Goal: Task Accomplishment & Management: Manage account settings

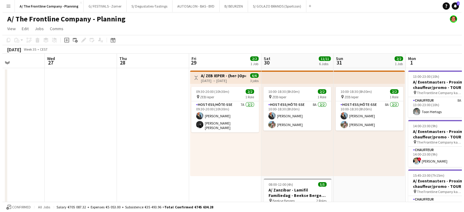
scroll to position [0, 246]
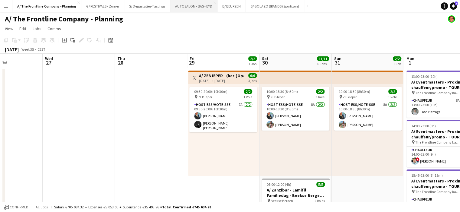
click at [178, 8] on button "AUTOSALON - BAS - BYD Close" at bounding box center [193, 6] width 47 height 12
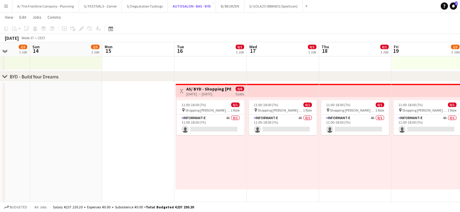
scroll to position [106, 0]
click at [226, 8] on button "B/ BEURZEN Close" at bounding box center [230, 6] width 28 height 12
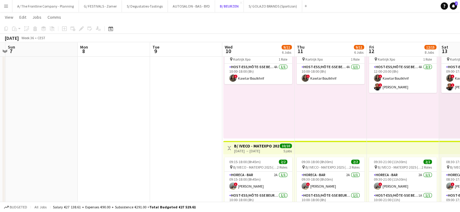
scroll to position [0, 214]
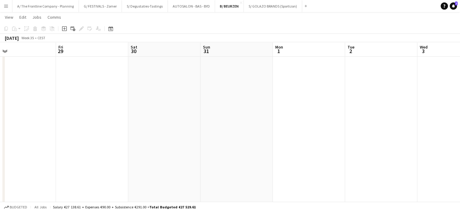
scroll to position [0, 156]
click at [47, 8] on button "A/ The Frontline Company - Planning Close" at bounding box center [45, 6] width 66 height 12
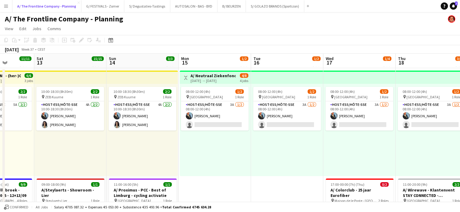
scroll to position [0, 255]
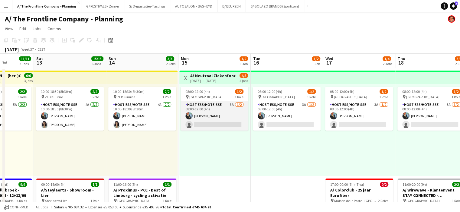
click at [217, 122] on app-card-role "Host-ess/Hôte-sse 3A 1/2 08:00-12:00 (4h) Eveline Van Rompaey single-neutral-ac…" at bounding box center [214, 116] width 68 height 29
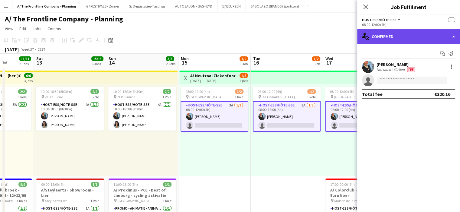
click at [420, 32] on div "single-neutral-actions-check-2 Confirmed" at bounding box center [408, 36] width 103 height 15
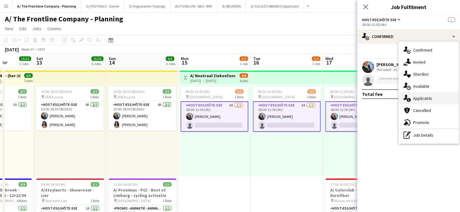
click at [422, 96] on div "single-neutral-actions-information Applicants" at bounding box center [428, 98] width 60 height 12
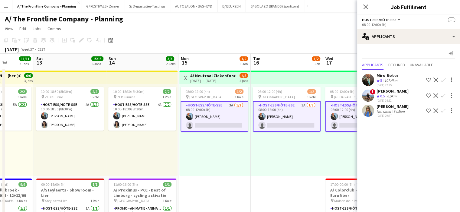
click at [246, 157] on div "08:00-12:00 (4h) 1/2 pin Oostende 1 Role Host-ess/Hôte-sse 3A [DATE] 08:00-12:0…" at bounding box center [214, 130] width 71 height 92
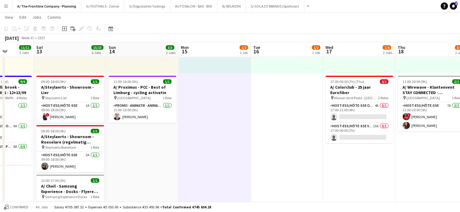
scroll to position [103, 0]
click at [352, 107] on app-card-role "Host-ess/Hôte-sse Onthaal-Accueill 4A 0/1 17:00-21:00 (4h) single-neutral-actio…" at bounding box center [359, 112] width 68 height 21
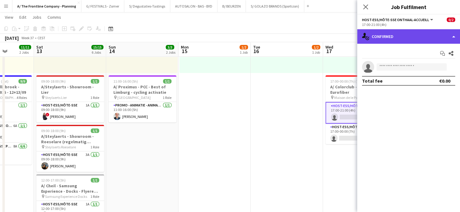
click at [404, 34] on div "single-neutral-actions-check-2 Confirmed" at bounding box center [408, 36] width 103 height 15
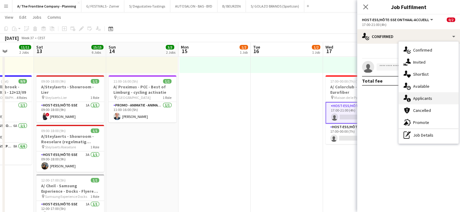
click at [423, 101] on div "single-neutral-actions-information Applicants" at bounding box center [428, 98] width 60 height 12
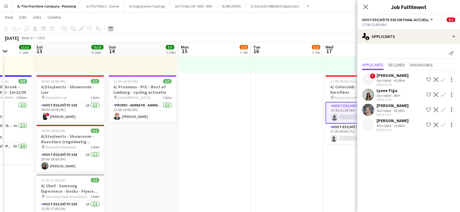
scroll to position [0, 157]
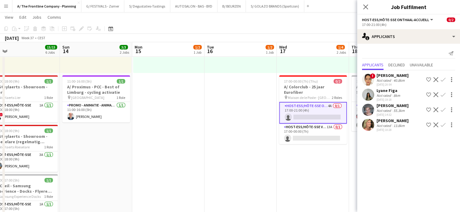
click at [307, 131] on app-card-role "Host-ess/Hôte-sse Vestiaire 13A 0/1 17:00-00:00 (7h) single-neutral-actions" at bounding box center [313, 134] width 68 height 21
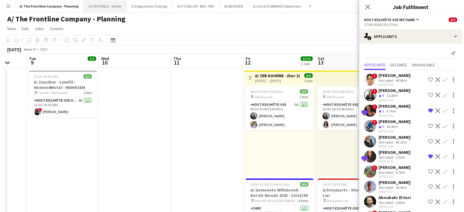
scroll to position [0, 160]
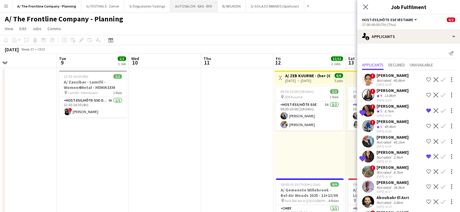
click at [188, 5] on button "AUTOSALON - BAS - BYD Close" at bounding box center [193, 6] width 47 height 12
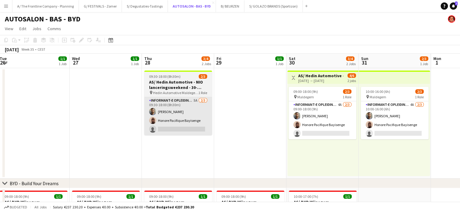
scroll to position [0, 234]
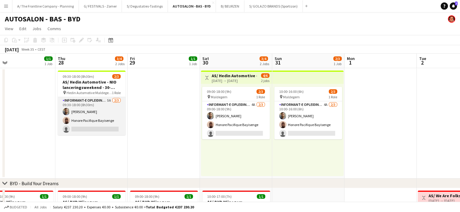
click at [104, 121] on app-card-role "Informant-e Opleiding - Formation 5A 2/3 09:30-18:00 (8h30m) Fehmy Fatnassi Hon…" at bounding box center [92, 116] width 68 height 38
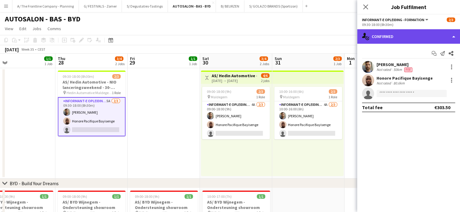
click at [413, 36] on div "single-neutral-actions-check-2 Confirmed" at bounding box center [408, 36] width 103 height 15
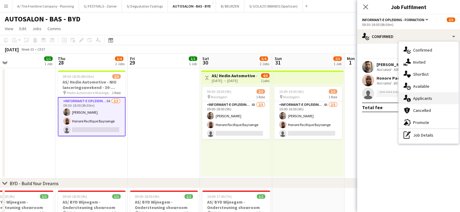
click at [418, 101] on div "single-neutral-actions-information Applicants" at bounding box center [428, 98] width 60 height 12
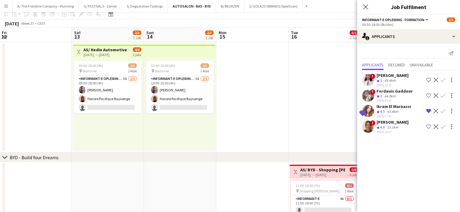
scroll to position [0, 0]
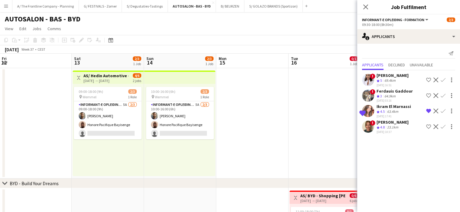
click at [110, 78] on h3 "AS/ Hedin Automotive - NIO lanceringsweekend - 30-31/08, 06-07/09 en 13-14/09" at bounding box center [105, 75] width 45 height 5
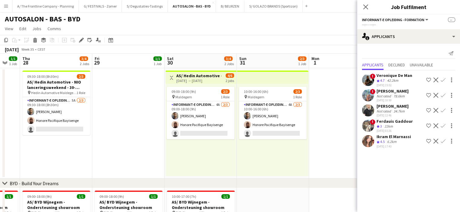
scroll to position [0, 124]
drag, startPoint x: 102, startPoint y: 141, endPoint x: 111, endPoint y: 158, distance: 19.1
click at [111, 158] on app-date-cell at bounding box center [129, 123] width 72 height 111
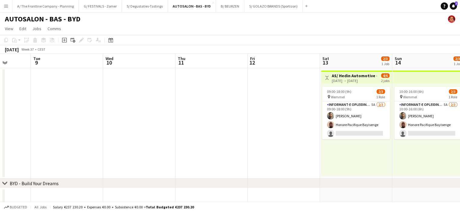
scroll to position [0, 259]
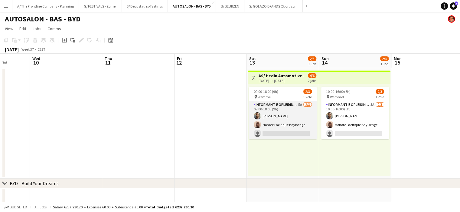
click at [282, 126] on app-card-role "Informant-e Opleiding - Formation 5A 2/3 09:00-18:00 (9h) Fehmy Fatnassi Honore…" at bounding box center [283, 121] width 68 height 38
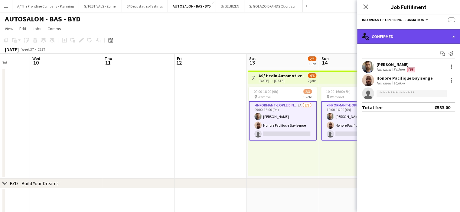
click at [417, 37] on div "single-neutral-actions-check-2 Confirmed" at bounding box center [408, 36] width 103 height 15
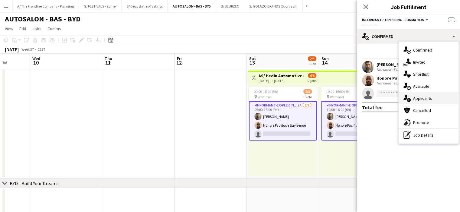
click at [424, 100] on div "single-neutral-actions-information Applicants" at bounding box center [428, 98] width 60 height 12
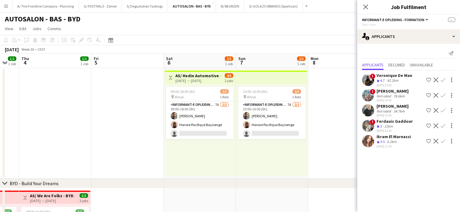
scroll to position [0, 164]
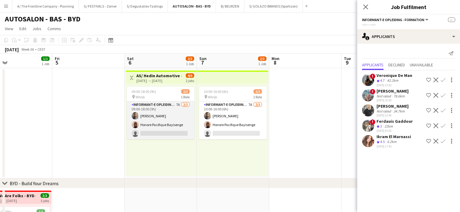
click at [157, 132] on app-card-role "Informant-e Opleiding - Formation 7A 2/3 09:00-18:00 (9h) Fehmy Fatnassi Honore…" at bounding box center [161, 121] width 68 height 38
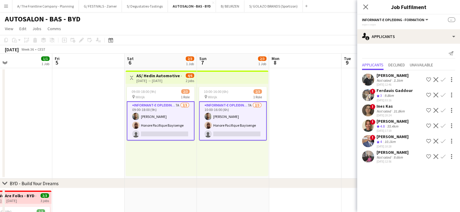
click at [386, 75] on div "[PERSON_NAME]" at bounding box center [392, 75] width 32 height 5
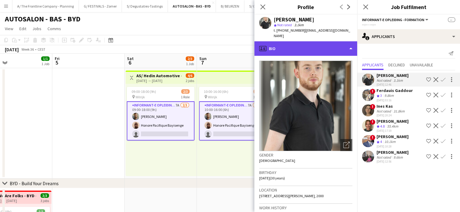
click at [311, 44] on div "profile Bio" at bounding box center [305, 48] width 103 height 15
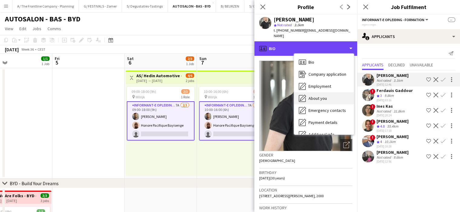
scroll to position [45, 0]
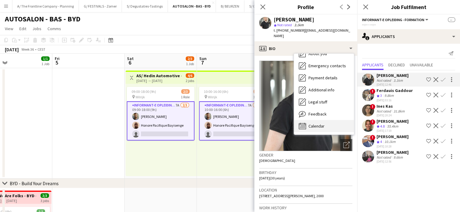
click at [313, 124] on span "Calendar" at bounding box center [316, 126] width 16 height 5
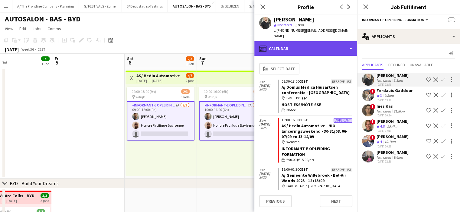
click at [318, 42] on div "calendar-full Calendar" at bounding box center [305, 48] width 103 height 15
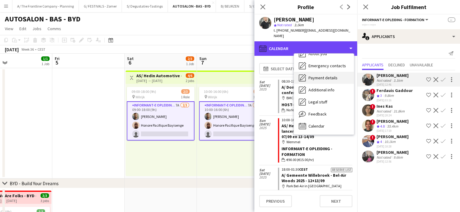
scroll to position [0, 0]
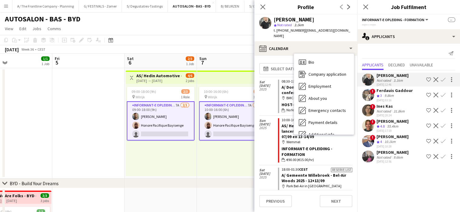
click at [174, 147] on div "09:00-18:00 (9h) 2/3 pin Wilrijk 1 Role Informant-e Opleiding - Formation 7A 2/…" at bounding box center [160, 130] width 71 height 92
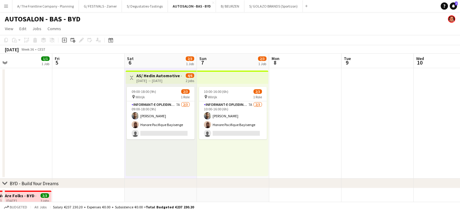
click at [148, 81] on div "[DATE] → [DATE]" at bounding box center [158, 81] width 45 height 5
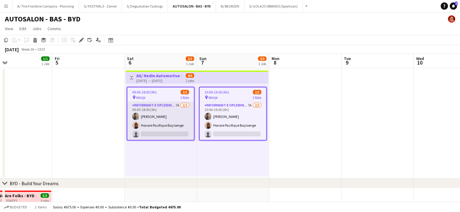
click at [149, 111] on app-card-role "Informant-e Opleiding - Formation 7A 2/3 09:00-18:00 (9h) Fehmy Fatnassi Honore…" at bounding box center [160, 121] width 66 height 38
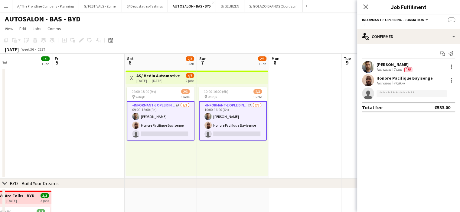
click at [159, 121] on app-card-role "Informant-e Opleiding - Formation 7A 2/3 09:00-18:00 (9h) Fehmy Fatnassi Honore…" at bounding box center [161, 121] width 68 height 39
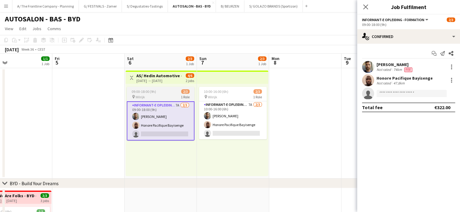
click at [152, 92] on span "09:00-18:00 (9h)" at bounding box center [143, 91] width 24 height 5
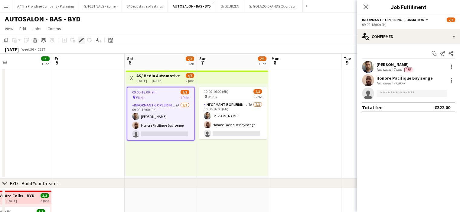
click at [80, 40] on icon "Edit" at bounding box center [81, 40] width 5 height 5
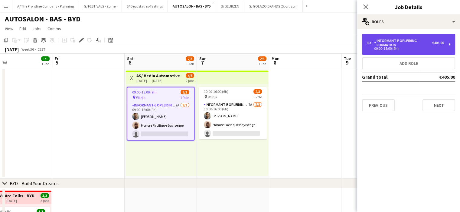
click at [394, 53] on div "3 x Informant-e Opleiding - Formation €405.00 09:00-18:00 (9h)" at bounding box center [408, 44] width 93 height 21
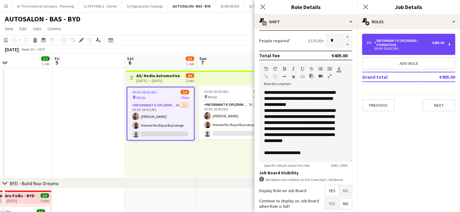
scroll to position [195, 0]
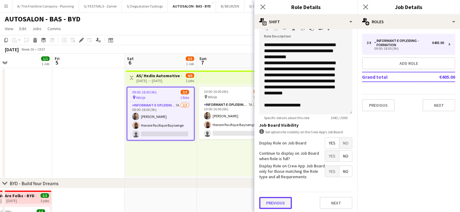
click at [282, 199] on button "Previous" at bounding box center [275, 203] width 33 height 12
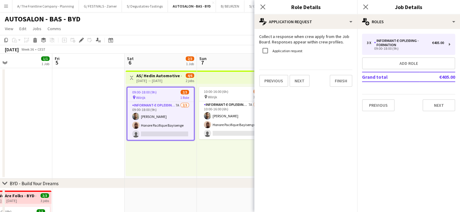
scroll to position [0, 164]
click at [169, 154] on div "09:00-18:00 (9h) 2/3 pin Wilrijk 1 Role Informant-e Opleiding - Formation 7A 2/…" at bounding box center [160, 130] width 71 height 92
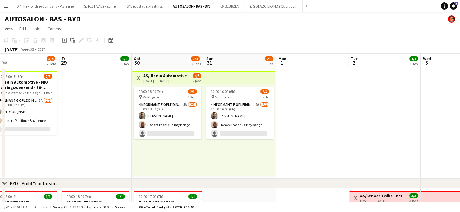
scroll to position [0, 230]
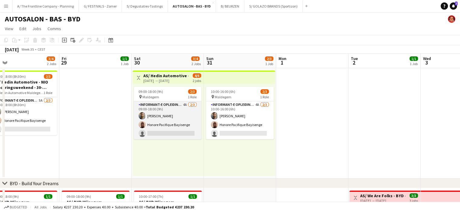
click at [181, 123] on app-card-role "Informant-e Opleiding - Formation 4A 2/3 09:00-18:00 (9h) Fehmy Fatnassi Honore…" at bounding box center [168, 121] width 68 height 38
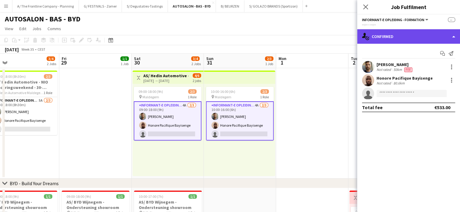
click at [425, 37] on div "single-neutral-actions-check-2 Confirmed" at bounding box center [408, 36] width 103 height 15
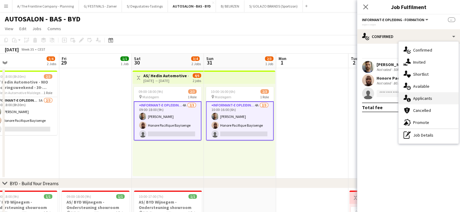
click at [421, 99] on div "single-neutral-actions-information Applicants" at bounding box center [428, 98] width 60 height 12
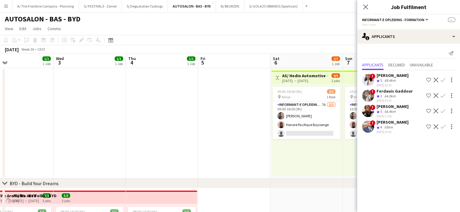
scroll to position [0, 145]
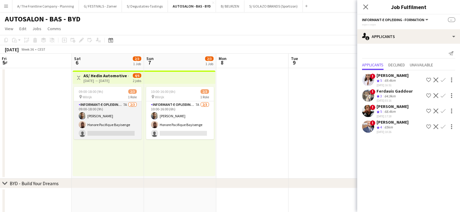
click at [111, 126] on app-card-role "Informant-e Opleiding - Formation 7A 2/3 09:00-18:00 (9h) Fehmy Fatnassi Honore…" at bounding box center [108, 121] width 68 height 38
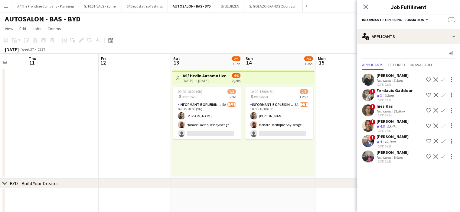
scroll to position [0, 146]
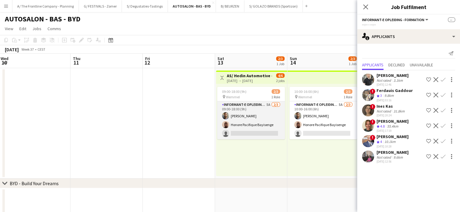
click at [262, 128] on app-card-role "Informant-e Opleiding - Formation 5A 2/3 09:00-18:00 (9h) Fehmy Fatnassi Honore…" at bounding box center [251, 121] width 68 height 38
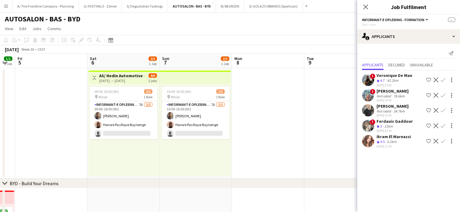
scroll to position [0, 154]
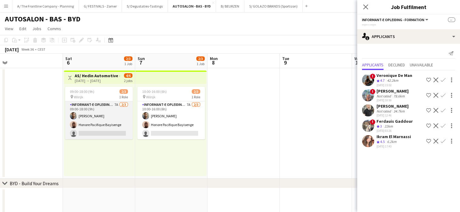
click at [92, 125] on app-card-role "Informant-e Opleiding - Formation 7A 2/3 09:00-18:00 (9h) Fehmy Fatnassi Honore…" at bounding box center [99, 121] width 68 height 38
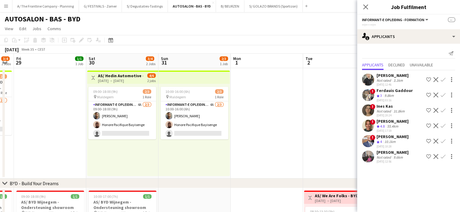
scroll to position [0, 145]
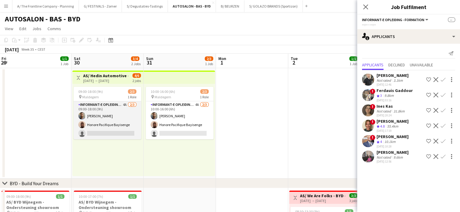
click at [97, 133] on app-card-role "Informant-e Opleiding - Formation 4A 2/3 09:00-18:00 (9h) Fehmy Fatnassi Honore…" at bounding box center [107, 121] width 68 height 38
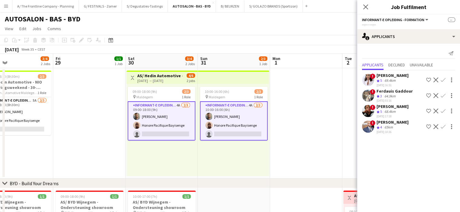
scroll to position [0, 156]
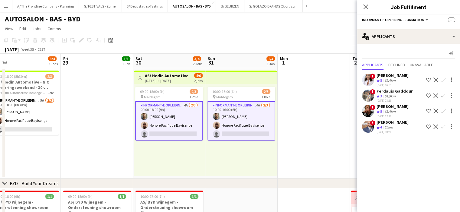
click at [186, 73] on h3 "AS/ Hedin Automotive - NIO lanceringsweekend - 30-31/08, 06-07/09 en 13-14/09" at bounding box center [167, 75] width 45 height 5
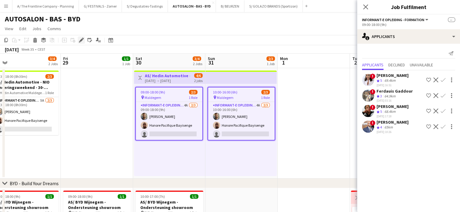
click at [85, 40] on div "Edit" at bounding box center [81, 40] width 7 height 7
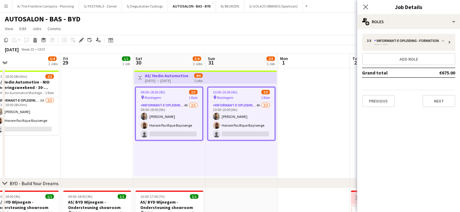
click at [306, 115] on app-date-cell at bounding box center [313, 123] width 72 height 111
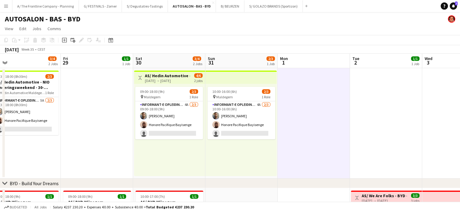
click at [162, 79] on div "30-08-2025 → 31-08-2025" at bounding box center [167, 81] width 45 height 5
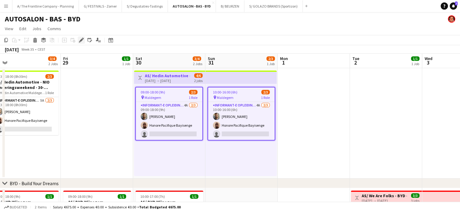
click at [80, 38] on icon "Edit" at bounding box center [81, 40] width 5 height 5
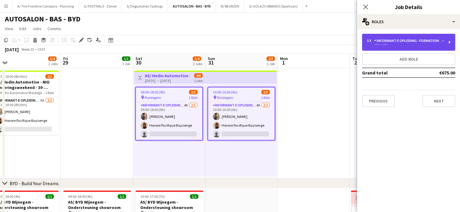
click at [399, 44] on div "--:-- - --:--" at bounding box center [405, 44] width 77 height 3
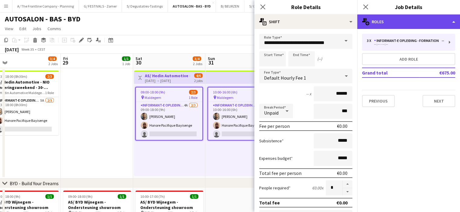
click at [409, 19] on div "multiple-users-add Roles" at bounding box center [408, 22] width 103 height 15
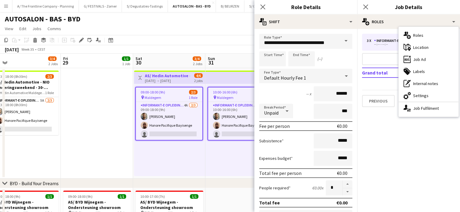
click at [64, 117] on app-date-cell at bounding box center [97, 123] width 72 height 111
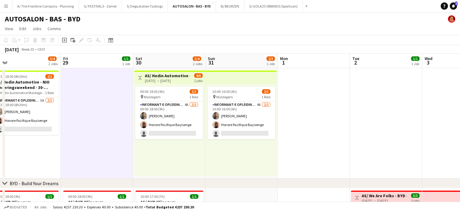
click at [92, 136] on app-date-cell at bounding box center [97, 123] width 72 height 111
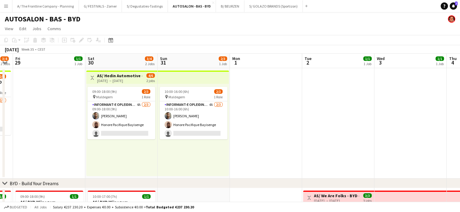
drag, startPoint x: 176, startPoint y: 78, endPoint x: 129, endPoint y: 79, distance: 47.5
click at [129, 79] on div "30-08-2025 → 31-08-2025" at bounding box center [120, 81] width 45 height 5
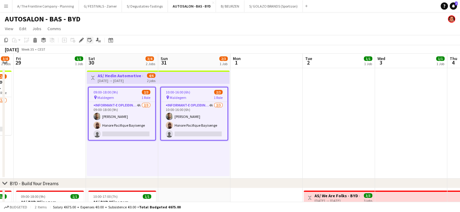
click at [89, 41] on icon "Edit linked Job" at bounding box center [89, 40] width 5 height 5
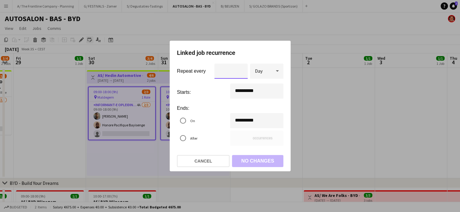
scroll to position [0, 0]
click at [239, 94] on div "**********" at bounding box center [230, 106] width 460 height 212
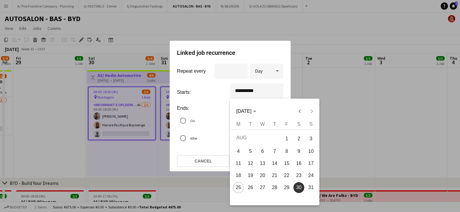
click at [287, 190] on span "29" at bounding box center [286, 188] width 11 height 11
type input "**********"
type input "*"
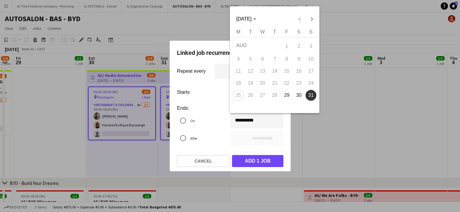
click at [252, 120] on div "**********" at bounding box center [230, 106] width 460 height 212
click at [298, 96] on span "30" at bounding box center [298, 95] width 11 height 11
type input "**********"
type input "*"
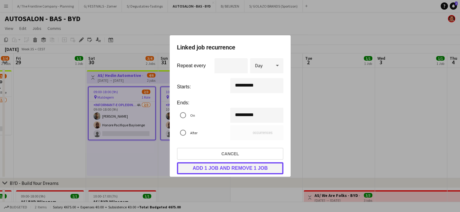
click at [220, 171] on button "Add 1 job And Remove 1 job" at bounding box center [230, 169] width 106 height 12
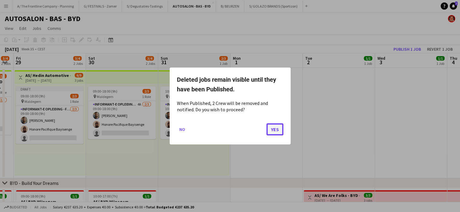
click at [274, 125] on button "Yes" at bounding box center [274, 130] width 17 height 12
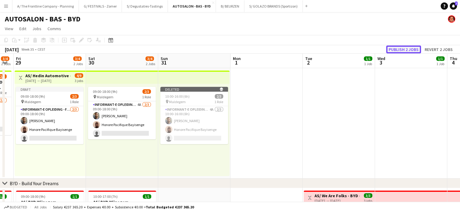
click at [399, 50] on button "Publish 2 jobs" at bounding box center [403, 50] width 35 height 8
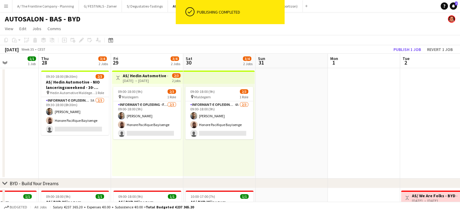
drag, startPoint x: 125, startPoint y: 164, endPoint x: 223, endPoint y: 163, distance: 97.6
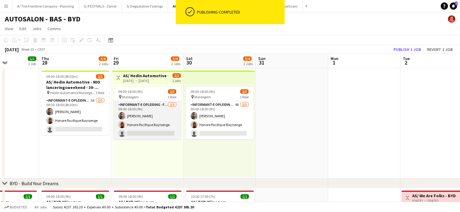
click at [150, 119] on app-card-role "Informant-e Opleiding - Formation 2/3 09:00-18:00 (9h) Fehmy Fatnassi Honore Pa…" at bounding box center [147, 121] width 68 height 38
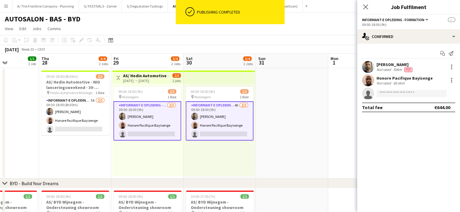
click at [150, 119] on app-card-role "Informant-e Opleiding - Formation 2/3 09:00-18:00 (9h) Fehmy Fatnassi Honore Pa…" at bounding box center [147, 121] width 68 height 39
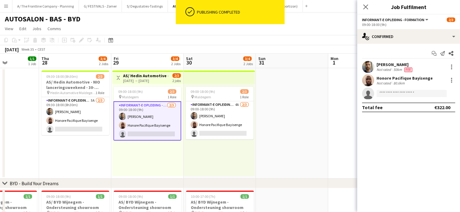
click at [408, 66] on div "[PERSON_NAME]" at bounding box center [394, 64] width 37 height 5
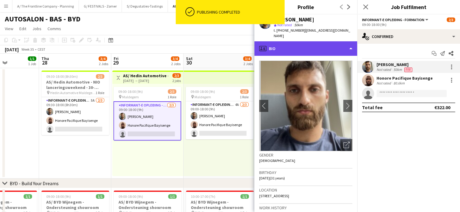
click at [334, 43] on div "profile Bio" at bounding box center [305, 48] width 103 height 15
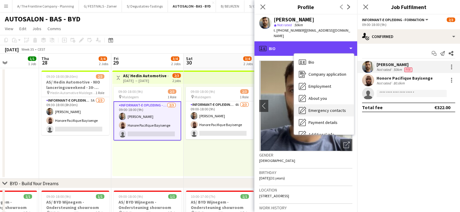
scroll to position [45, 0]
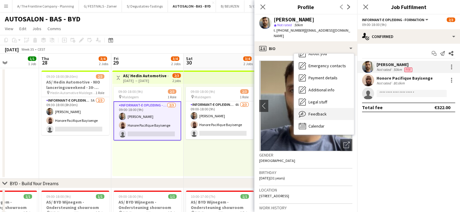
click at [315, 112] on span "Feedback" at bounding box center [317, 114] width 18 height 5
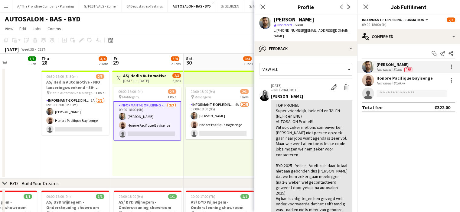
scroll to position [151, 0]
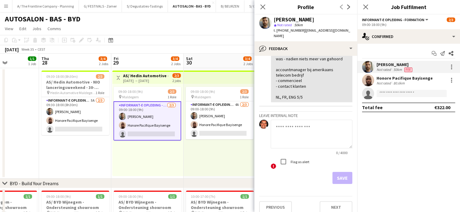
click at [297, 128] on textarea at bounding box center [312, 134] width 82 height 29
type textarea "**********"
click at [297, 156] on div "Flag as alert" at bounding box center [293, 162] width 32 height 12
click at [299, 160] on label "Flag as alert" at bounding box center [299, 162] width 20 height 5
click at [335, 172] on button "Save" at bounding box center [342, 178] width 20 height 12
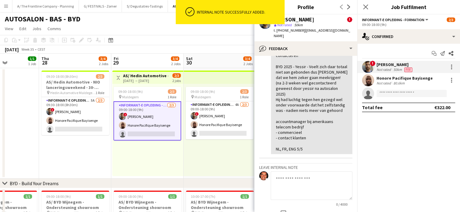
scroll to position [202, 0]
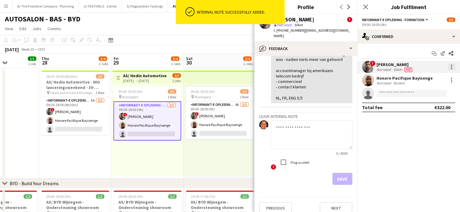
click at [453, 66] on div at bounding box center [451, 66] width 7 height 7
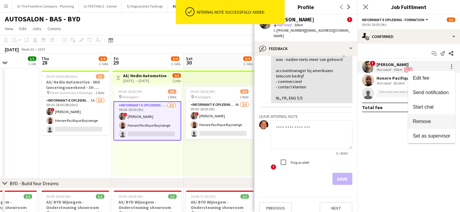
click at [430, 122] on span "Remove" at bounding box center [422, 121] width 18 height 5
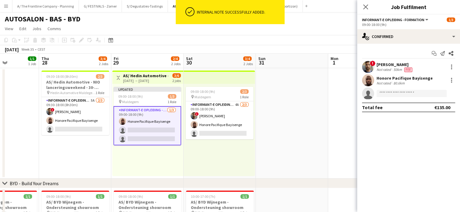
click at [300, 137] on app-date-cell at bounding box center [292, 123] width 72 height 111
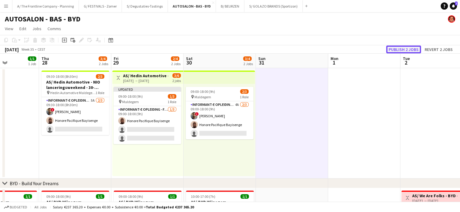
click at [402, 50] on button "Publish 2 jobs" at bounding box center [403, 50] width 35 height 8
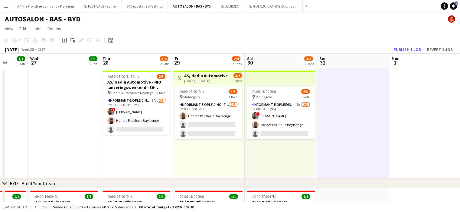
scroll to position [0, 180]
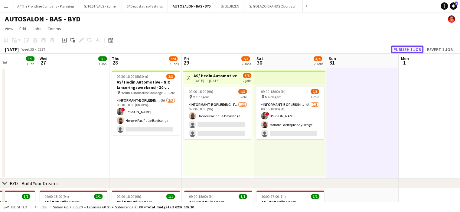
click at [397, 50] on button "Publish 1 job" at bounding box center [407, 50] width 32 height 8
drag, startPoint x: 397, startPoint y: 50, endPoint x: 388, endPoint y: 98, distance: 48.7
click at [388, 98] on app-calendar "Copy Paste Paste Ctrl+V Paste with crew Ctrl+Shift+V Paste linked Job Delete Gr…" at bounding box center [230, 211] width 460 height 352
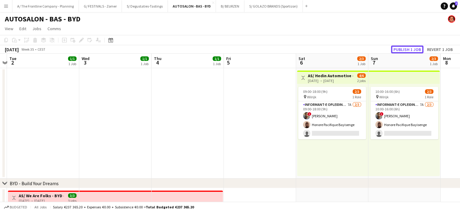
scroll to position [0, 226]
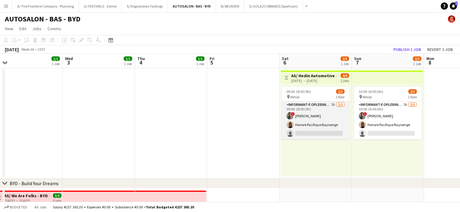
click at [304, 135] on app-card-role "Informant-e Opleiding - Formation 7A 2/3 09:00-18:00 (9h) ! Fehmy Fatnassi Hono…" at bounding box center [315, 121] width 68 height 38
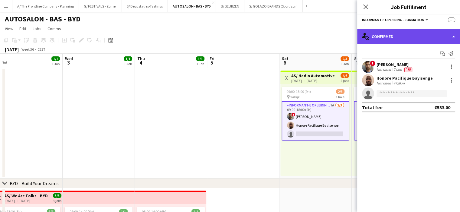
click at [407, 38] on div "single-neutral-actions-check-2 Confirmed" at bounding box center [408, 36] width 103 height 15
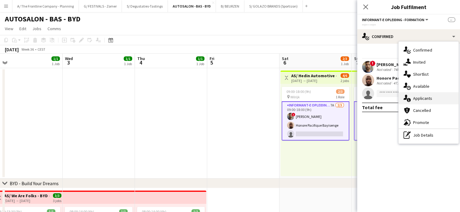
click at [420, 98] on div "single-neutral-actions-information Applicants" at bounding box center [428, 98] width 60 height 12
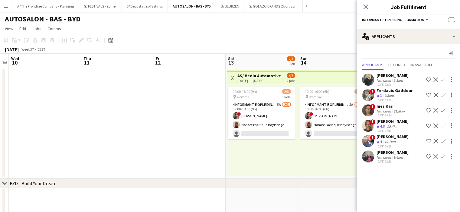
scroll to position [0, 208]
click at [251, 142] on div "09:00-18:00 (9h) 2/3 pin Wemmel 1 Role Informant-e Opleiding - Formation 5A 2/3…" at bounding box center [261, 130] width 71 height 92
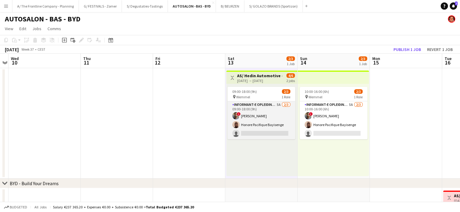
click at [246, 130] on app-card-role "Informant-e Opleiding - Formation 5A 2/3 09:00-18:00 (9h) ! Fehmy Fatnassi Hono…" at bounding box center [261, 121] width 68 height 38
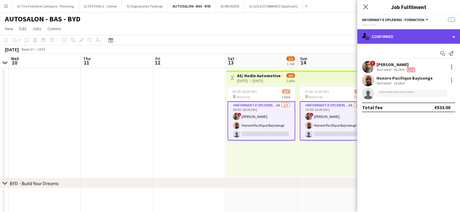
click at [399, 34] on div "single-neutral-actions-check-2 Confirmed" at bounding box center [408, 36] width 103 height 15
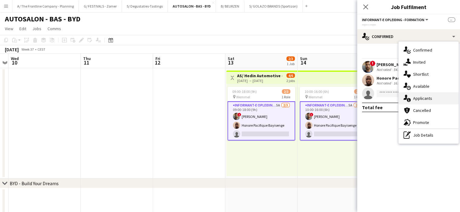
click at [420, 98] on div "single-neutral-actions-information Applicants" at bounding box center [428, 98] width 60 height 12
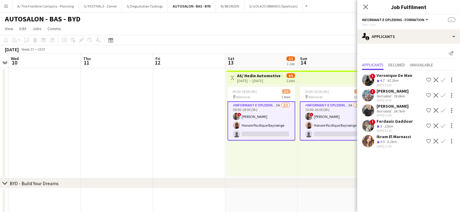
click at [386, 140] on div "6.2km" at bounding box center [392, 142] width 12 height 5
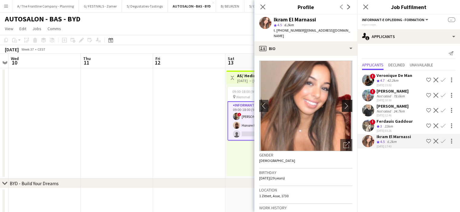
click at [343, 103] on app-icon "chevron-right" at bounding box center [347, 106] width 9 height 6
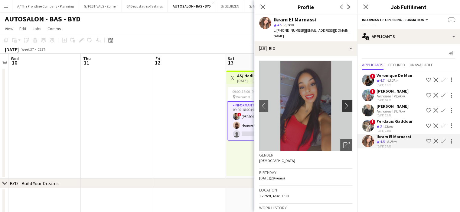
click at [343, 103] on app-icon "chevron-right" at bounding box center [347, 106] width 9 height 6
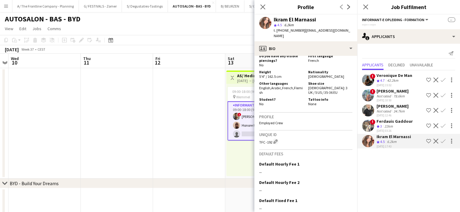
scroll to position [343, 0]
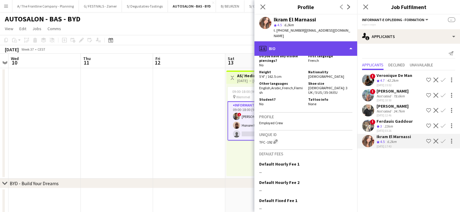
click at [310, 41] on div "profile Bio" at bounding box center [305, 48] width 103 height 15
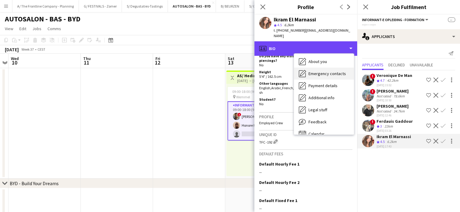
scroll to position [45, 0]
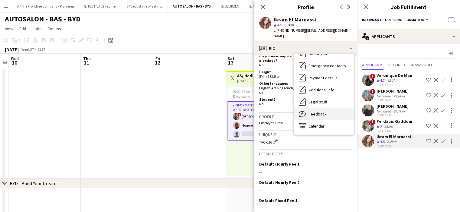
click at [325, 108] on div "Feedback Feedback" at bounding box center [324, 114] width 60 height 12
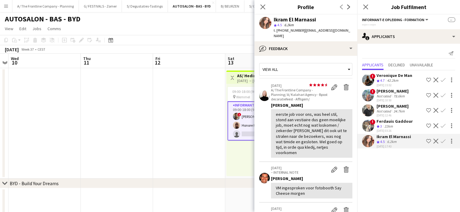
drag, startPoint x: 310, startPoint y: 109, endPoint x: 323, endPoint y: 122, distance: 18.2
click at [323, 122] on div "eerste job voor ons, was heel stil, stond aan vestiaire dus geen moeilijke job,…" at bounding box center [312, 134] width 72 height 44
click at [300, 136] on div "eerste job voor ons, was heel stil, stond aan vestiaire dus geen moeilijke job,…" at bounding box center [312, 134] width 72 height 44
click at [184, 144] on app-date-cell at bounding box center [189, 123] width 72 height 111
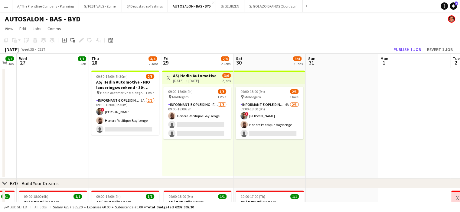
scroll to position [0, 201]
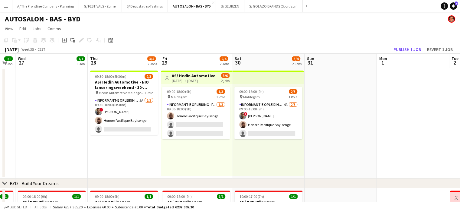
click at [325, 158] on app-date-cell at bounding box center [340, 123] width 72 height 111
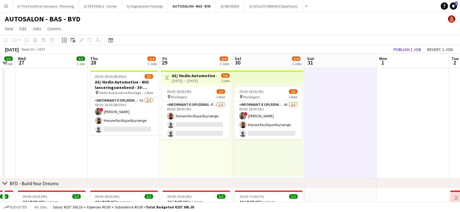
click at [320, 151] on app-date-cell at bounding box center [340, 123] width 72 height 111
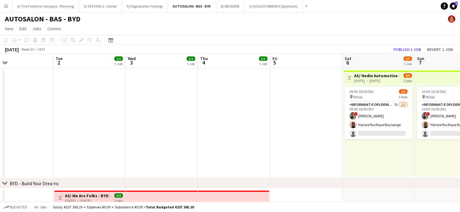
drag, startPoint x: 320, startPoint y: 151, endPoint x: 0, endPoint y: 191, distance: 322.6
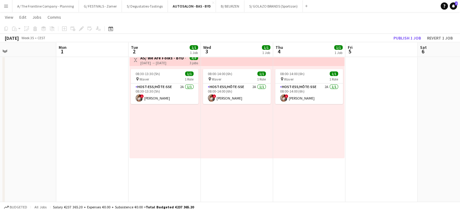
scroll to position [138, 0]
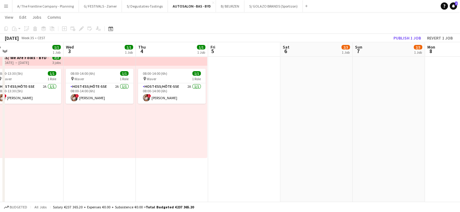
drag, startPoint x: 386, startPoint y: 147, endPoint x: 54, endPoint y: 175, distance: 334.0
click at [54, 175] on app-calendar-viewport "Fri 29 2/4 2 Jobs Sat 30 3/4 2 Jobs Sun 31 Mon 1 Tue 2 1/1 1 Job Wed 3 1/1 1 Jo…" at bounding box center [230, 67] width 460 height 363
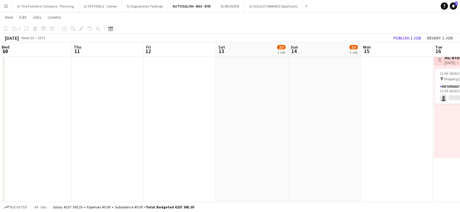
drag, startPoint x: 325, startPoint y: 138, endPoint x: 51, endPoint y: 164, distance: 275.1
click at [51, 164] on app-calendar-viewport "Sat 6 2/3 1 Job Sun 7 2/3 1 Job Mon 8 Tue 9 Wed 10 Thu 11 Fri 12 Sat 13 2/3 1 J…" at bounding box center [230, 67] width 460 height 363
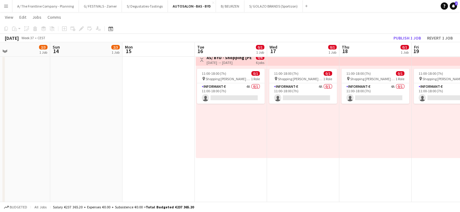
drag, startPoint x: 392, startPoint y: 110, endPoint x: 89, endPoint y: 102, distance: 303.3
click at [89, 102] on app-calendar-viewport "Wed 10 Thu 11 Fri 12 Sat 13 2/3 1 Job Sun 14 2/3 1 Job Mon 15 Tue 16 0/1 1 Job …" at bounding box center [230, 67] width 460 height 363
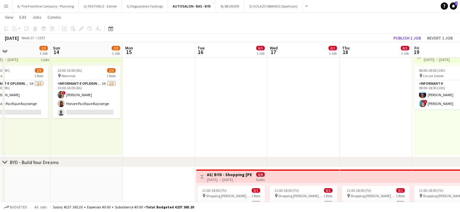
scroll to position [21, 0]
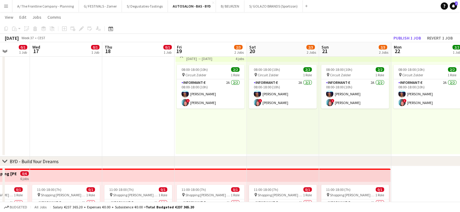
drag, startPoint x: 344, startPoint y: 110, endPoint x: 105, endPoint y: 132, distance: 239.5
click at [105, 132] on app-calendar-viewport "Sun 14 2/3 1 Job Mon 15 Tue 16 0/1 1 Job Wed 17 0/1 1 Job Thu 18 0/1 1 Job Fri …" at bounding box center [230, 183] width 460 height 363
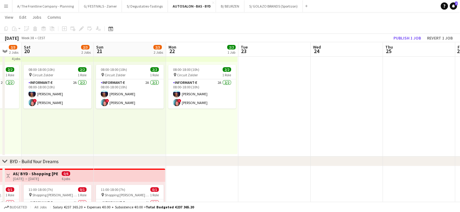
drag, startPoint x: 378, startPoint y: 142, endPoint x: 151, endPoint y: 141, distance: 227.3
click at [151, 141] on app-calendar-viewport "Tue 16 0/1 1 Job Wed 17 0/1 1 Job Thu 18 0/1 1 Job Fri 19 2/3 2 Jobs Sat 20 2/3…" at bounding box center [230, 183] width 460 height 363
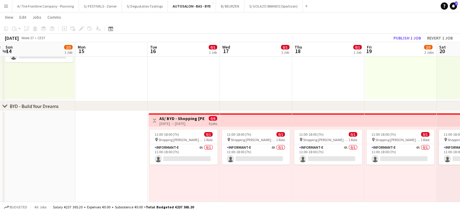
scroll to position [0, 141]
click at [174, 123] on div "[DATE] → [DATE]" at bounding box center [182, 124] width 45 height 5
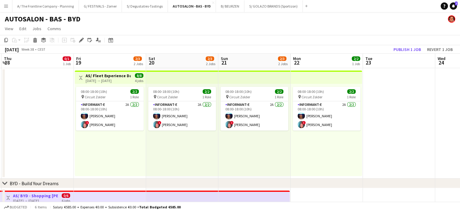
scroll to position [0, 215]
click at [105, 79] on div "AS/ Fleet Experience Days - KIA - Circuit Zolder - 19-22/09 19-09-2025 → 22-09-…" at bounding box center [108, 78] width 45 height 10
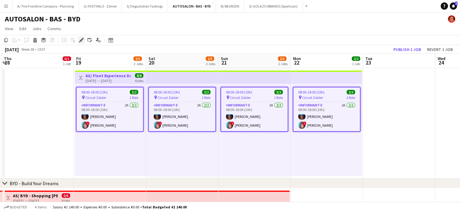
click at [83, 41] on icon "Edit" at bounding box center [81, 40] width 5 height 5
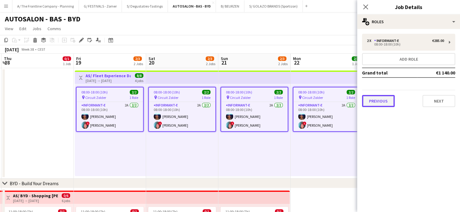
click at [384, 102] on button "Previous" at bounding box center [378, 101] width 33 height 12
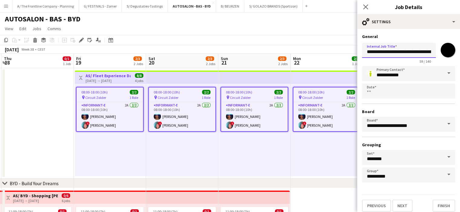
scroll to position [0, 54]
drag, startPoint x: 394, startPoint y: 50, endPoint x: 463, endPoint y: 54, distance: 69.0
click at [459, 54] on html "Menu Boards Boards Boards All jobs Status Workforce Workforce My Workforce Recr…" at bounding box center [230, 198] width 460 height 397
click at [381, 58] on app-form-group "**********" at bounding box center [399, 53] width 74 height 21
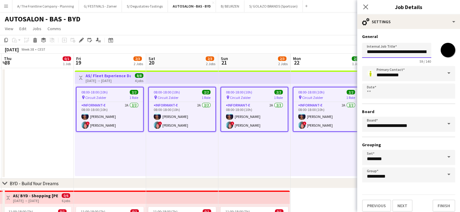
click at [375, 51] on input "**********" at bounding box center [396, 50] width 69 height 15
type input "**********"
click at [307, 38] on app-toolbar "Copy Paste Paste Ctrl+V Paste with crew Ctrl+Shift+V Paste linked Job Delete Gr…" at bounding box center [230, 40] width 460 height 10
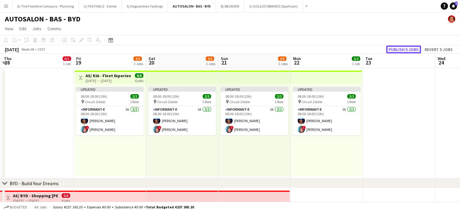
click at [404, 46] on button "Publish 5 jobs" at bounding box center [403, 50] width 35 height 8
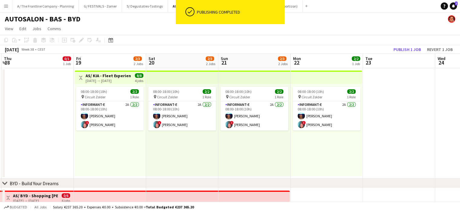
click at [66, 139] on app-date-cell at bounding box center [38, 123] width 72 height 111
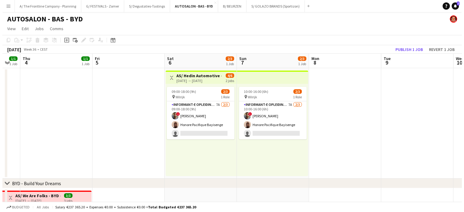
scroll to position [0, 193]
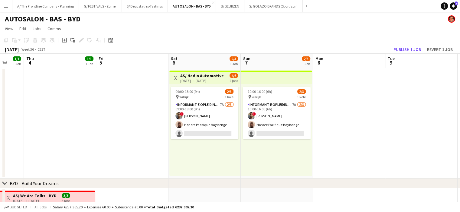
click at [2, 3] on button "Menu" at bounding box center [6, 6] width 12 height 12
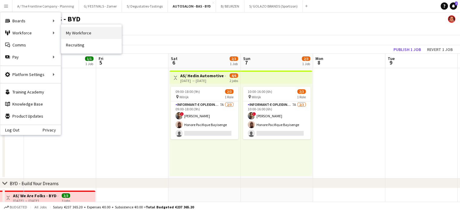
click at [73, 32] on link "My Workforce" at bounding box center [91, 33] width 60 height 12
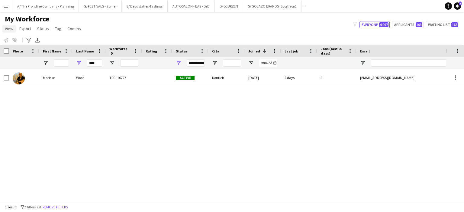
click at [8, 31] on span "View" at bounding box center [9, 28] width 8 height 5
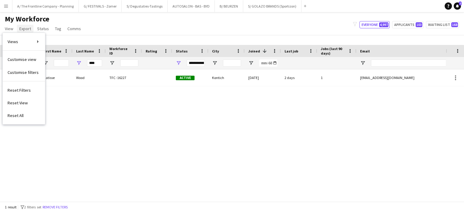
click at [24, 30] on span "Export" at bounding box center [25, 28] width 12 height 5
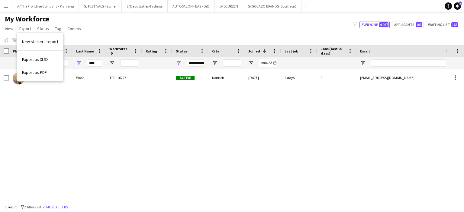
click at [104, 34] on div "My Workforce View Views Default view New view Update view Delete view Edit name…" at bounding box center [232, 25] width 464 height 21
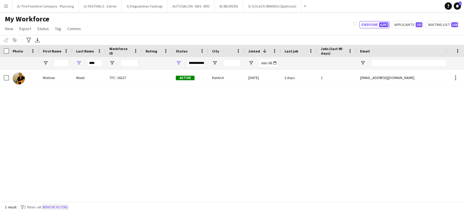
click at [54, 206] on button "Remove filters" at bounding box center [55, 207] width 28 height 7
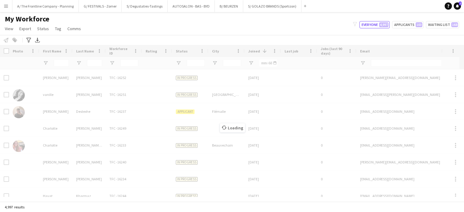
click at [54, 206] on div "4,997 results" at bounding box center [232, 207] width 464 height 10
click at [138, 31] on div "My Workforce View Views Default view New view Update view Delete view Edit name…" at bounding box center [232, 25] width 464 height 21
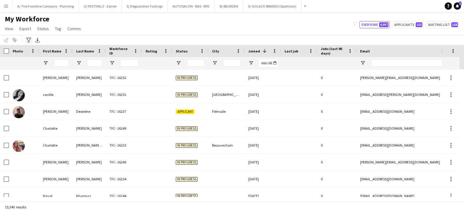
click at [26, 38] on icon "Advanced filters" at bounding box center [28, 40] width 5 height 5
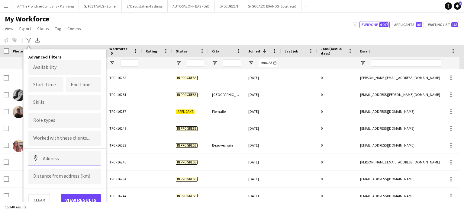
click at [56, 156] on input at bounding box center [64, 158] width 73 height 15
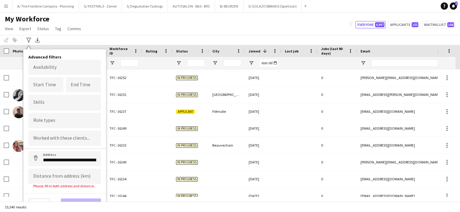
type input "**********"
click at [57, 177] on input at bounding box center [64, 176] width 73 height 15
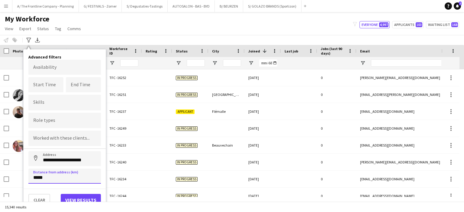
type input "*****"
click at [80, 199] on button "View results" at bounding box center [81, 200] width 40 height 12
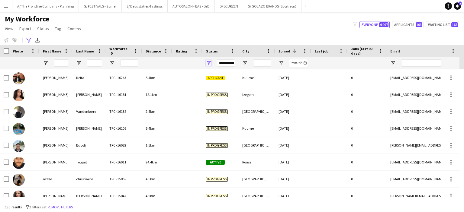
click at [210, 61] on span "Open Filter Menu" at bounding box center [208, 62] width 5 height 5
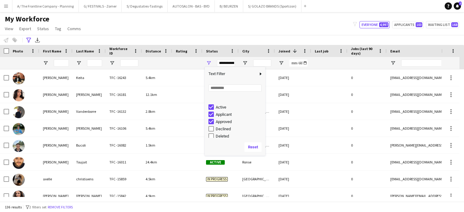
scroll to position [38, 0]
click at [175, 34] on div "My Workforce View Views Default view New view Update view Delete view Edit name…" at bounding box center [232, 25] width 464 height 21
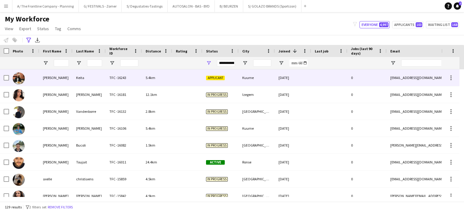
click at [59, 81] on div "Nadia" at bounding box center [55, 78] width 33 height 17
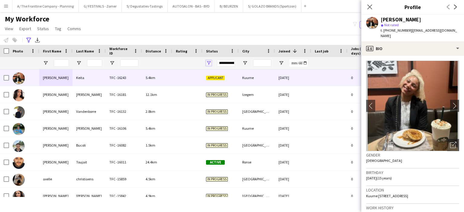
click at [208, 61] on span "Open Filter Menu" at bounding box center [208, 62] width 5 height 5
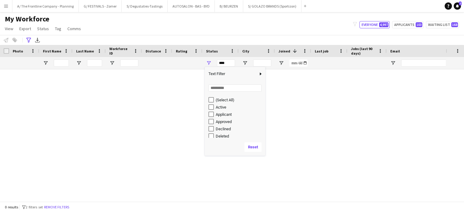
type input "**********"
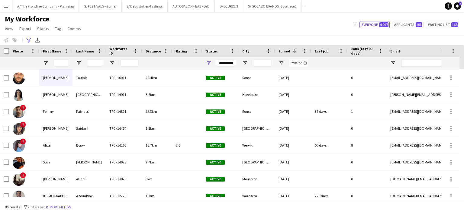
click at [179, 18] on div "My Workforce View Views Default view New view Update view Delete view Edit name…" at bounding box center [232, 25] width 464 height 21
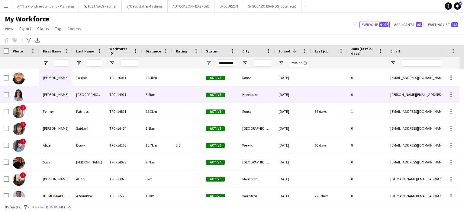
click at [52, 93] on div "Deborah" at bounding box center [55, 94] width 33 height 17
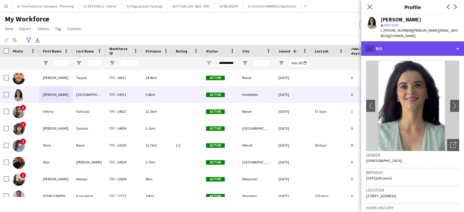
click at [405, 44] on div "profile Bio" at bounding box center [413, 48] width 103 height 15
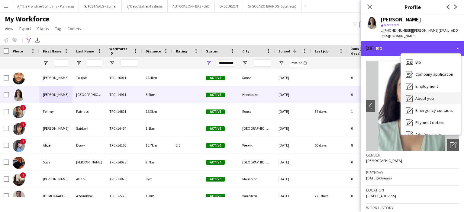
scroll to position [45, 0]
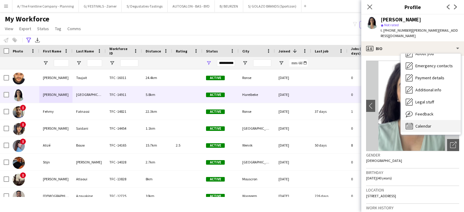
click at [425, 127] on div "Calendar Calendar" at bounding box center [431, 126] width 60 height 12
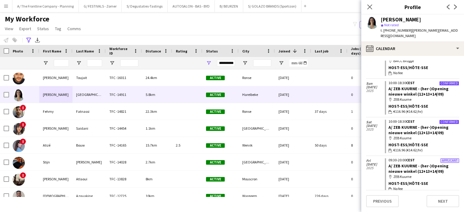
scroll to position [37, 0]
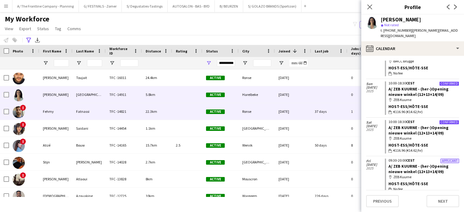
click at [52, 114] on div "Fehmy" at bounding box center [55, 111] width 33 height 17
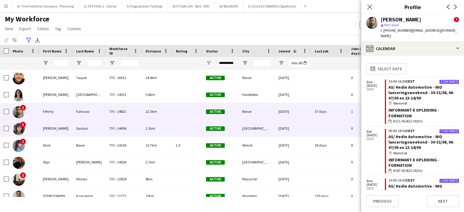
click at [56, 130] on div "[PERSON_NAME]" at bounding box center [55, 128] width 33 height 17
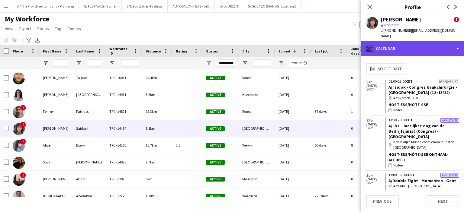
click at [413, 44] on div "calendar-full Calendar" at bounding box center [413, 48] width 103 height 15
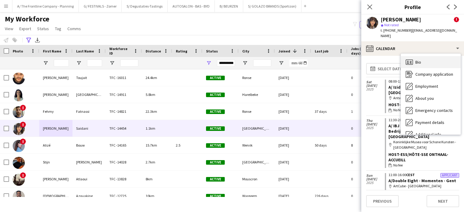
click at [418, 60] on span "Bio" at bounding box center [419, 62] width 6 height 5
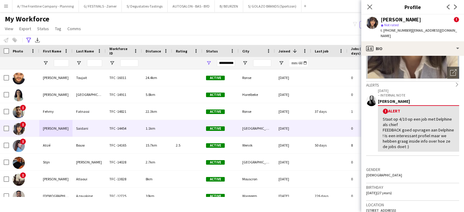
scroll to position [76, 0]
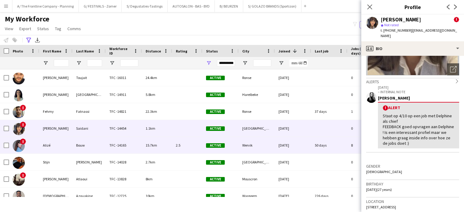
click at [59, 142] on div "Alizé" at bounding box center [55, 145] width 33 height 17
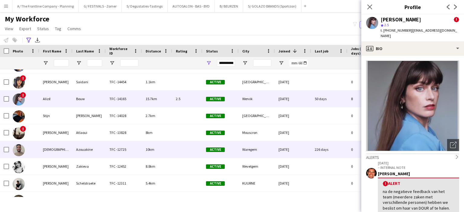
scroll to position [50, 0]
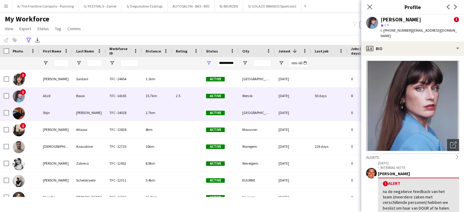
click at [54, 112] on div "Stijn" at bounding box center [55, 113] width 33 height 17
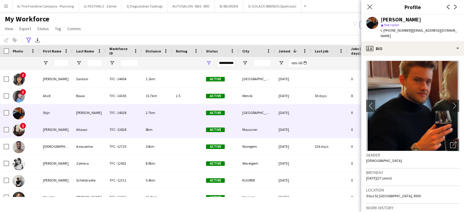
click at [58, 129] on div "Mohamed" at bounding box center [55, 130] width 33 height 17
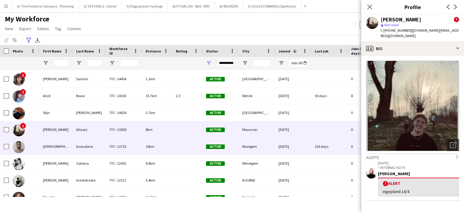
click at [60, 145] on div "[DEMOGRAPHIC_DATA]" at bounding box center [55, 146] width 33 height 17
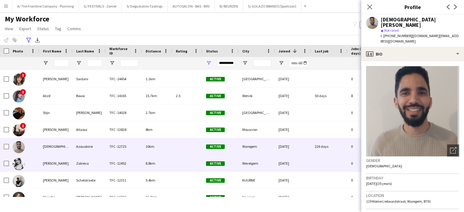
click at [69, 163] on div "Sabina" at bounding box center [55, 163] width 33 height 17
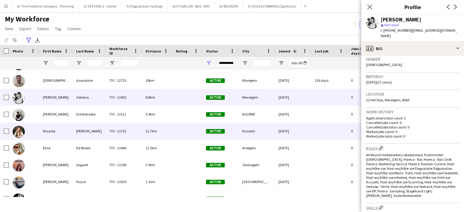
scroll to position [116, 0]
click at [57, 132] on div "Klaartje" at bounding box center [55, 131] width 33 height 17
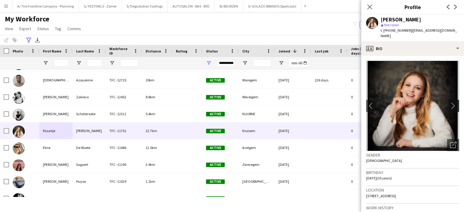
click at [450, 103] on app-icon "chevron-right" at bounding box center [454, 106] width 9 height 6
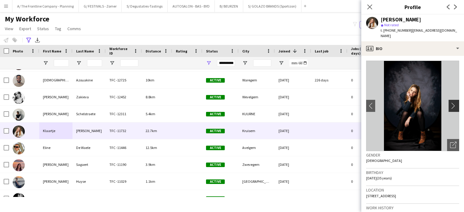
click at [450, 103] on app-icon "chevron-right" at bounding box center [454, 106] width 9 height 6
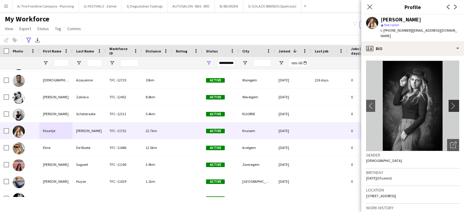
click at [450, 103] on app-icon "chevron-right" at bounding box center [454, 106] width 9 height 6
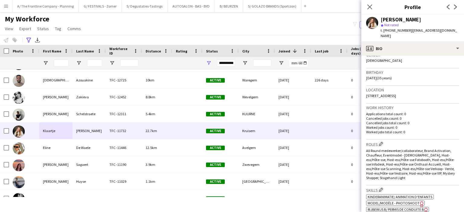
scroll to position [0, 0]
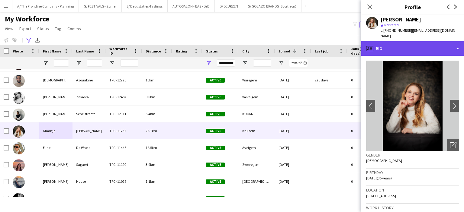
click at [404, 43] on div "profile Bio" at bounding box center [413, 48] width 103 height 15
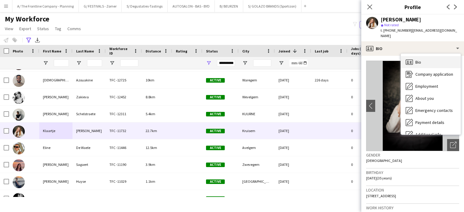
click at [419, 60] on span "Bio" at bounding box center [419, 62] width 6 height 5
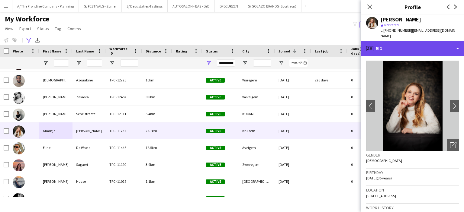
click at [416, 45] on div "profile Bio" at bounding box center [413, 48] width 103 height 15
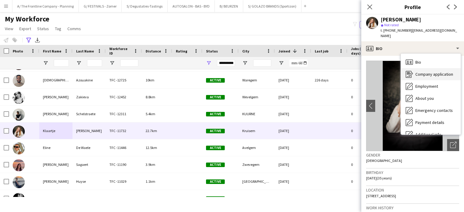
click at [423, 72] on span "Company application" at bounding box center [435, 74] width 38 height 5
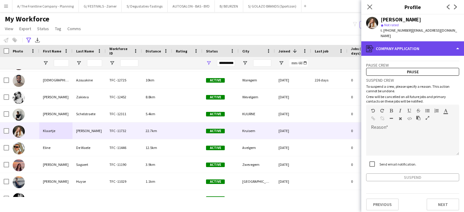
click at [419, 44] on div "register Company application" at bounding box center [413, 48] width 103 height 15
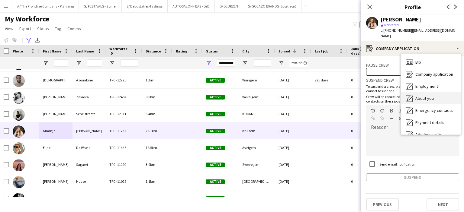
click at [428, 96] on span "About you" at bounding box center [425, 98] width 18 height 5
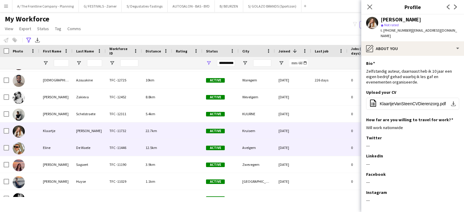
click at [49, 150] on div "Eline" at bounding box center [55, 148] width 33 height 17
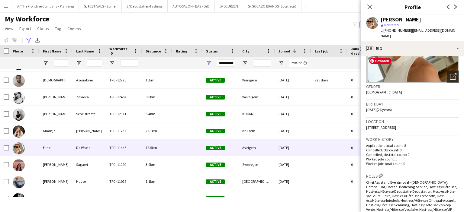
scroll to position [69, 0]
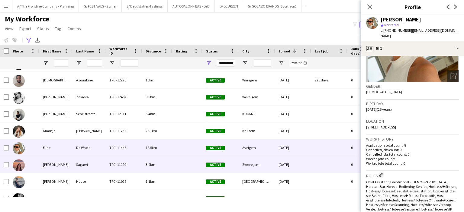
click at [59, 162] on div "[PERSON_NAME]" at bounding box center [55, 165] width 33 height 17
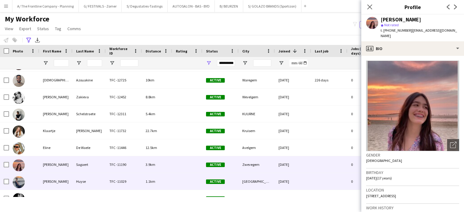
click at [56, 179] on div "[PERSON_NAME]" at bounding box center [55, 181] width 33 height 17
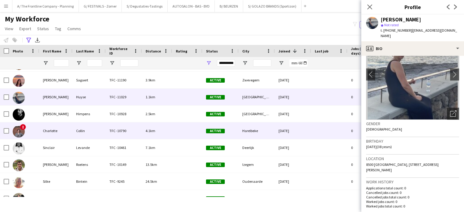
scroll to position [201, 0]
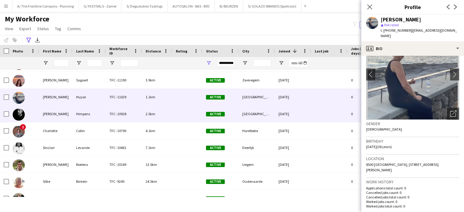
click at [57, 111] on div "[PERSON_NAME]" at bounding box center [55, 114] width 33 height 17
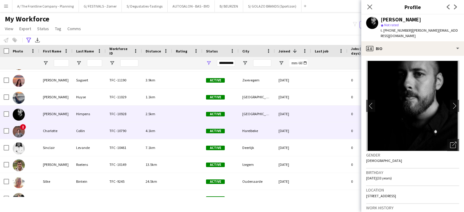
click at [59, 130] on div "Charlotte" at bounding box center [55, 131] width 33 height 17
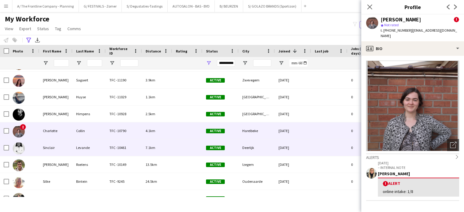
click at [57, 146] on div "Sinclair" at bounding box center [55, 148] width 33 height 17
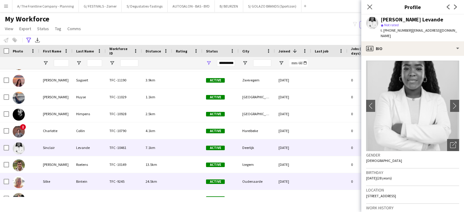
scroll to position [251, 0]
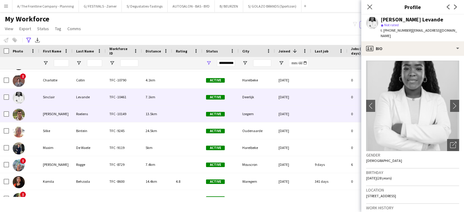
click at [58, 113] on div "Matthias" at bounding box center [55, 114] width 33 height 17
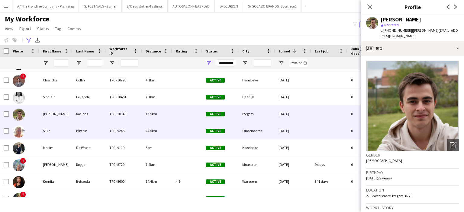
click at [58, 130] on div "Silke" at bounding box center [55, 131] width 33 height 17
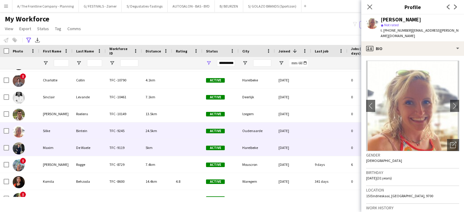
click at [54, 147] on div "Maxim" at bounding box center [55, 148] width 33 height 17
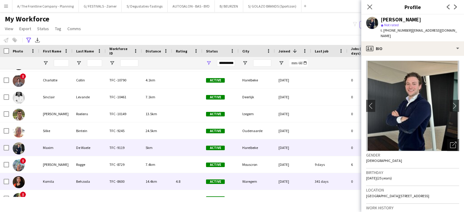
click at [57, 180] on div "Komila" at bounding box center [55, 181] width 33 height 17
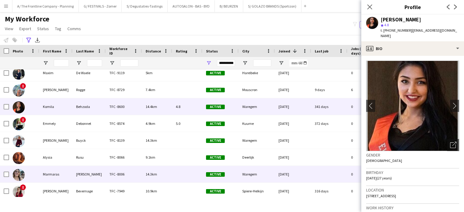
scroll to position [326, 0]
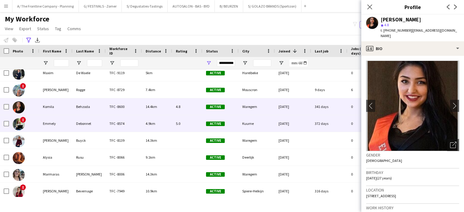
click at [60, 125] on div "Emmely" at bounding box center [55, 123] width 33 height 17
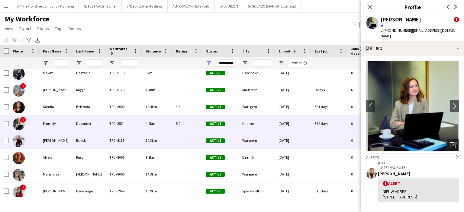
click at [53, 138] on div "Louis" at bounding box center [55, 140] width 33 height 17
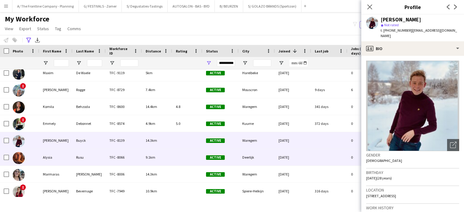
click at [59, 161] on div "Alysia" at bounding box center [55, 157] width 33 height 17
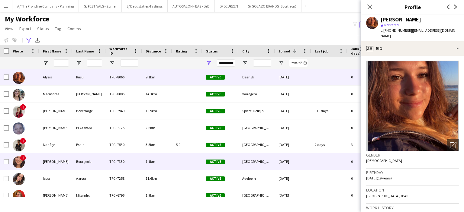
scroll to position [407, 0]
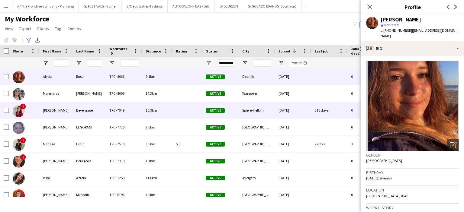
click at [59, 112] on div "[PERSON_NAME]" at bounding box center [55, 110] width 33 height 17
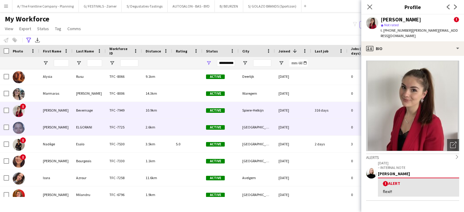
click at [73, 127] on div "ELGORANI" at bounding box center [89, 127] width 33 height 17
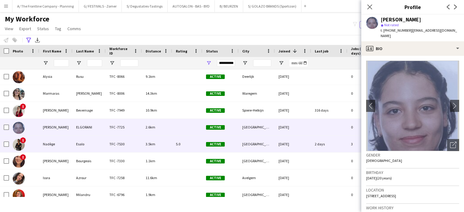
click at [60, 147] on div "Nadège" at bounding box center [55, 144] width 33 height 17
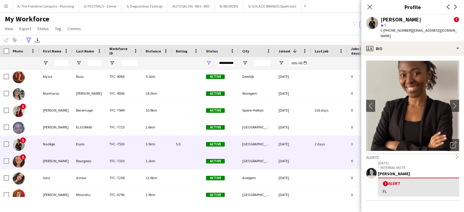
click at [70, 161] on div "[PERSON_NAME]" at bounding box center [55, 161] width 33 height 17
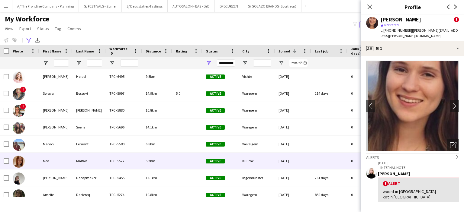
scroll to position [0, 0]
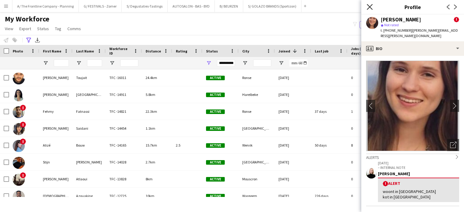
click at [369, 9] on icon "Close pop-in" at bounding box center [370, 7] width 6 height 6
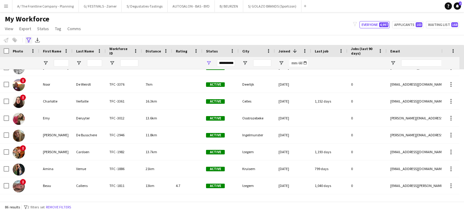
click at [28, 39] on icon "Advanced filters" at bounding box center [28, 40] width 5 height 5
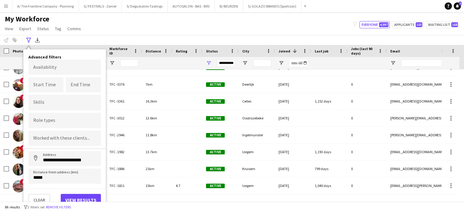
click at [160, 21] on div "My Workforce View Views Default view New view Update view Delete view Edit name…" at bounding box center [232, 25] width 464 height 21
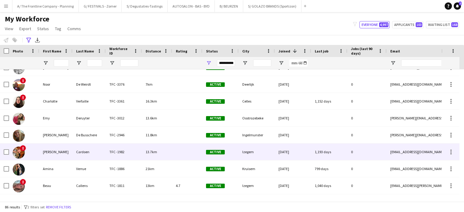
click at [54, 148] on div "[PERSON_NAME]" at bounding box center [55, 152] width 33 height 17
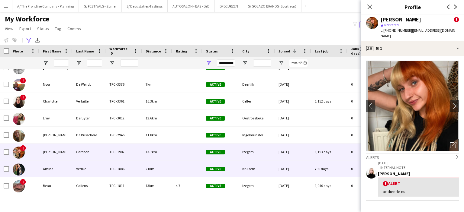
click at [54, 169] on div "Amina" at bounding box center [55, 169] width 33 height 17
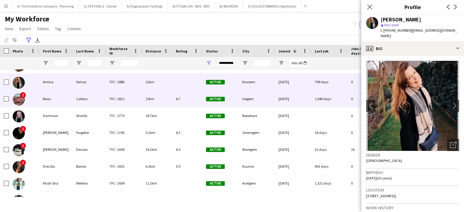
click at [59, 98] on div "Beau" at bounding box center [55, 99] width 33 height 17
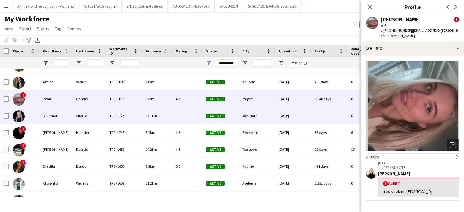
click at [62, 119] on div "Damman" at bounding box center [55, 116] width 33 height 17
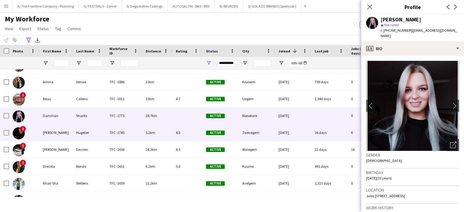
click at [60, 136] on div "Pascal" at bounding box center [55, 133] width 33 height 17
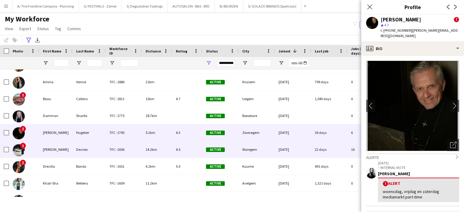
click at [59, 150] on div "Marie" at bounding box center [55, 149] width 33 height 17
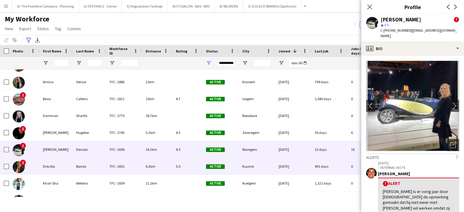
click at [60, 168] on div "Drecilla" at bounding box center [55, 166] width 33 height 17
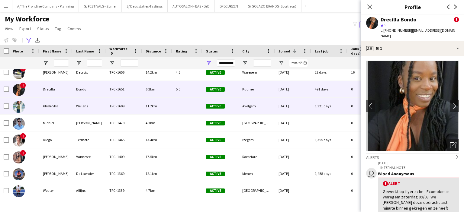
click at [55, 106] on div "Khali-Sha" at bounding box center [55, 106] width 33 height 17
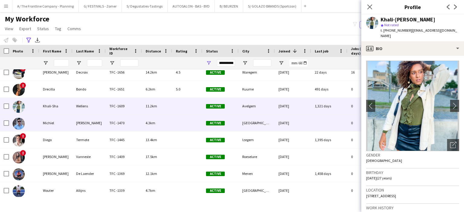
click at [58, 121] on div "Michiel" at bounding box center [55, 123] width 33 height 17
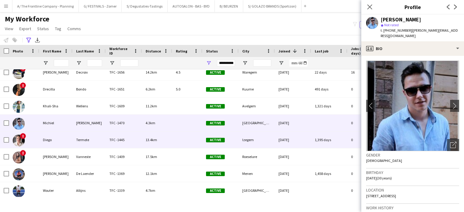
click at [63, 141] on div "Diego" at bounding box center [55, 140] width 33 height 17
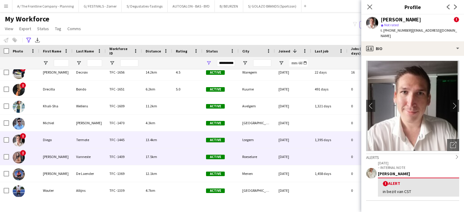
click at [64, 157] on div "Debbie" at bounding box center [55, 157] width 33 height 17
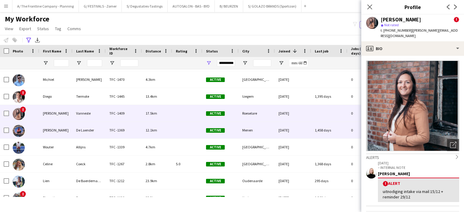
click at [58, 133] on div "Dominique" at bounding box center [55, 130] width 33 height 17
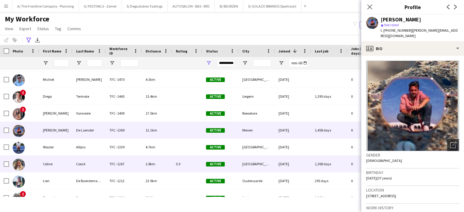
click at [60, 167] on div "Celine" at bounding box center [55, 164] width 33 height 17
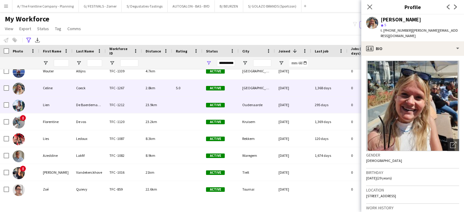
click at [55, 105] on div "Lien" at bounding box center [55, 105] width 33 height 17
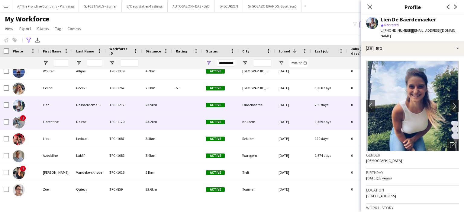
click at [62, 123] on div "Florentine" at bounding box center [55, 122] width 33 height 17
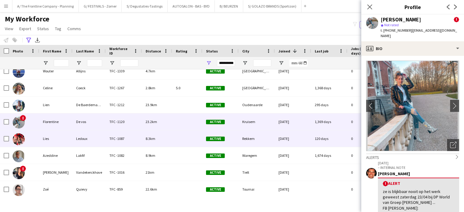
click at [58, 140] on div "Lies" at bounding box center [55, 139] width 33 height 17
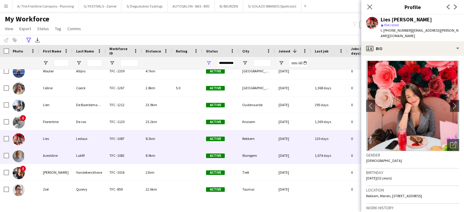
click at [63, 156] on div "Azeddine" at bounding box center [55, 156] width 33 height 17
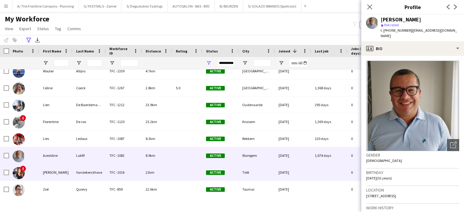
click at [63, 174] on div "Sarah" at bounding box center [55, 172] width 33 height 17
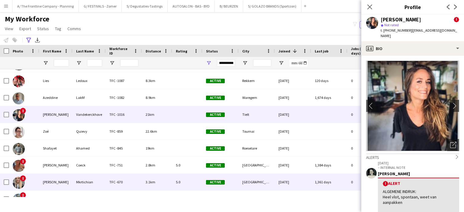
scroll to position [1184, 0]
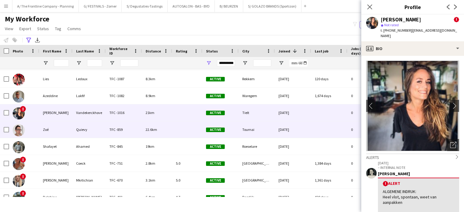
click at [76, 134] on div "Quievy" at bounding box center [89, 130] width 33 height 17
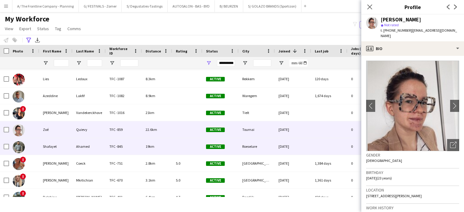
click at [57, 147] on div "Shafayet" at bounding box center [55, 146] width 33 height 17
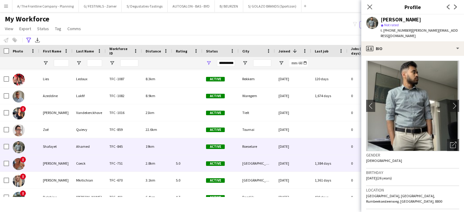
click at [60, 166] on div "[PERSON_NAME]" at bounding box center [55, 163] width 33 height 17
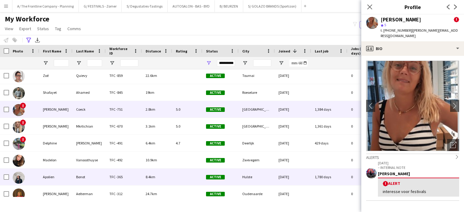
scroll to position [1242, 0]
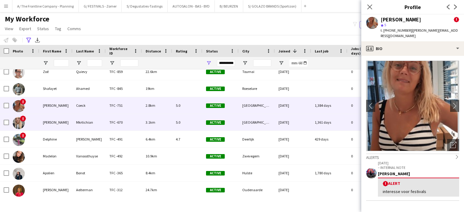
click at [58, 122] on div "[PERSON_NAME]" at bounding box center [55, 122] width 33 height 17
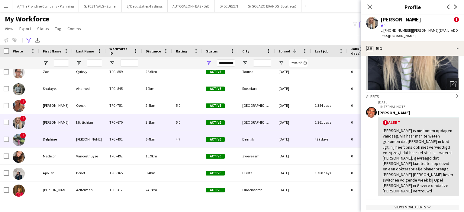
click at [57, 143] on div "Delphine" at bounding box center [55, 139] width 33 height 17
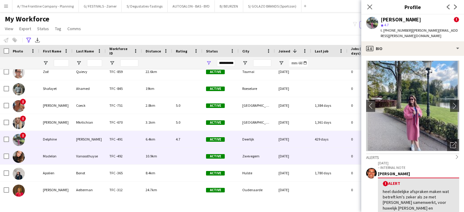
click at [61, 158] on div "Madelon" at bounding box center [55, 156] width 33 height 17
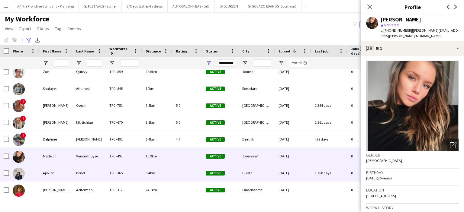
click at [100, 179] on div "Bonot" at bounding box center [89, 173] width 33 height 17
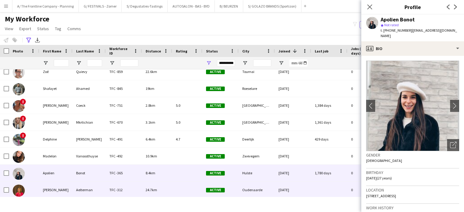
click at [56, 190] on div "[PERSON_NAME]" at bounding box center [55, 190] width 33 height 17
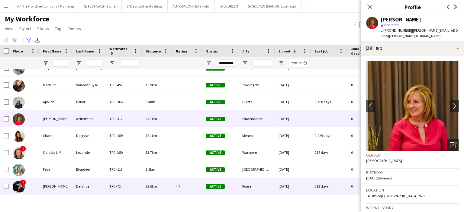
scroll to position [1323, 0]
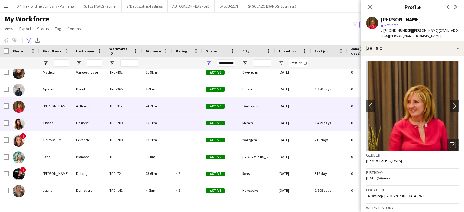
click at [55, 122] on div "Chana" at bounding box center [55, 123] width 33 height 17
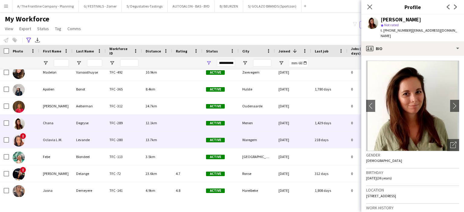
click at [64, 140] on div "Oclavia L.M." at bounding box center [55, 140] width 33 height 17
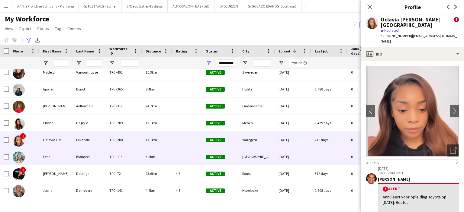
click at [52, 157] on div "Febe" at bounding box center [55, 157] width 33 height 17
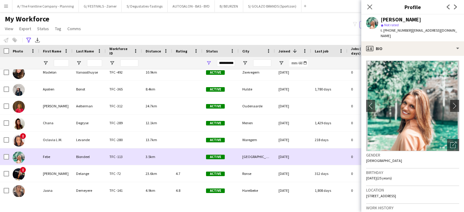
scroll to position [1328, 0]
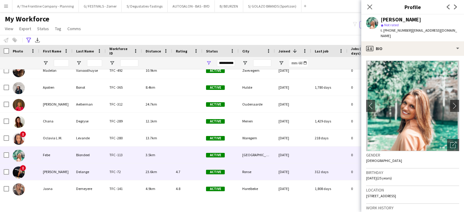
click at [55, 168] on div "[PERSON_NAME]" at bounding box center [55, 172] width 33 height 17
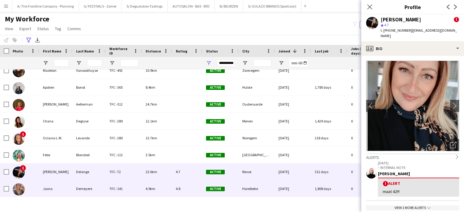
click at [68, 190] on div "Jasna" at bounding box center [55, 189] width 33 height 17
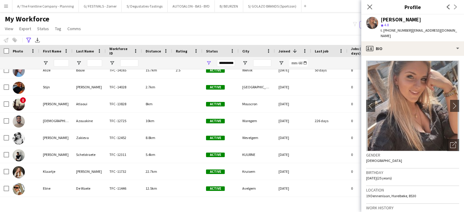
scroll to position [0, 0]
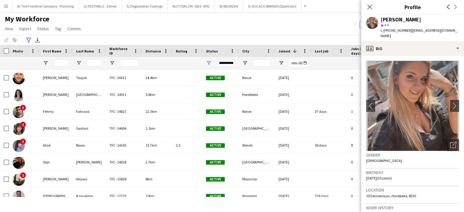
click at [322, 52] on span "Last job" at bounding box center [322, 51] width 14 height 5
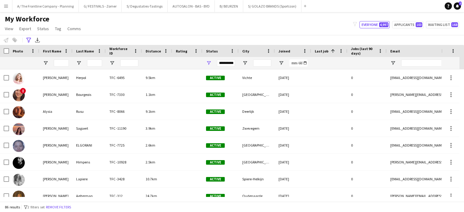
click at [322, 52] on span "Last job" at bounding box center [322, 51] width 14 height 5
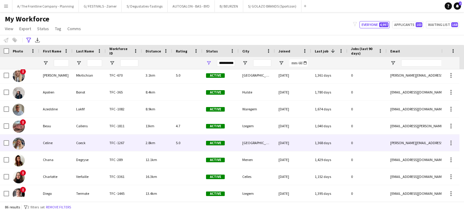
scroll to position [426, 0]
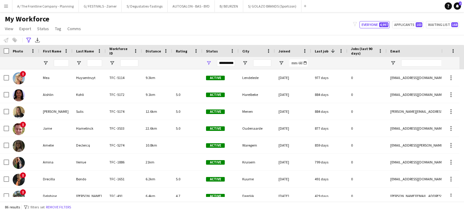
click at [323, 50] on span "Last job" at bounding box center [322, 51] width 14 height 5
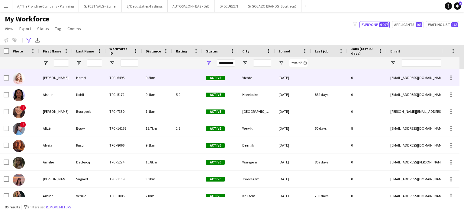
drag, startPoint x: 439, startPoint y: 79, endPoint x: 401, endPoint y: 77, distance: 37.5
click at [401, 77] on div "[EMAIL_ADDRESS][DOMAIN_NAME]" at bounding box center [447, 78] width 121 height 17
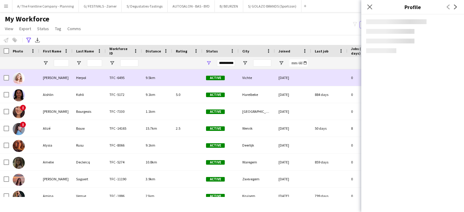
click at [401, 77] on body "Menu Boards Boards Boards All jobs Status Workforce Workforce My Workforce Recr…" at bounding box center [232, 106] width 464 height 212
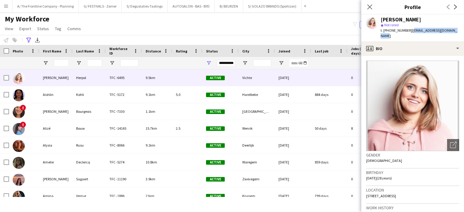
drag, startPoint x: 450, startPoint y: 28, endPoint x: 408, endPoint y: 31, distance: 41.8
click at [408, 31] on span "| [EMAIL_ADDRESS][DOMAIN_NAME]" at bounding box center [419, 33] width 76 height 10
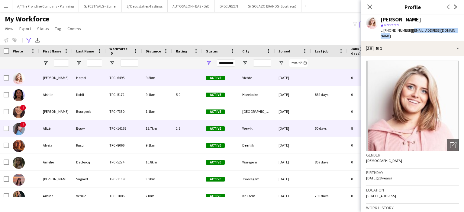
click at [48, 131] on div "Alizé" at bounding box center [55, 128] width 33 height 17
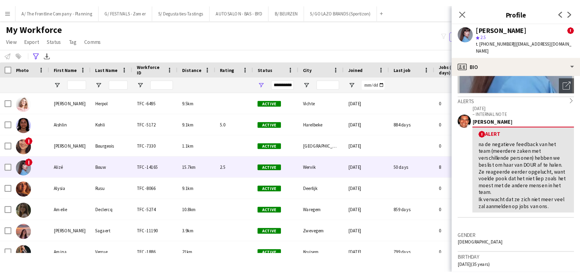
scroll to position [88, 0]
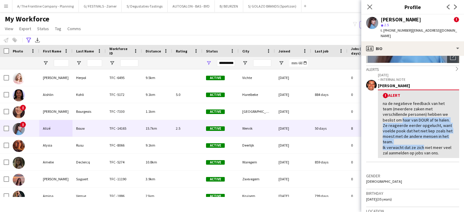
drag, startPoint x: 400, startPoint y: 116, endPoint x: 421, endPoint y: 140, distance: 32.4
click at [421, 140] on div "na de negatieve feedback van het team (meerdere zaken met verschillende persone…" at bounding box center [419, 128] width 72 height 55
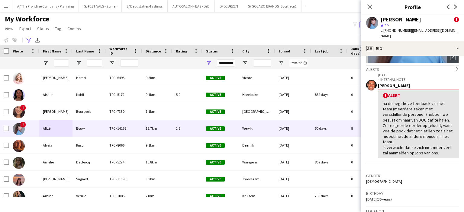
click at [420, 111] on div "na de negatieve feedback van het team (meerdere zaken met verschillende persone…" at bounding box center [419, 128] width 72 height 55
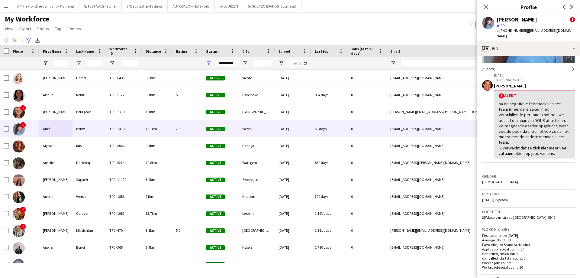
click at [194, 21] on div "My Workforce View Views Default view New view Update view Delete view Edit name…" at bounding box center [290, 25] width 580 height 21
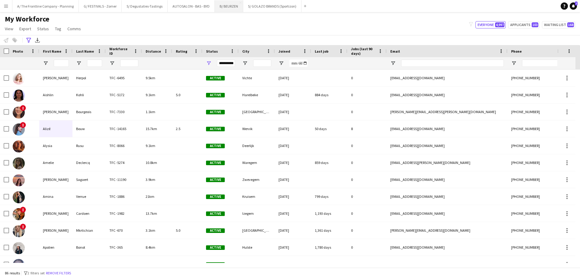
click at [225, 7] on button "B/ BEURZEN Close" at bounding box center [229, 6] width 28 height 12
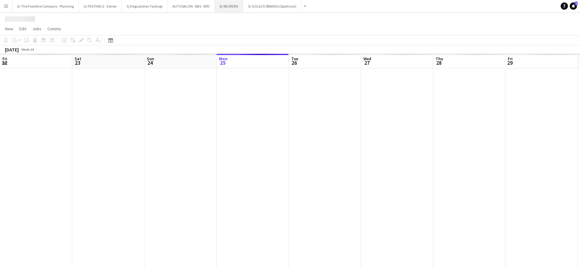
scroll to position [0, 144]
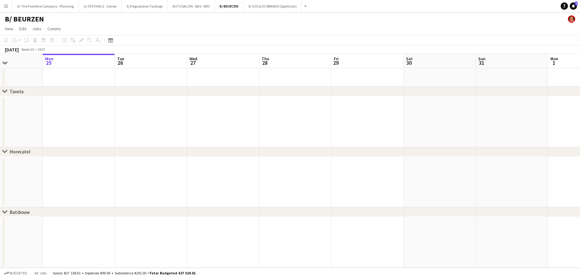
drag, startPoint x: 413, startPoint y: 118, endPoint x: 81, endPoint y: 125, distance: 331.9
click at [77, 125] on app-calendar-viewport "Fri 22 Sat 23 Sun 24 Mon 25 Tue 26 Wed 27 Thu 28 Fri 29 Sat 30 Sun 31 Mon 1 Tue…" at bounding box center [290, 161] width 580 height 214
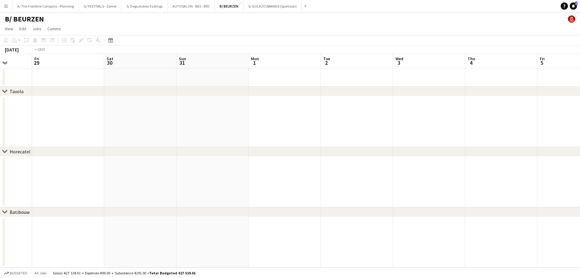
drag, startPoint x: 385, startPoint y: 111, endPoint x: 111, endPoint y: 123, distance: 273.8
click at [96, 124] on app-calendar-viewport "Tue 26 Wed 27 Thu 28 Fri 29 Sat 30 Sun 31 Mon 1 Tue 2 Wed 3 Thu 4 Fri 5 Sat 6 S…" at bounding box center [290, 161] width 580 height 214
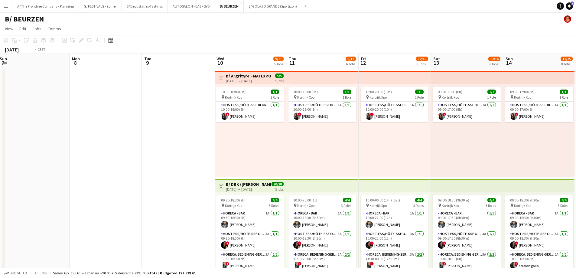
drag, startPoint x: 263, startPoint y: 130, endPoint x: 105, endPoint y: 130, distance: 158.4
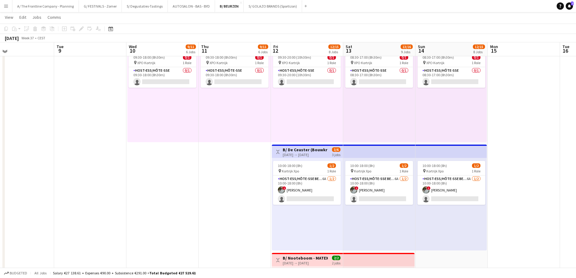
scroll to position [574, 0]
click at [322, 182] on app-card-role "Host-ess/Hôte-sse Beurs - Foire 6A [DATE] 10:00-18:00 (8h) ! [PERSON_NAME] sing…" at bounding box center [307, 190] width 68 height 29
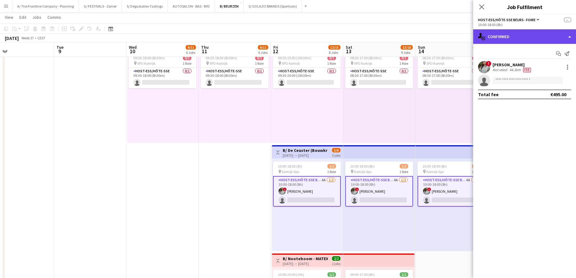
click at [464, 36] on div "single-neutral-actions-check-2 Confirmed" at bounding box center [524, 36] width 103 height 15
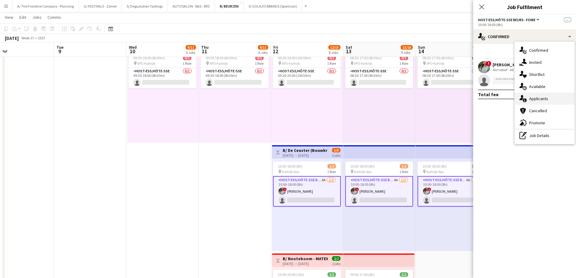
click at [464, 96] on div "single-neutral-actions-information Applicants" at bounding box center [544, 98] width 60 height 12
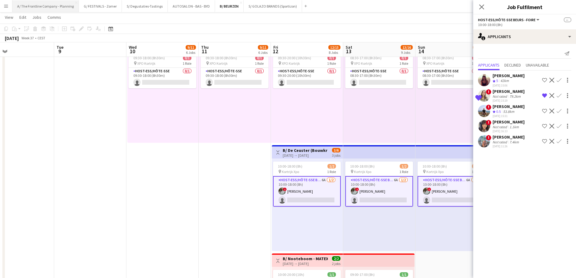
click at [50, 8] on button "A/ The Frontline Company - Planning Close" at bounding box center [45, 6] width 66 height 12
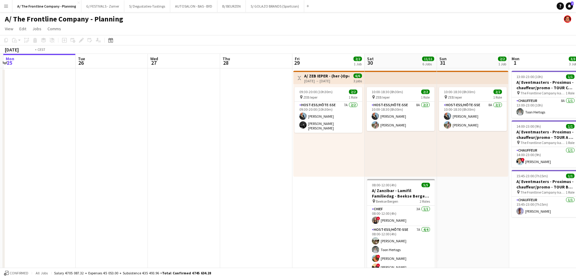
drag, startPoint x: 373, startPoint y: 140, endPoint x: 33, endPoint y: 128, distance: 339.9
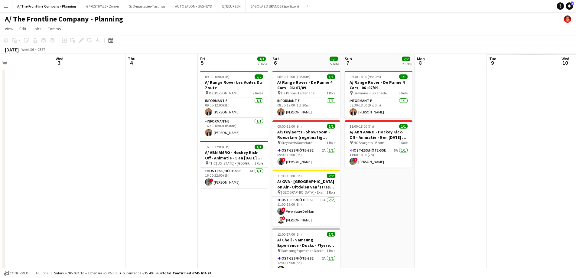
drag, startPoint x: 466, startPoint y: 126, endPoint x: 96, endPoint y: 133, distance: 370.9
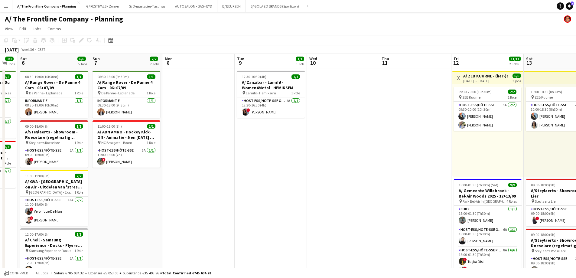
drag, startPoint x: 162, startPoint y: 143, endPoint x: 127, endPoint y: 146, distance: 35.5
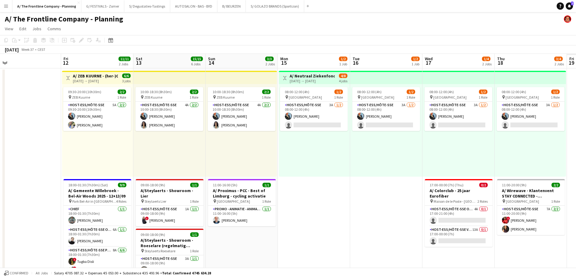
drag, startPoint x: 394, startPoint y: 156, endPoint x: 80, endPoint y: 156, distance: 313.4
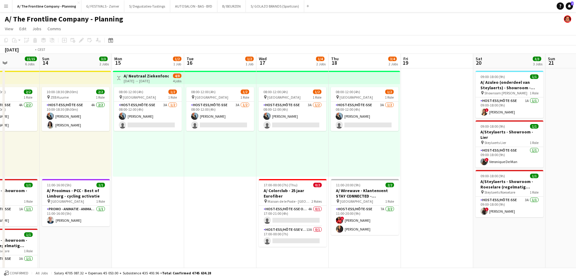
scroll to position [0, 177]
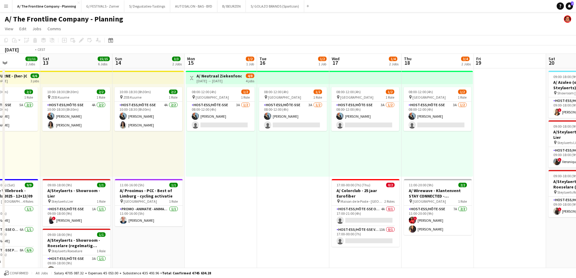
drag, startPoint x: 361, startPoint y: 156, endPoint x: 126, endPoint y: 156, distance: 234.6
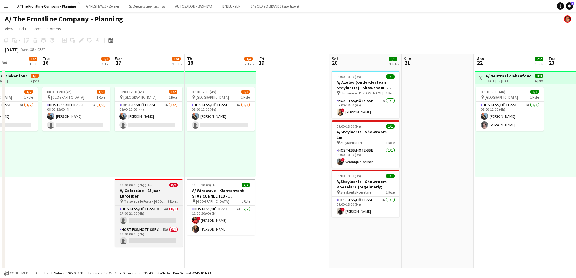
click at [143, 191] on h3 "A/ Colorclub - 25 jaar Eurofiber" at bounding box center [149, 193] width 68 height 11
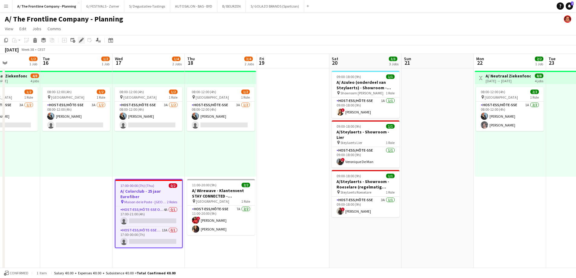
click at [81, 41] on icon at bounding box center [80, 40] width 3 height 3
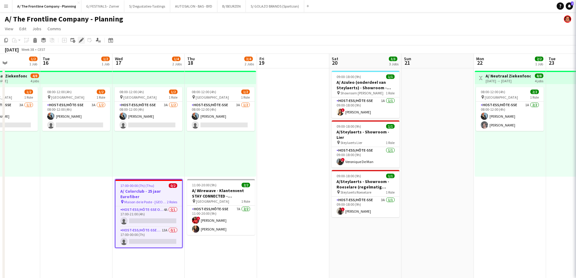
type input "**********"
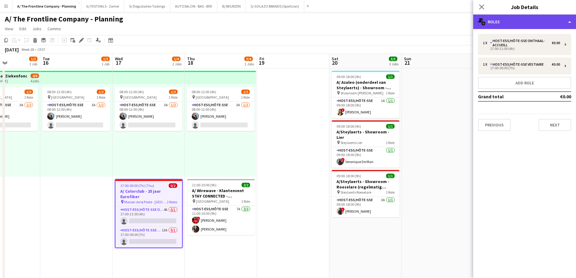
click at [464, 21] on div "multiple-users-add Roles" at bounding box center [524, 22] width 103 height 15
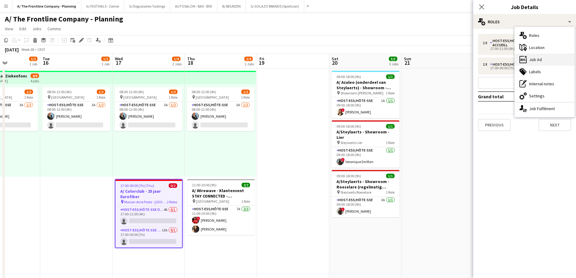
click at [464, 60] on div "ads-window Job Ad" at bounding box center [544, 60] width 60 height 12
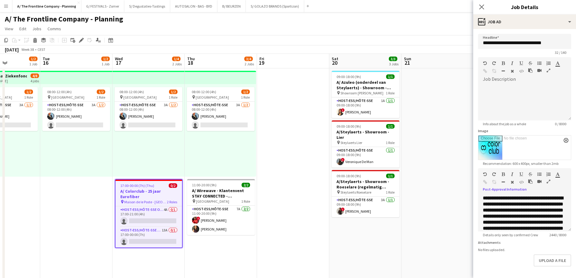
click at [464, 180] on icon "button" at bounding box center [548, 181] width 4 height 4
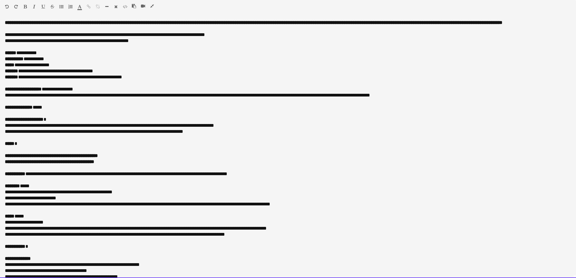
click at [100, 104] on div at bounding box center [288, 101] width 566 height 6
click at [44, 110] on div "**********" at bounding box center [286, 107] width 562 height 6
paste div
click at [79, 128] on div "**********" at bounding box center [286, 125] width 562 height 6
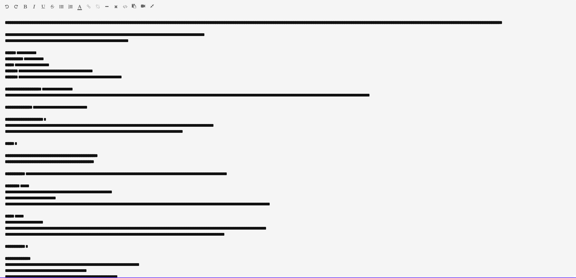
click at [129, 159] on div "**********" at bounding box center [288, 156] width 566 height 6
click at [41, 158] on b "**********" at bounding box center [51, 155] width 93 height 5
click at [214, 141] on div at bounding box center [288, 138] width 566 height 6
click at [27, 147] on div "***** *" at bounding box center [286, 144] width 562 height 6
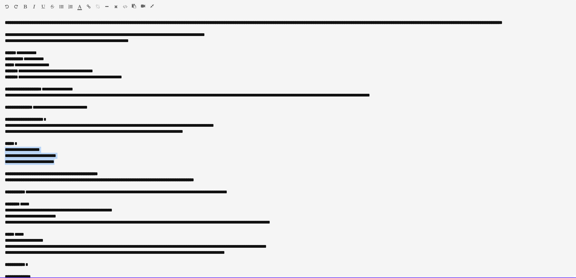
drag, startPoint x: 60, startPoint y: 167, endPoint x: -1, endPoint y: 157, distance: 62.1
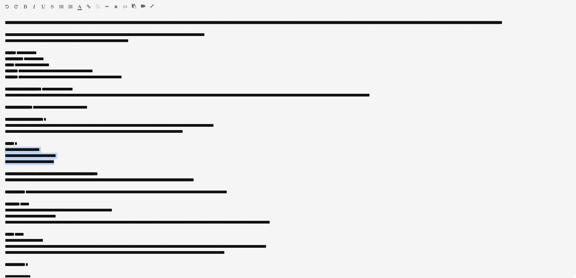
click at [60, 8] on icon "button" at bounding box center [61, 7] width 4 height 4
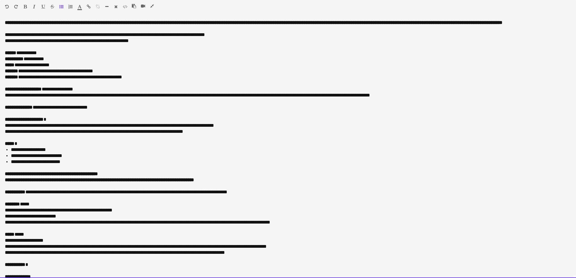
click at [14, 153] on li "**********" at bounding box center [289, 150] width 556 height 6
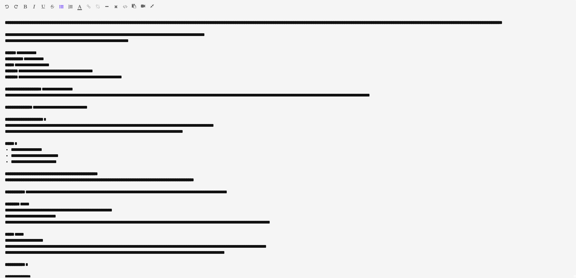
click at [152, 7] on icon "button" at bounding box center [152, 6] width 4 height 4
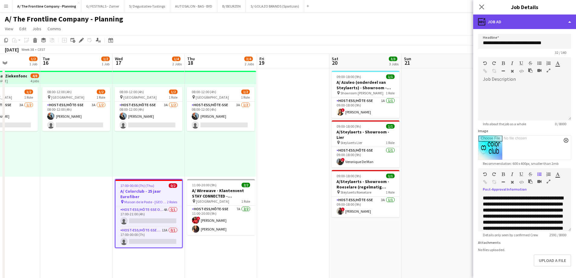
click at [464, 22] on div "ads-window Job Ad" at bounding box center [524, 22] width 103 height 15
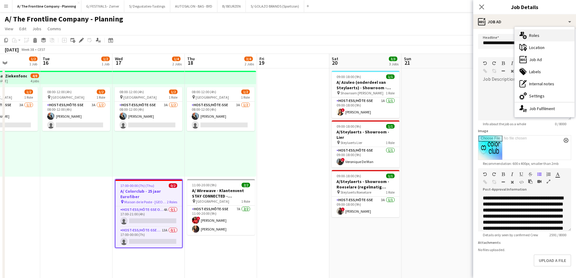
click at [464, 34] on div "multiple-users-add Roles" at bounding box center [544, 35] width 60 height 12
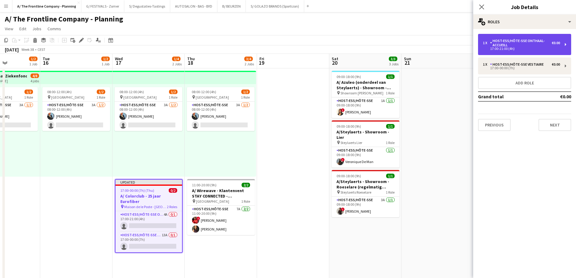
click at [464, 39] on div "Host-ess/Hôte-sse Onthaal-Accueill" at bounding box center [521, 43] width 62 height 8
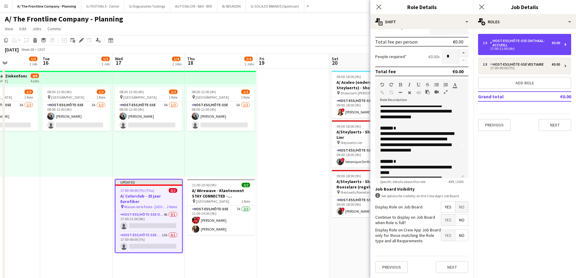
scroll to position [55, 0]
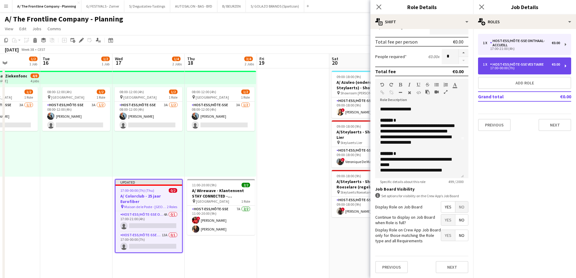
click at [464, 64] on div "Host-ess/Hôte-sse Vestiaire" at bounding box center [518, 64] width 56 height 4
type input "**********"
type input "*****"
type input "****"
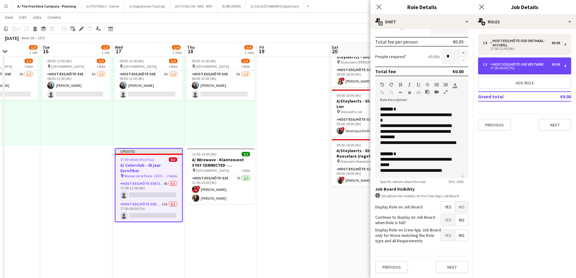
scroll to position [60, 0]
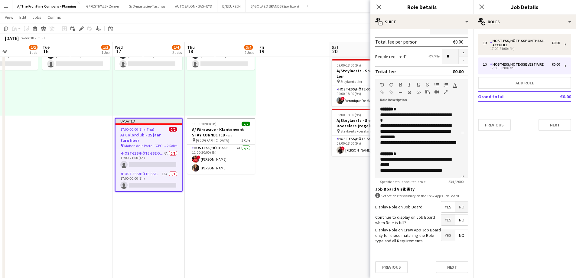
click at [308, 173] on app-date-cell at bounding box center [293, 213] width 72 height 412
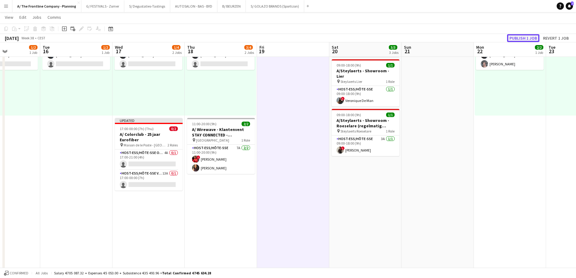
click at [464, 41] on button "Publish 1 job" at bounding box center [523, 38] width 32 height 8
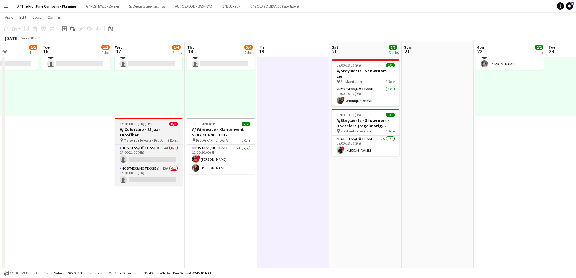
click at [153, 129] on h3 "A/ Colorclub - 25 jaar Eurofiber" at bounding box center [149, 132] width 68 height 11
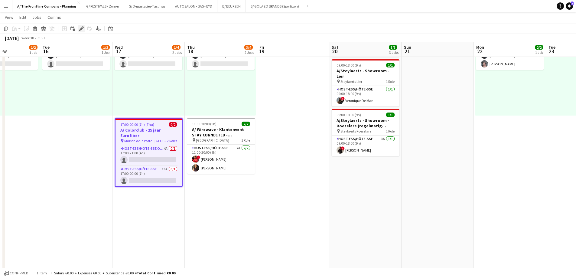
click at [81, 29] on icon at bounding box center [80, 28] width 3 height 3
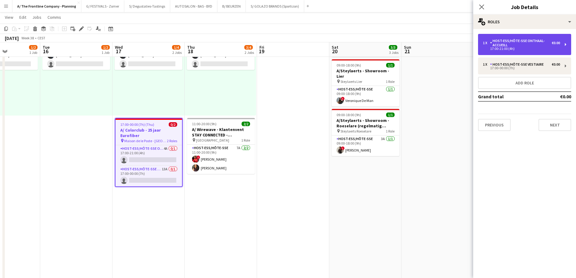
click at [464, 43] on div "Host-ess/Hôte-sse Onthaal-Accueill" at bounding box center [521, 43] width 62 height 8
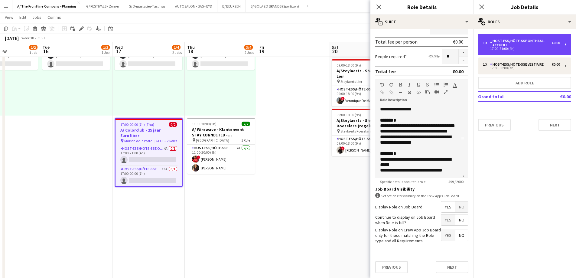
scroll to position [55, 0]
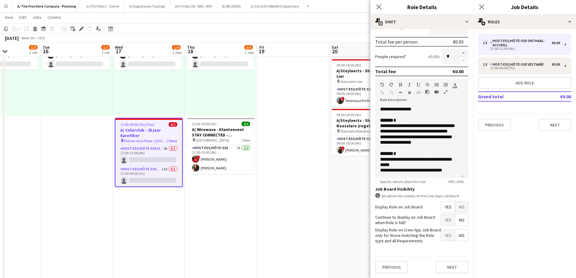
click at [268, 132] on app-date-cell at bounding box center [293, 213] width 72 height 412
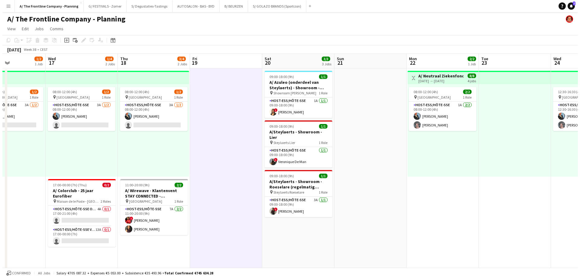
scroll to position [0, 194]
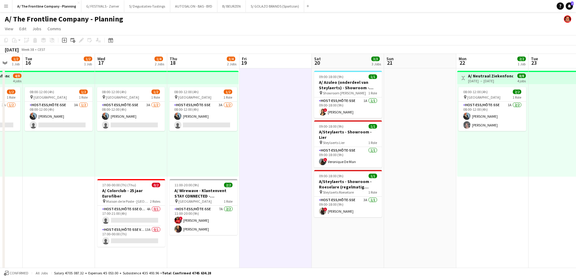
drag, startPoint x: 284, startPoint y: 128, endPoint x: 122, endPoint y: 119, distance: 162.3
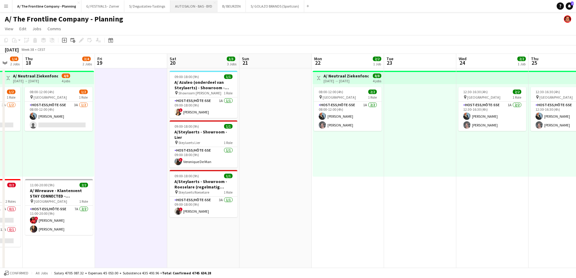
click at [193, 6] on button "AUTOSALON - BAS - BYD Close" at bounding box center [193, 6] width 47 height 12
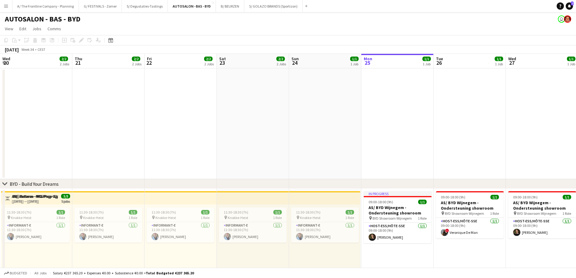
drag, startPoint x: 91, startPoint y: 156, endPoint x: 424, endPoint y: 124, distance: 335.0
click at [424, 124] on app-calendar-viewport "Wed 20 2/2 2 Jobs Thu 21 2/2 2 Jobs Fri 22 2/2 2 Jobs Sat 23 2/2 2 Jobs Sun 24 …" at bounding box center [288, 220] width 576 height 333
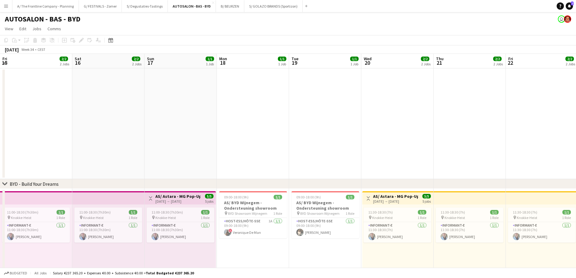
drag, startPoint x: 136, startPoint y: 123, endPoint x: 495, endPoint y: 98, distance: 360.6
click at [464, 98] on app-calendar-viewport "Fri 15 2/2 2 Jobs Sat 16 2/2 2 Jobs Sun 17 1/1 1 Job Mon 18 1/1 1 Job Tue 19 1/…" at bounding box center [288, 220] width 576 height 333
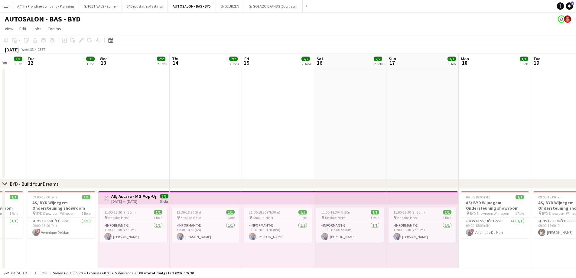
drag, startPoint x: 198, startPoint y: 138, endPoint x: 441, endPoint y: 127, distance: 243.6
click at [464, 116] on app-calendar-viewport "Mon 11 1/1 1 Job Tue 12 1/1 1 Job Wed 13 2/2 2 Jobs Thu 14 2/2 2 Jobs Fri 15 2/…" at bounding box center [288, 220] width 576 height 333
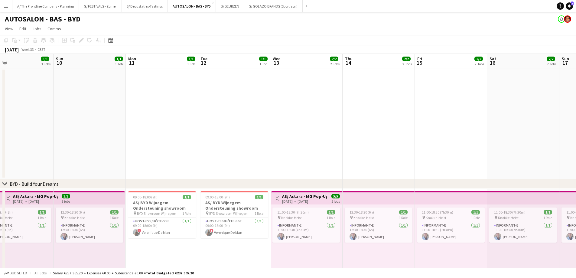
drag, startPoint x: 203, startPoint y: 129, endPoint x: 432, endPoint y: 115, distance: 229.9
click at [432, 115] on app-calendar-viewport "Thu 7 1/1 1 Job Fri 8 3/3 3 Jobs Sat 9 3/3 3 Jobs Sun 10 1/1 1 Job Mon 11 1/1 1…" at bounding box center [288, 245] width 576 height 383
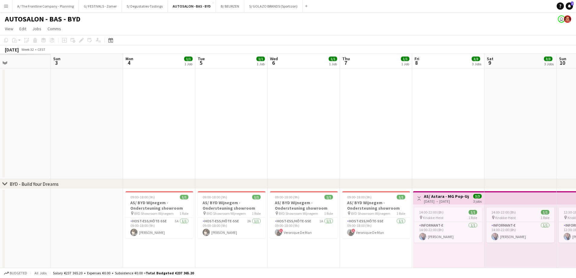
drag, startPoint x: 414, startPoint y: 98, endPoint x: 486, endPoint y: 89, distance: 72.6
click at [464, 88] on app-calendar-viewport "Fri 1 Sat 2 Sun 3 Mon 4 1/1 1 Job Tue 5 1/1 1 Job Wed 6 1/1 1 Job Thu 7 1/1 1 J…" at bounding box center [288, 245] width 576 height 383
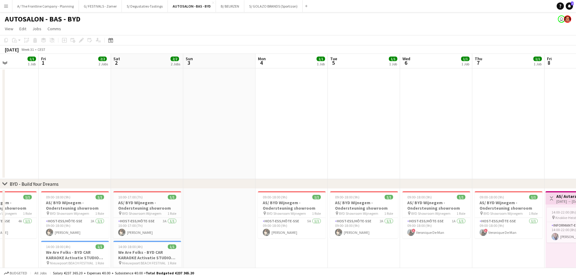
drag, startPoint x: 265, startPoint y: 90, endPoint x: 396, endPoint y: 90, distance: 131.2
click at [420, 85] on app-calendar-viewport "Tue 29 2/2 2 Jobs Wed 30 1/1 1 Job Thu 31 1/1 1 Job Fri 1 2/2 2 Jobs Sat 2 2/2 …" at bounding box center [288, 245] width 576 height 383
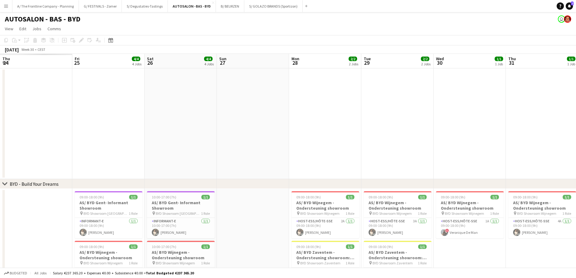
drag, startPoint x: 128, startPoint y: 98, endPoint x: 422, endPoint y: 84, distance: 294.7
click at [436, 84] on app-calendar-viewport "Thu 24 Fri 25 4/4 4 Jobs Sat 26 4/4 4 Jobs Sun 27 Mon 28 2/2 2 Jobs Tue 29 2/2 …" at bounding box center [288, 245] width 576 height 383
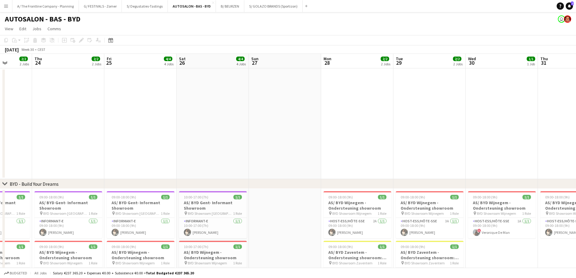
drag, startPoint x: 134, startPoint y: 133, endPoint x: 73, endPoint y: 104, distance: 66.5
click at [0, 105] on html "Menu Boards Boards Boards All jobs Status Workforce Workforce My Workforce Recr…" at bounding box center [288, 223] width 576 height 447
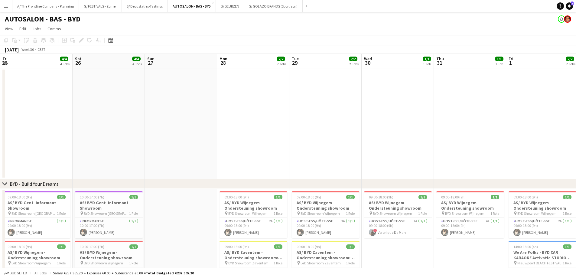
drag, startPoint x: 343, startPoint y: 107, endPoint x: 117, endPoint y: 111, distance: 226.1
click at [116, 111] on app-calendar-viewport "Tue 22 2/2 2 Jobs Wed 23 2/2 2 Jobs Thu 24 2/2 2 Jobs Fri 25 4/4 4 Jobs Sat 26 …" at bounding box center [288, 245] width 576 height 383
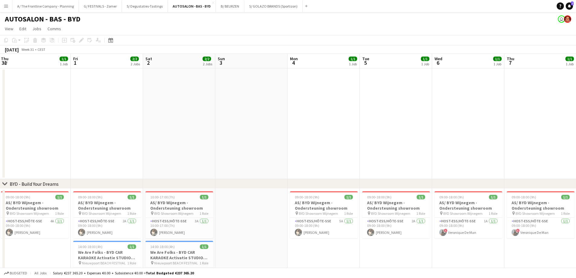
drag, startPoint x: 376, startPoint y: 96, endPoint x: 192, endPoint y: 103, distance: 184.2
click at [192, 103] on app-calendar-viewport "Mon 28 2/2 2 Jobs Tue 29 2/2 2 Jobs Wed 30 1/1 1 Job Thu 31 1/1 1 Job Fri 1 2/2…" at bounding box center [288, 245] width 576 height 383
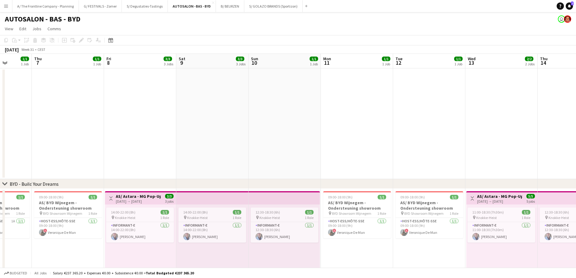
scroll to position [0, 228]
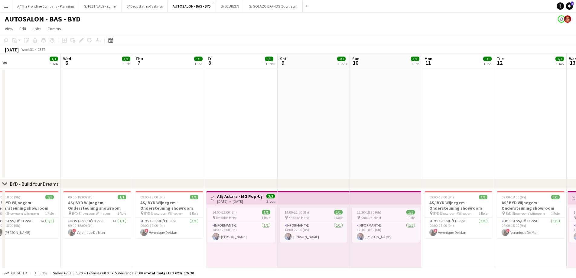
drag, startPoint x: 453, startPoint y: 148, endPoint x: 165, endPoint y: 138, distance: 288.5
click at [165, 138] on app-calendar-viewport "Sat 2 2/2 2 Jobs Sun 3 Mon 4 1/1 1 Job Tue 5 1/1 1 Job Wed 6 1/1 1 Job Thu 7 1/…" at bounding box center [288, 245] width 576 height 383
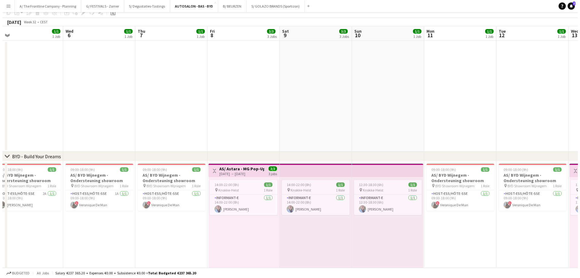
scroll to position [0, 0]
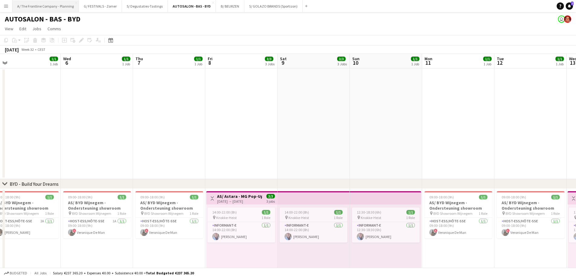
click at [36, 0] on button "A/ The Frontline Company - Planning Close" at bounding box center [45, 6] width 66 height 12
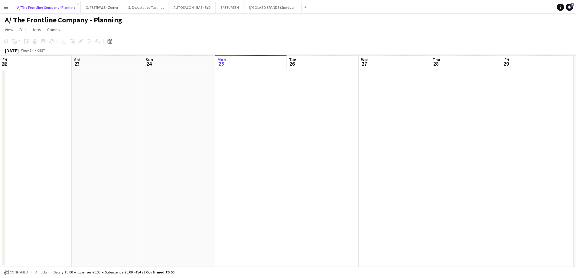
scroll to position [0, 144]
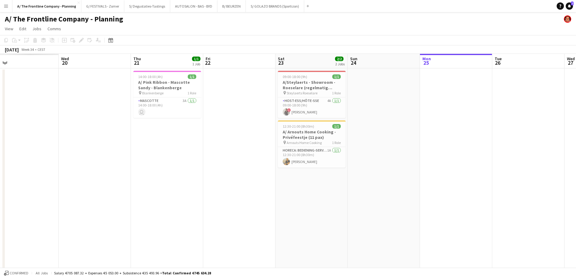
drag, startPoint x: 254, startPoint y: 133, endPoint x: 580, endPoint y: 128, distance: 326.2
click at [464, 128] on html "Menu Boards Boards Boards All jobs Status Workforce Workforce My Workforce Recr…" at bounding box center [288, 273] width 576 height 546
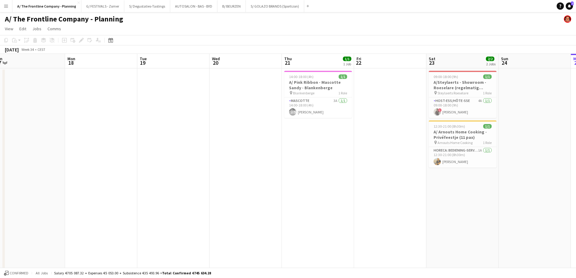
drag, startPoint x: 158, startPoint y: 154, endPoint x: 434, endPoint y: 153, distance: 276.3
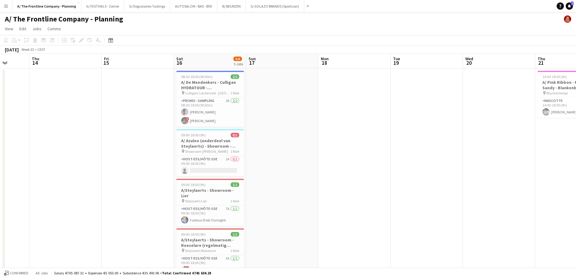
drag, startPoint x: 257, startPoint y: 143, endPoint x: 517, endPoint y: 143, distance: 259.9
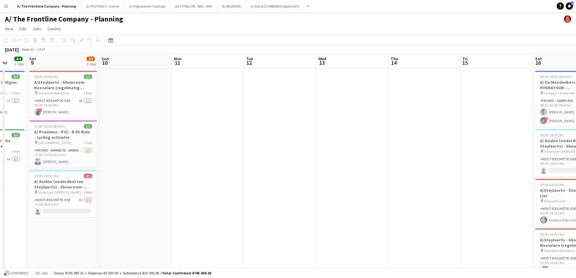
scroll to position [0, 148]
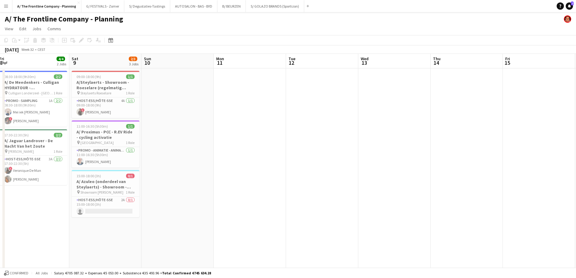
drag, startPoint x: 235, startPoint y: 138, endPoint x: 525, endPoint y: 126, distance: 290.4
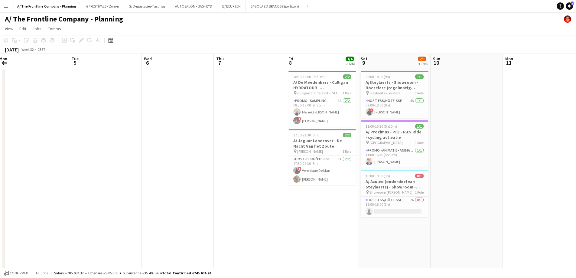
click at [192, 136] on app-date-cell at bounding box center [177, 274] width 72 height 412
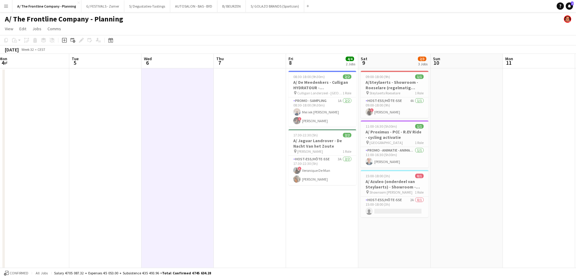
click at [192, 136] on app-date-cell at bounding box center [177, 274] width 72 height 412
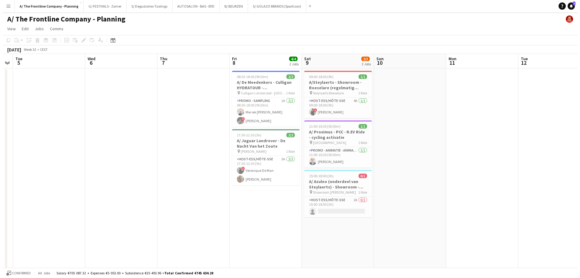
scroll to position [0, 211]
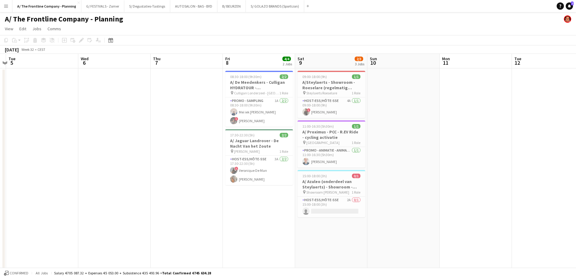
drag, startPoint x: 209, startPoint y: 124, endPoint x: 11, endPoint y: 115, distance: 198.5
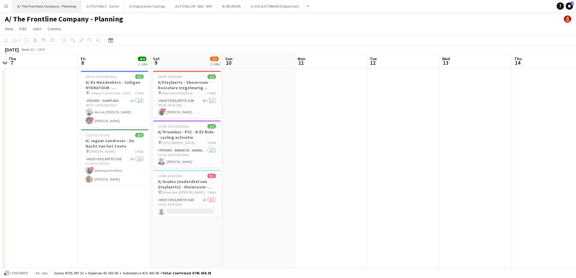
click at [44, 3] on button "A/ The Frontline Company - Planning Close" at bounding box center [46, 6] width 69 height 12
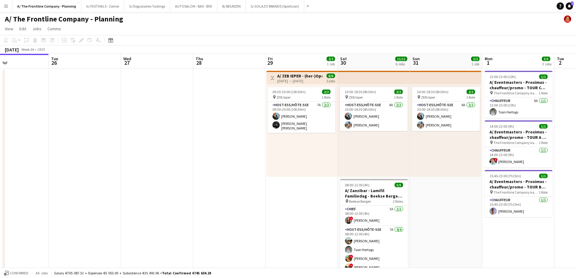
drag, startPoint x: 183, startPoint y: 124, endPoint x: 131, endPoint y: 122, distance: 51.4
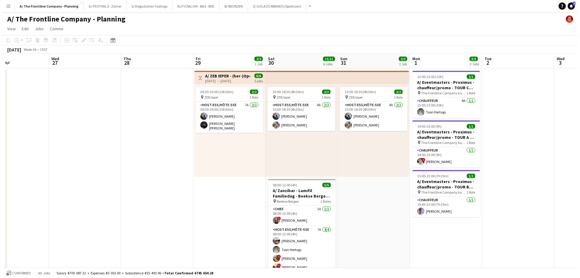
scroll to position [0, 170]
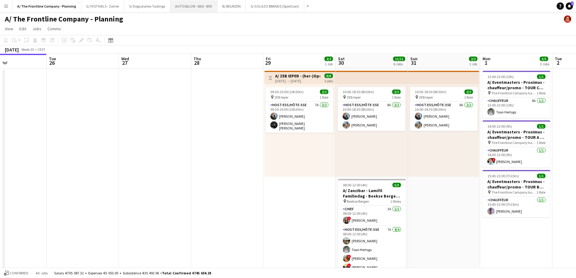
click at [187, 6] on button "AUTOSALON - BAS - BYD Close" at bounding box center [193, 6] width 47 height 12
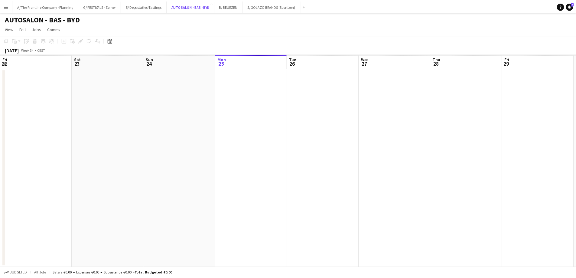
scroll to position [0, 144]
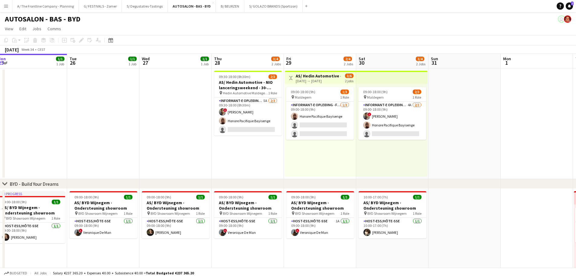
drag, startPoint x: 222, startPoint y: 137, endPoint x: 174, endPoint y: 141, distance: 48.5
click at [175, 141] on app-calendar-viewport "Fri 22 2/2 2 Jobs Sat 23 2/2 2 Jobs Sun 24 1/1 1 Job Mon 25 1/1 1 Job Tue 26 1/…" at bounding box center [288, 220] width 576 height 333
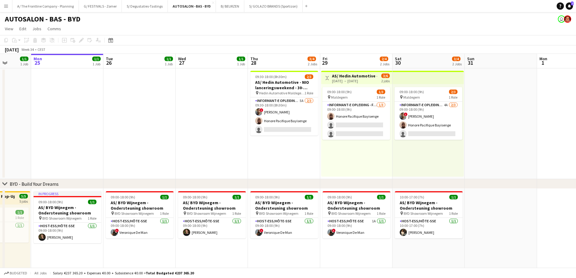
scroll to position [0, 191]
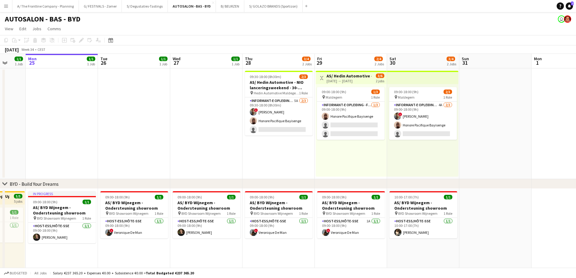
drag, startPoint x: 61, startPoint y: 126, endPoint x: 93, endPoint y: 125, distance: 31.8
click at [93, 125] on app-calendar-viewport "Fri 22 2/2 2 Jobs Sat 23 2/2 2 Jobs Sun 24 1/1 1 Job Mon 25 1/1 1 Job Tue 26 1/…" at bounding box center [288, 220] width 576 height 333
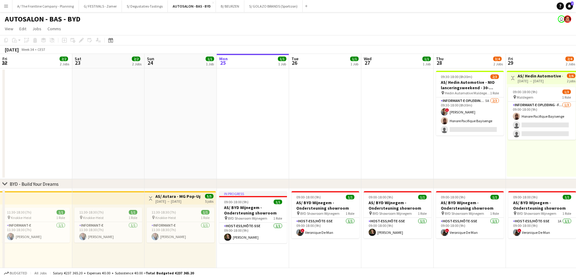
drag, startPoint x: 48, startPoint y: 124, endPoint x: 361, endPoint y: 113, distance: 312.4
click at [378, 109] on app-calendar-viewport "Fri 22 2/2 2 Jobs Sat 23 2/2 2 Jobs Sun 24 1/1 1 Job Mon 25 1/1 1 Job Tue 26 1/…" at bounding box center [288, 220] width 576 height 333
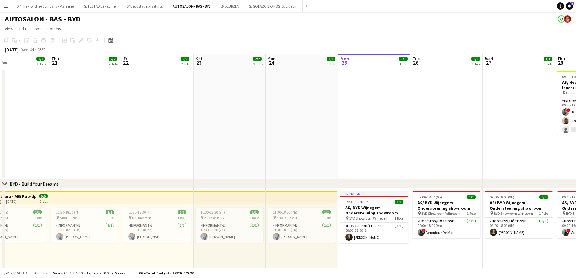
drag, startPoint x: 213, startPoint y: 125, endPoint x: 260, endPoint y: 136, distance: 48.1
click at [407, 125] on app-calendar-viewport "Mon 18 1/1 1 Job Tue 19 1/1 1 Job Wed 20 2/2 2 Jobs Thu 21 2/2 2 Jobs Fri 22 2/…" at bounding box center [288, 220] width 576 height 333
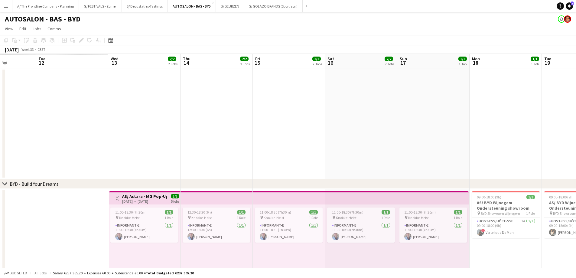
drag, startPoint x: 161, startPoint y: 138, endPoint x: 371, endPoint y: 132, distance: 209.8
click at [371, 132] on app-calendar-viewport "Mon 11 Tue 12 Wed 13 2/2 2 Jobs Thu 14 2/2 2 Jobs Fri 15 2/2 2 Jobs Sat 16 2/2 …" at bounding box center [288, 220] width 576 height 333
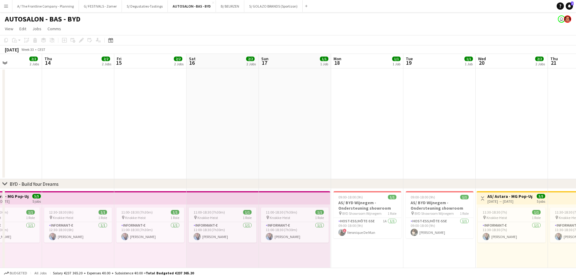
scroll to position [0, 173]
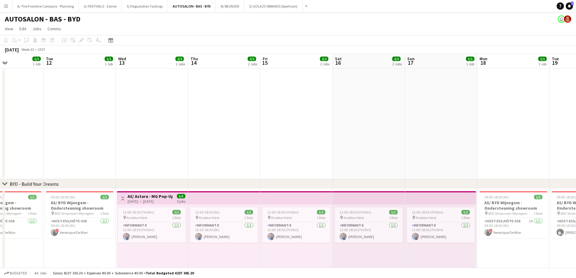
drag, startPoint x: 211, startPoint y: 133, endPoint x: 357, endPoint y: 128, distance: 146.1
click at [357, 128] on app-calendar-viewport "Sat 9 Sun 10 Mon 11 1/1 1 Job Tue 12 1/1 1 Job Wed 13 2/2 2 Jobs Thu 14 2/2 2 J…" at bounding box center [288, 220] width 576 height 333
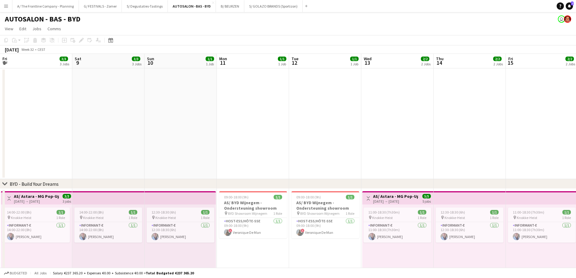
drag, startPoint x: 218, startPoint y: 127, endPoint x: 508, endPoint y: 117, distance: 290.1
click at [464, 117] on app-calendar-viewport "Wed 6 1/1 1 Job Thu 7 1/1 1 Job Fri 8 3/3 3 Jobs Sat 9 3/3 3 Jobs Sun 10 1/1 1 …" at bounding box center [288, 245] width 576 height 383
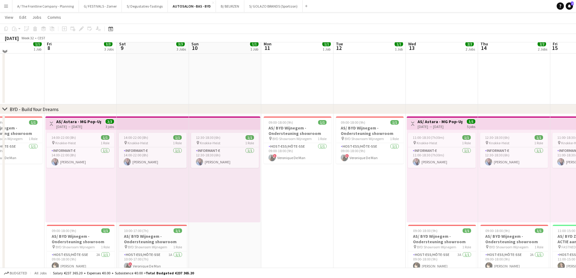
scroll to position [91, 0]
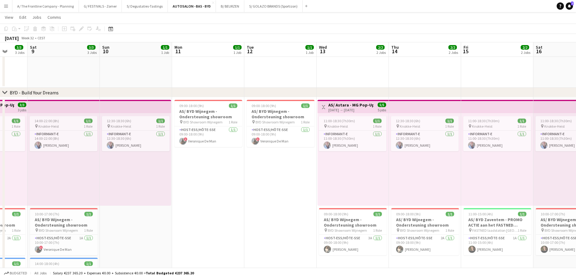
click at [251, 169] on app-calendar-viewport "Wed 6 1/1 1 Job Thu 7 1/1 1 Job Fri 8 3/3 3 Jobs Sat 9 3/3 3 Jobs Sun 10 1/1 1 …" at bounding box center [288, 139] width 576 height 413
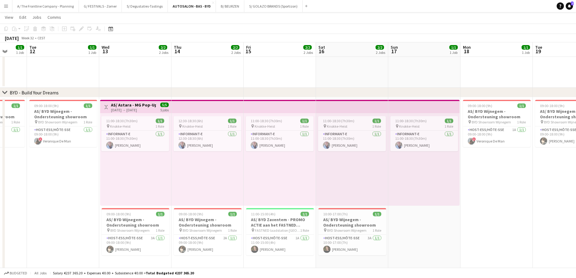
drag, startPoint x: 387, startPoint y: 182, endPoint x: 209, endPoint y: 184, distance: 178.3
click at [209, 184] on app-calendar-viewport "Sat 9 3/3 3 Jobs Sun 10 1/1 1 Job Mon 11 1/1 1 Job Tue 12 1/1 1 Job Wed 13 2/2 …" at bounding box center [288, 139] width 576 height 413
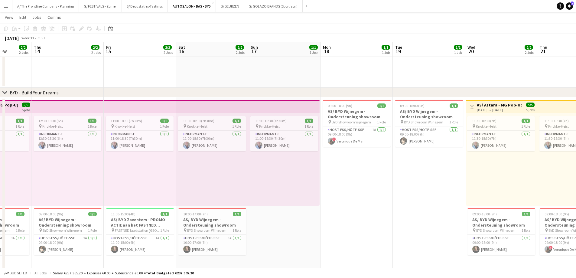
drag, startPoint x: 472, startPoint y: 187, endPoint x: 118, endPoint y: 183, distance: 354.0
click at [118, 183] on app-calendar-viewport "Mon 11 1/1 1 Job Tue 12 1/1 1 Job Wed 13 2/2 2 Jobs Thu 14 2/2 2 Jobs Fri 15 2/…" at bounding box center [288, 139] width 576 height 413
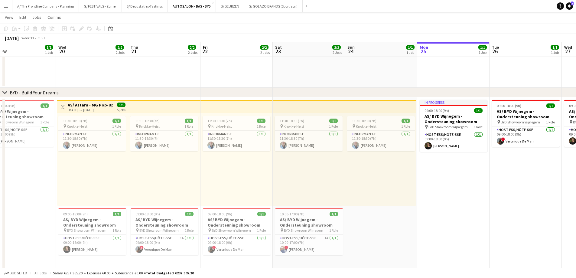
drag, startPoint x: 368, startPoint y: 193, endPoint x: 213, endPoint y: 192, distance: 155.1
click at [213, 192] on app-calendar-viewport "Sun 17 1/1 1 Job Mon 18 1/1 1 Job Tue 19 1/1 1 Job Wed 20 2/2 2 Jobs Thu 21 2/2…" at bounding box center [288, 139] width 576 height 413
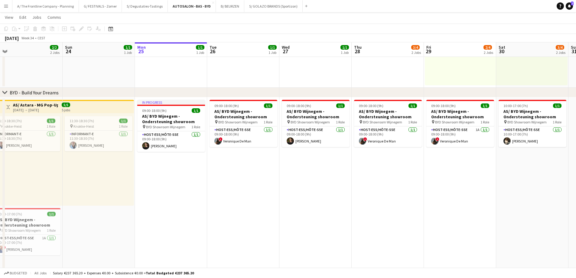
drag, startPoint x: 336, startPoint y: 191, endPoint x: 166, endPoint y: 194, distance: 170.2
click at [166, 194] on app-calendar-viewport "Tue 19 1/1 1 Job Wed 20 2/2 2 Jobs Thu 21 2/2 2 Jobs Fri 22 2/2 2 Jobs Sat 23 2…" at bounding box center [288, 139] width 576 height 413
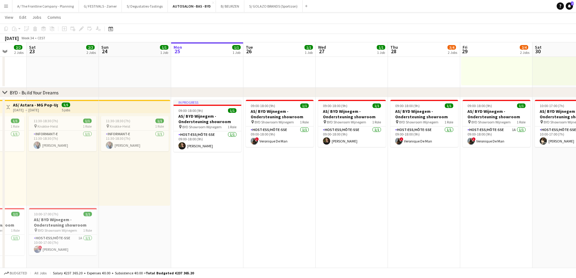
drag, startPoint x: 280, startPoint y: 195, endPoint x: 261, endPoint y: 195, distance: 19.6
click at [261, 195] on app-calendar-viewport "Wed 20 2/2 2 Jobs Thu 21 2/2 2 Jobs Fri 22 2/2 2 Jobs Sat 23 2/2 2 Jobs Sun 24 …" at bounding box center [288, 139] width 576 height 413
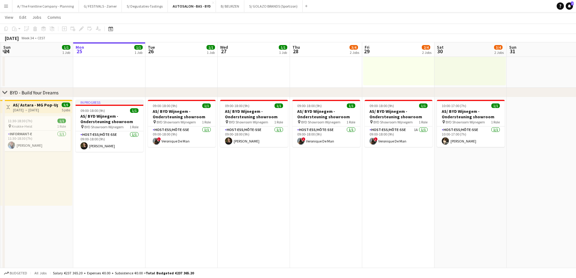
drag, startPoint x: 199, startPoint y: 195, endPoint x: 176, endPoint y: 195, distance: 22.7
click at [176, 195] on app-calendar-viewport "Thu 21 2/2 2 Jobs Fri 22 2/2 2 Jobs Sat 23 2/2 2 Jobs Sun 24 1/1 1 Job Mon 25 1…" at bounding box center [288, 139] width 576 height 413
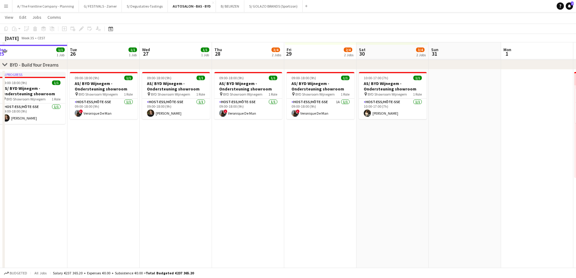
scroll to position [121, 0]
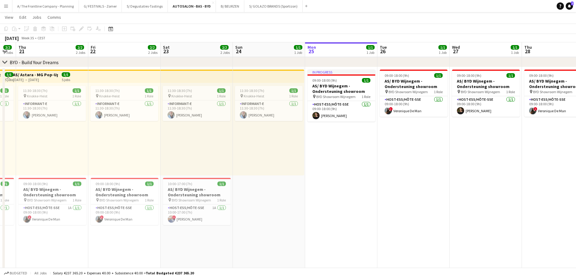
drag, startPoint x: 155, startPoint y: 183, endPoint x: 465, endPoint y: 164, distance: 310.4
click at [464, 164] on app-calendar-viewport "Tue 19 1/1 1 Job Wed 20 2/2 2 Jobs Thu 21 2/2 2 Jobs Fri 22 2/2 2 Jobs Sat 23 2…" at bounding box center [288, 109] width 576 height 413
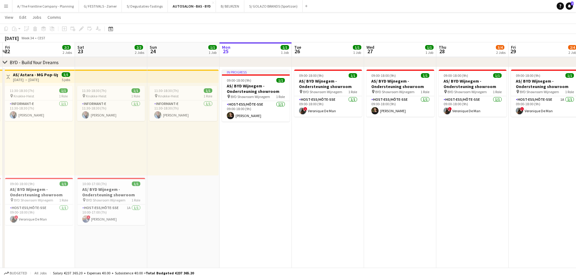
drag, startPoint x: 488, startPoint y: 169, endPoint x: 267, endPoint y: 172, distance: 220.7
click at [267, 172] on app-calendar-viewport "Tue 19 1/1 1 Job Wed 20 2/2 2 Jobs Thu 21 2/2 2 Jobs Fri 22 2/2 2 Jobs Sat 23 2…" at bounding box center [288, 109] width 576 height 413
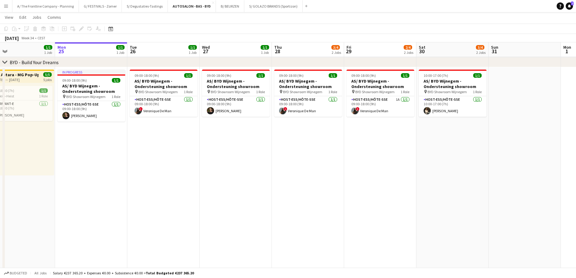
scroll to position [0, 137]
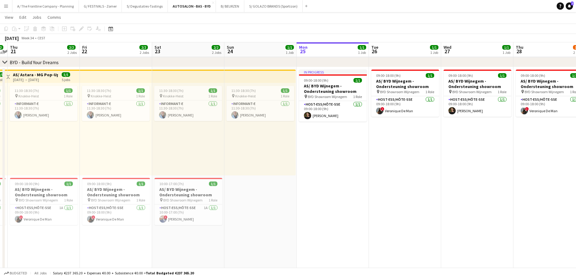
drag, startPoint x: 218, startPoint y: 151, endPoint x: 437, endPoint y: 148, distance: 219.5
click at [437, 148] on app-calendar-viewport "Tue 19 1/1 1 Job Wed 20 2/2 2 Jobs Thu 21 2/2 2 Jobs Fri 22 2/2 2 Jobs Sat 23 2…" at bounding box center [288, 109] width 576 height 413
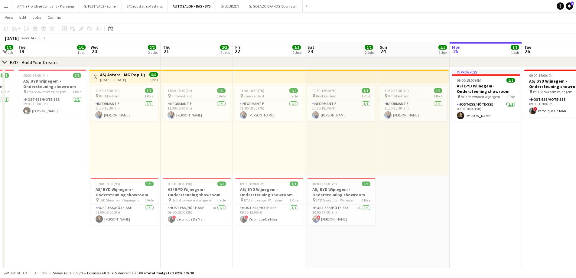
drag, startPoint x: 218, startPoint y: 141, endPoint x: 323, endPoint y: 141, distance: 104.9
click at [323, 141] on app-calendar-viewport "Sat 16 2/2 2 Jobs Sun 17 1/1 1 Job Mon 18 1/1 1 Job Tue 19 1/1 1 Job Wed 20 2/2…" at bounding box center [288, 109] width 576 height 413
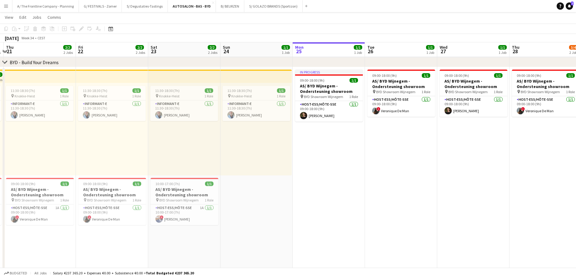
drag, startPoint x: 434, startPoint y: 134, endPoint x: 205, endPoint y: 134, distance: 229.1
click at [205, 134] on app-calendar-viewport "Mon 18 1/1 1 Job Tue 19 1/1 1 Job Wed 20 2/2 2 Jobs Thu 21 2/2 2 Jobs Fri 22 2/…" at bounding box center [288, 109] width 576 height 413
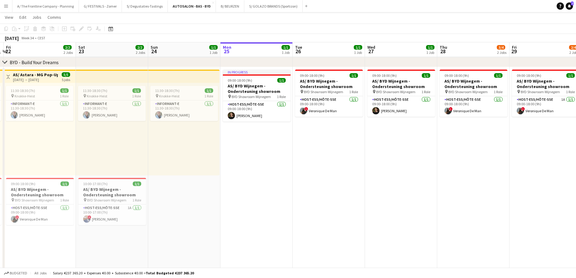
scroll to position [0, 242]
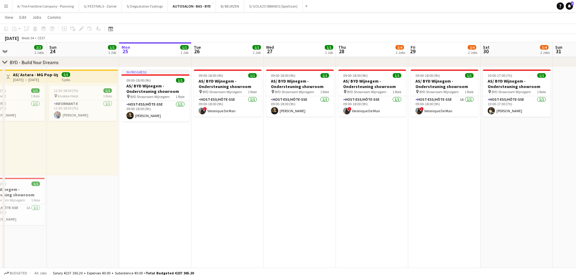
drag, startPoint x: 420, startPoint y: 138, endPoint x: 318, endPoint y: 138, distance: 101.3
click at [318, 138] on app-calendar-viewport "Wed 20 2/2 2 Jobs Thu 21 2/2 2 Jobs Fri 22 2/2 2 Jobs Sat 23 2/2 2 Jobs Sun 24 …" at bounding box center [288, 109] width 576 height 413
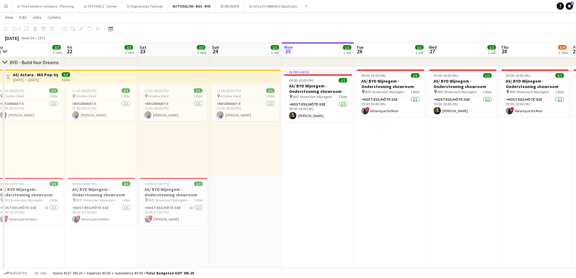
drag, startPoint x: 126, startPoint y: 177, endPoint x: 256, endPoint y: 166, distance: 130.5
click at [256, 166] on app-calendar-viewport "Tue 19 1/1 1 Job Wed 20 2/2 2 Jobs Thu 21 2/2 2 Jobs Fri 22 2/2 2 Jobs Sat 23 2…" at bounding box center [288, 109] width 576 height 413
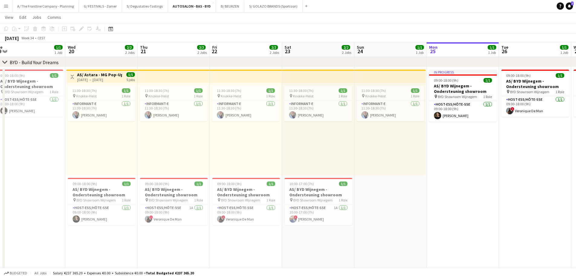
drag, startPoint x: 89, startPoint y: 155, endPoint x: 234, endPoint y: 153, distance: 144.8
click at [234, 153] on app-calendar-viewport "Sun 17 1/1 1 Job Mon 18 1/1 1 Job Tue 19 1/1 1 Job Wed 20 2/2 2 Jobs Thu 21 2/2…" at bounding box center [288, 109] width 576 height 413
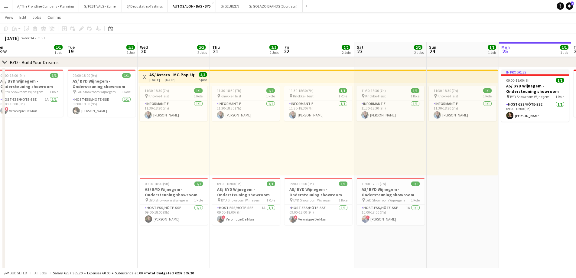
scroll to position [0, 0]
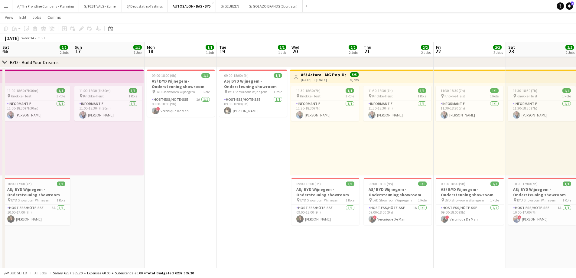
drag, startPoint x: 38, startPoint y: 142, endPoint x: 393, endPoint y: 153, distance: 354.7
click at [393, 153] on app-calendar-viewport "Sat 16 2/2 2 Jobs Sun 17 1/1 1 Job Mon 18 1/1 1 Job Tue 19 1/1 1 Job Wed 20 2/2…" at bounding box center [288, 109] width 576 height 413
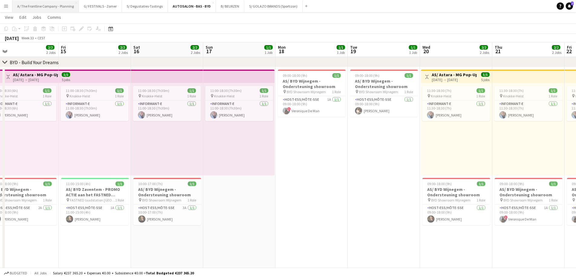
click at [46, 11] on button "A/ The Frontline Company - Planning Close" at bounding box center [45, 6] width 66 height 12
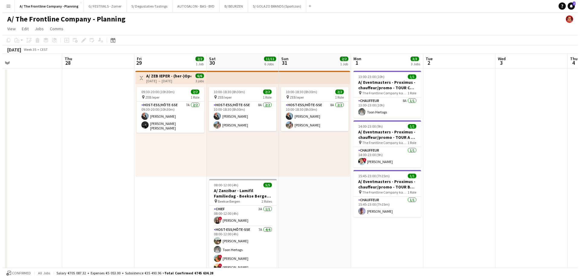
scroll to position [0, 233]
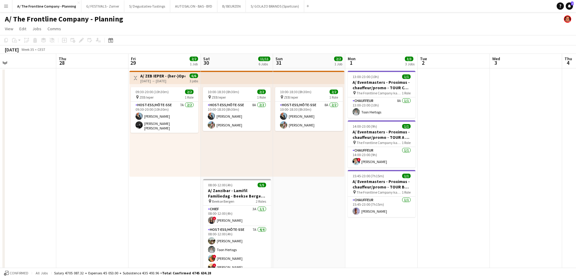
drag, startPoint x: 400, startPoint y: 148, endPoint x: 167, endPoint y: 156, distance: 232.9
click at [187, 6] on button "AUTOSALON - BAS - BYD Close" at bounding box center [193, 6] width 47 height 12
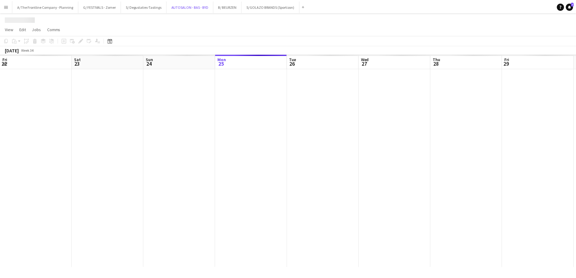
scroll to position [0, 144]
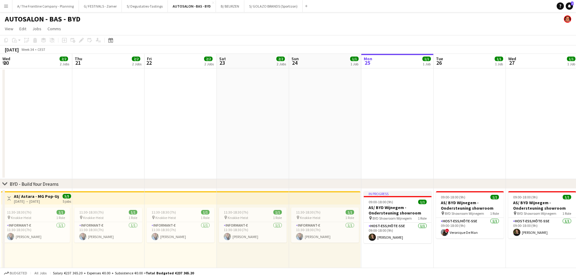
drag, startPoint x: 196, startPoint y: 168, endPoint x: 491, endPoint y: 131, distance: 297.0
click at [464, 131] on app-calendar-viewport "Mon 18 Tue 19 Wed 20 2/2 2 Jobs Thu 21 2/2 2 Jobs Fri 22 2/2 2 Jobs Sat 23 2/2 …" at bounding box center [288, 220] width 576 height 333
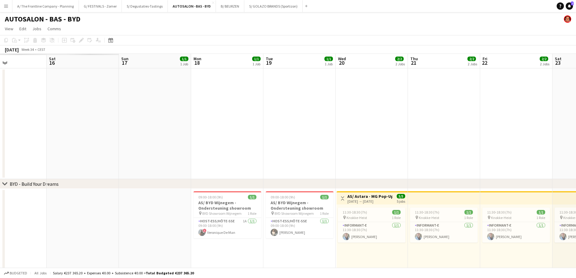
drag, startPoint x: 171, startPoint y: 217, endPoint x: 270, endPoint y: 216, distance: 99.5
click at [464, 205] on html "Menu Boards Boards Boards All jobs Status Workforce Workforce My Workforce Recr…" at bounding box center [288, 198] width 576 height 397
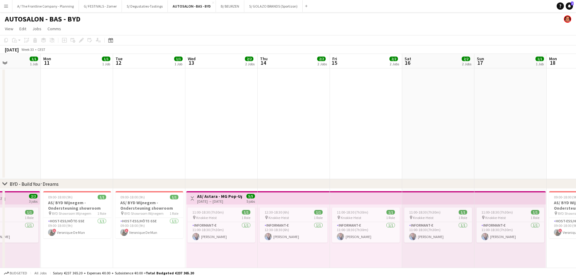
scroll to position [0, 139]
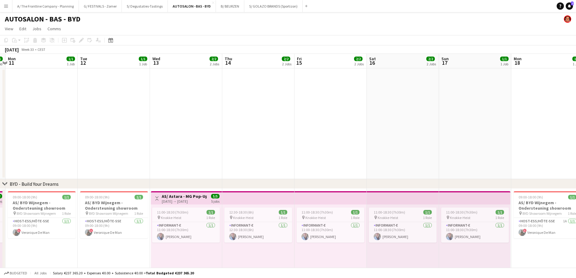
drag, startPoint x: 158, startPoint y: 216, endPoint x: 449, endPoint y: 217, distance: 291.1
click at [449, 212] on app-calendar-viewport "Sat 9 3/3 3 Jobs Sun 10 1/1 1 Job Mon 11 1/1 1 Job Tue 12 1/1 1 Job Wed 13 2/2 …" at bounding box center [288, 245] width 576 height 383
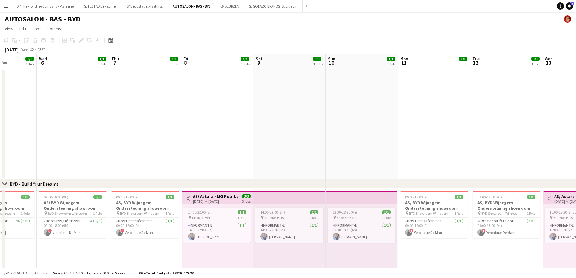
scroll to position [0, 153]
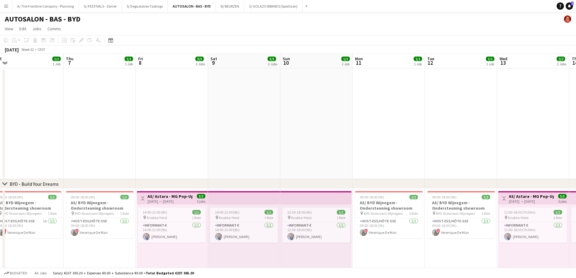
drag, startPoint x: 167, startPoint y: 240, endPoint x: 399, endPoint y: 242, distance: 231.2
click at [399, 212] on app-calendar-viewport "Mon 4 1/1 1 Job Tue 5 1/1 1 Job Wed 6 1/1 1 Job Thu 7 1/1 1 Job Fri 8 3/3 3 Job…" at bounding box center [288, 245] width 576 height 383
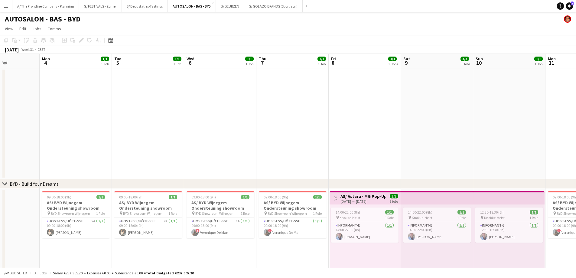
scroll to position [0, 215]
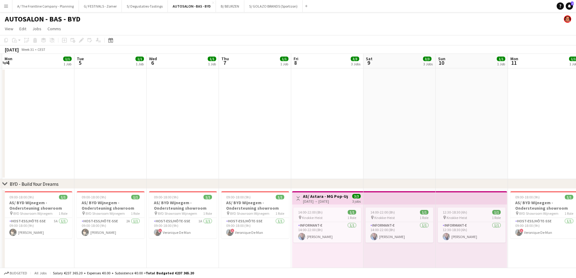
drag, startPoint x: 98, startPoint y: 251, endPoint x: 253, endPoint y: 241, distance: 155.7
click at [253, 212] on app-calendar-viewport "Fri 1 2/2 2 Jobs Sat 2 2/2 2 Jobs Sun 3 Mon 4 1/1 1 Job Tue 5 1/1 1 Job Wed 6 1…" at bounding box center [288, 245] width 576 height 383
click at [156, 126] on app-date-cell at bounding box center [183, 123] width 72 height 111
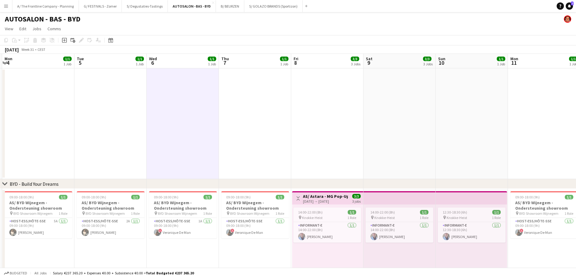
click at [212, 121] on app-date-cell at bounding box center [183, 123] width 72 height 111
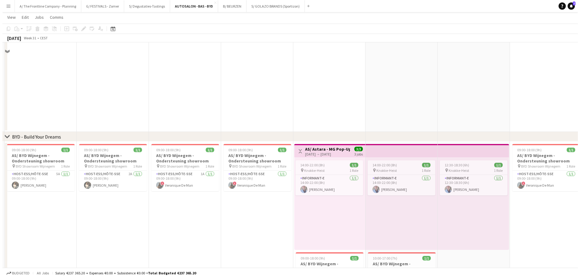
scroll to position [0, 0]
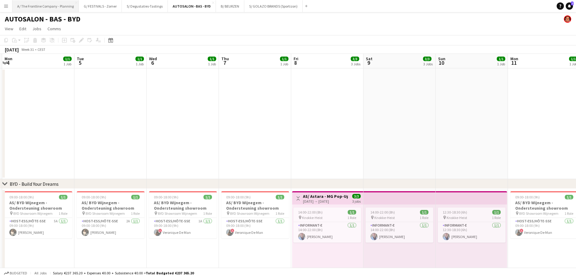
click at [51, 6] on button "A/ The Frontline Company - Planning Close" at bounding box center [45, 6] width 66 height 12
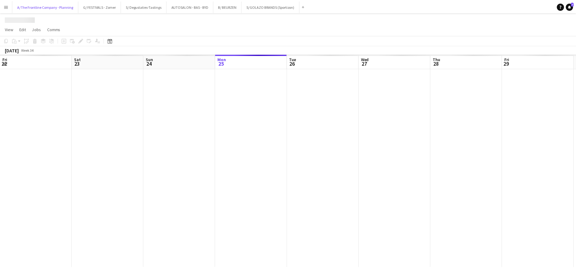
scroll to position [0, 144]
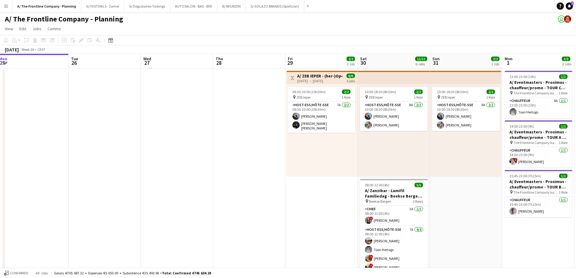
drag, startPoint x: 385, startPoint y: 157, endPoint x: 51, endPoint y: 136, distance: 334.6
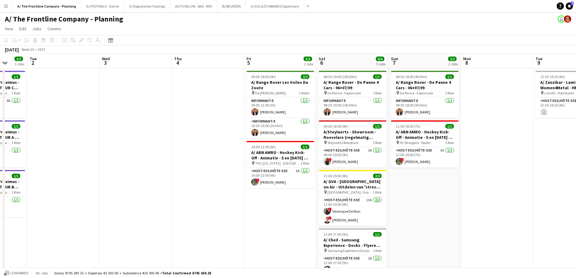
drag, startPoint x: 478, startPoint y: 157, endPoint x: 149, endPoint y: 152, distance: 329.5
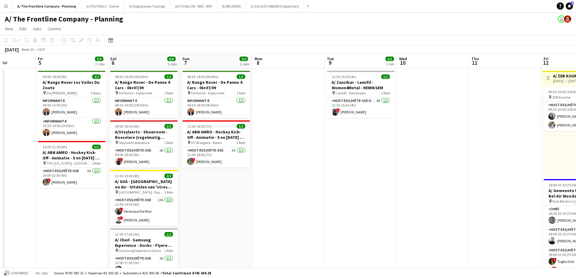
drag, startPoint x: 283, startPoint y: 176, endPoint x: 134, endPoint y: 168, distance: 149.8
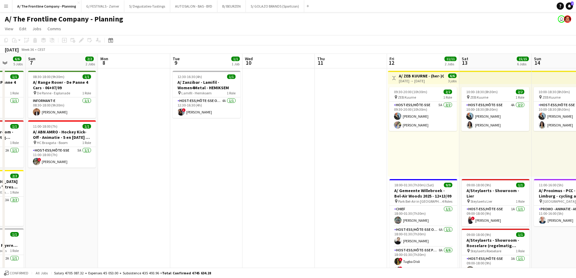
drag, startPoint x: 268, startPoint y: 170, endPoint x: 59, endPoint y: 161, distance: 209.0
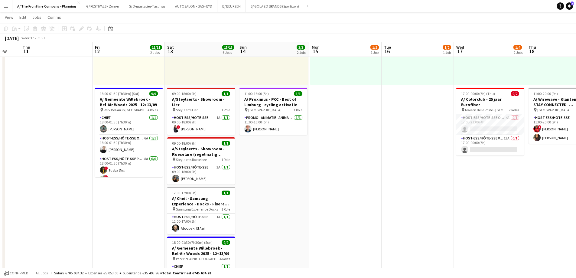
scroll to position [0, 204]
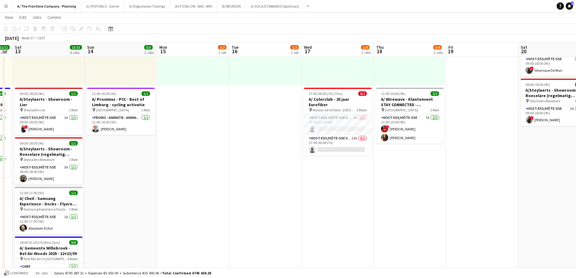
drag, startPoint x: 441, startPoint y: 164, endPoint x: 238, endPoint y: 164, distance: 202.8
click at [238, 164] on app-calendar-viewport "Wed 10 Thu 11 Fri 12 11/11 2 Jobs Sat 13 15/15 6 Jobs Sun 14 3/3 2 Jobs Mon 15 …" at bounding box center [288, 189] width 576 height 512
click at [336, 114] on app-card-role "Host-ess/Hôte-sse Onthaal-Accueill 4A 0/1 17:00-21:00 (4h) single-neutral-actio…" at bounding box center [338, 124] width 68 height 21
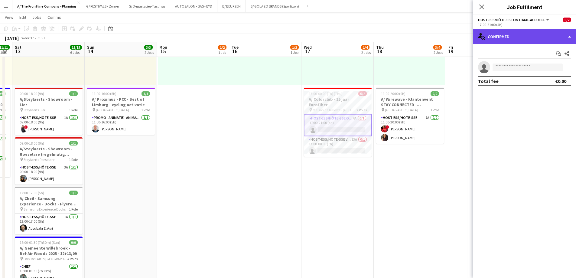
click at [464, 34] on div "single-neutral-actions-check-2 Confirmed" at bounding box center [524, 36] width 103 height 15
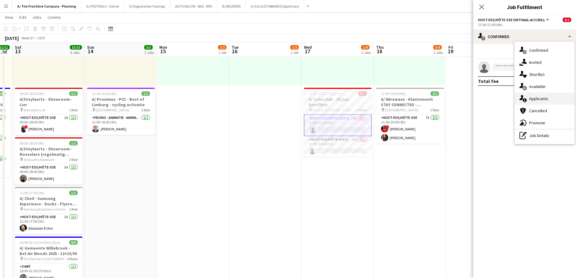
click at [464, 100] on div "single-neutral-actions-information Applicants" at bounding box center [544, 98] width 60 height 12
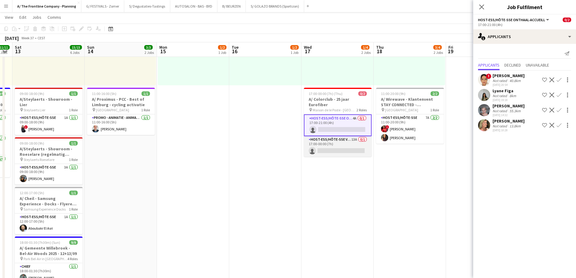
click at [339, 140] on app-card-role "Host-ess/Hôte-sse Vestiaire 13A 0/1 17:00-00:00 (7h) single-neutral-actions" at bounding box center [338, 146] width 68 height 21
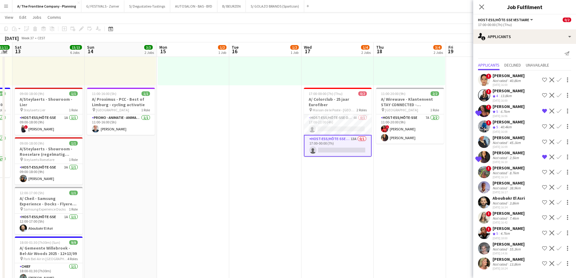
click at [464, 153] on div "[PERSON_NAME]" at bounding box center [508, 152] width 32 height 5
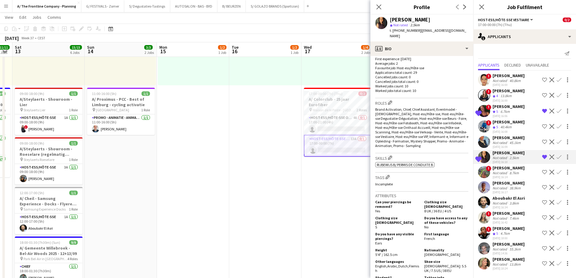
scroll to position [242, 0]
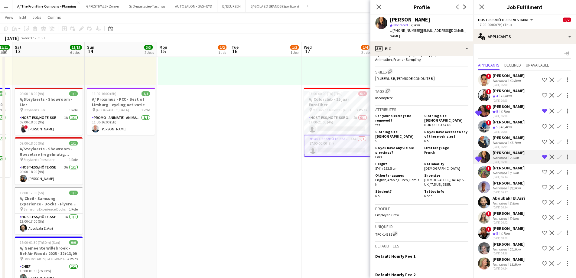
click at [464, 110] on div "6.7km" at bounding box center [505, 111] width 12 height 5
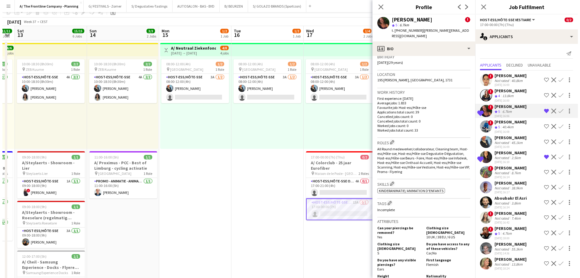
scroll to position [0, 0]
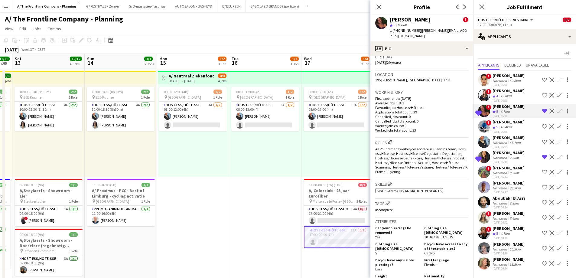
click at [211, 159] on div "08:00-12:00 (4h) 1/2 pin Oostende 1 Role Host-ess/Hôte-sse 3A [DATE] 08:00-12:0…" at bounding box center [193, 130] width 71 height 92
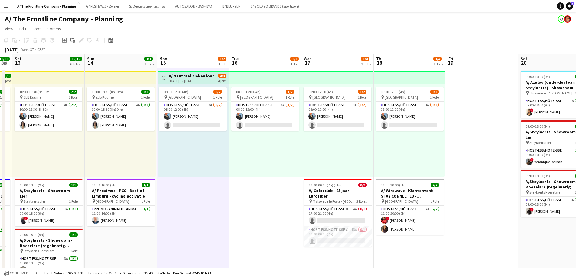
click at [205, 200] on app-date-cell "Toggle View A/ Neutraal Ziekenfonds Vlaanderen (NZVL) - [GEOGRAPHIC_DATA] - 15-…" at bounding box center [193, 274] width 72 height 412
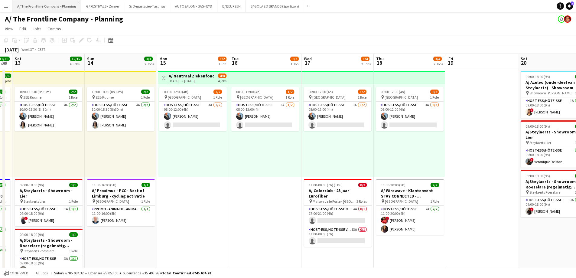
click at [60, 7] on button "A/ The Frontline Company - Planning Close" at bounding box center [46, 6] width 69 height 12
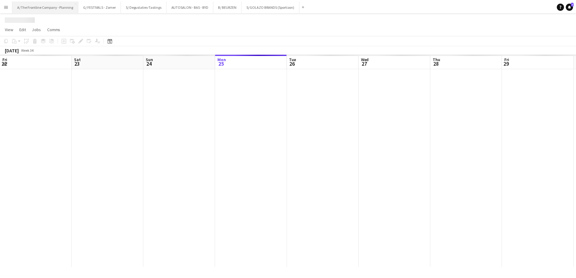
scroll to position [0, 144]
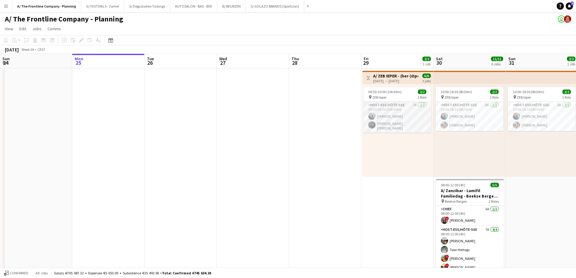
click at [398, 119] on app-card-role "Host-ess/Hôte-sse 7A [DATE] 09:30-20:00 (10h30m) [PERSON_NAME] Van Rompaey [PER…" at bounding box center [397, 117] width 68 height 31
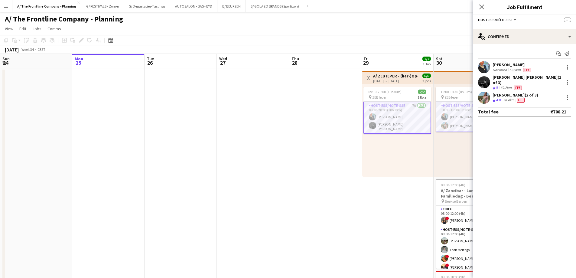
click at [464, 92] on div "[PERSON_NAME] (2 of 3)" at bounding box center [515, 94] width 46 height 5
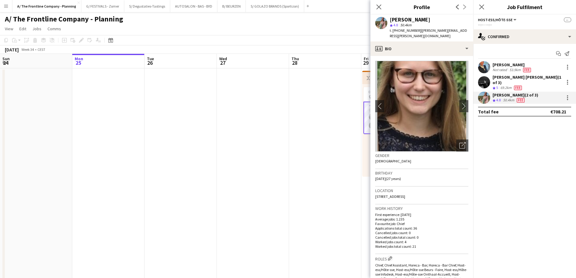
click at [464, 76] on div "[PERSON_NAME] [PERSON_NAME] (1 of 3)" at bounding box center [526, 79] width 69 height 11
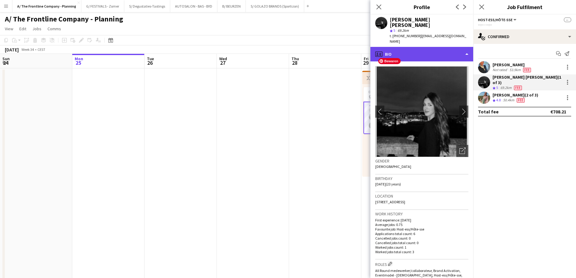
click at [434, 48] on div "profile Bio" at bounding box center [421, 54] width 103 height 15
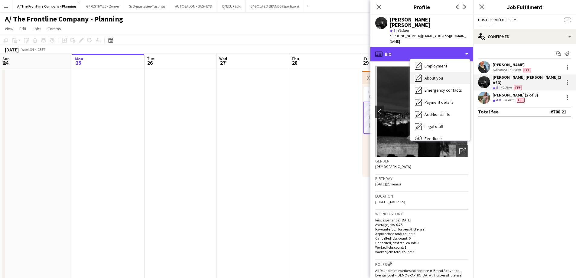
scroll to position [57, 0]
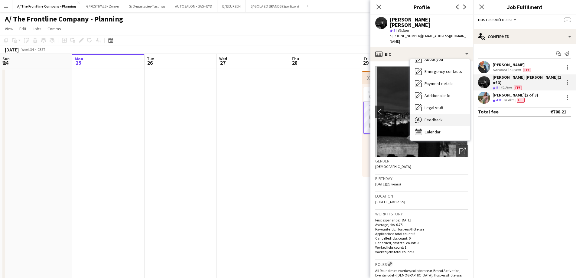
click at [433, 117] on span "Feedback" at bounding box center [433, 119] width 18 height 5
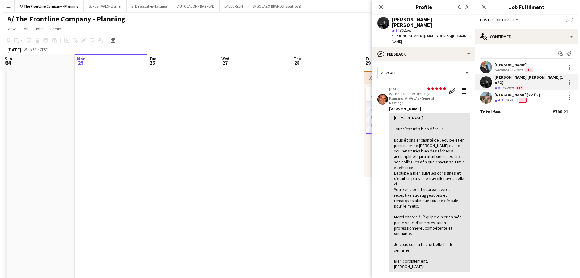
scroll to position [0, 0]
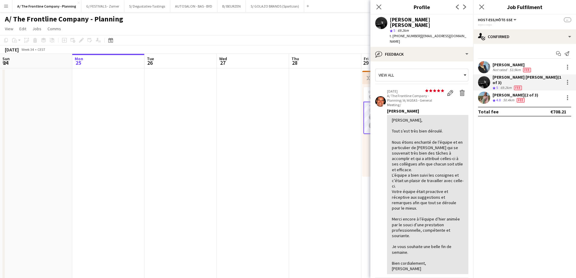
click at [140, 113] on app-date-cell at bounding box center [108, 274] width 72 height 412
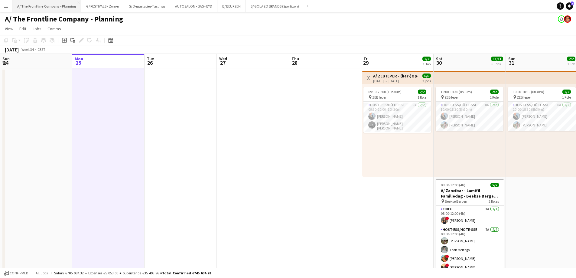
click at [56, 5] on button "A/ The Frontline Company - Planning Close" at bounding box center [46, 6] width 69 height 12
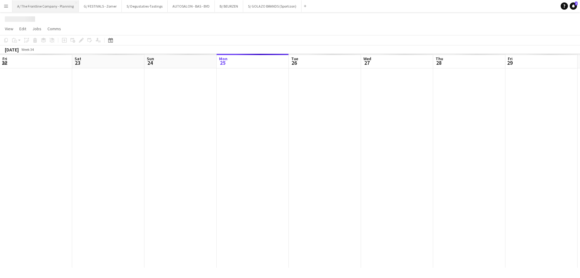
scroll to position [0, 144]
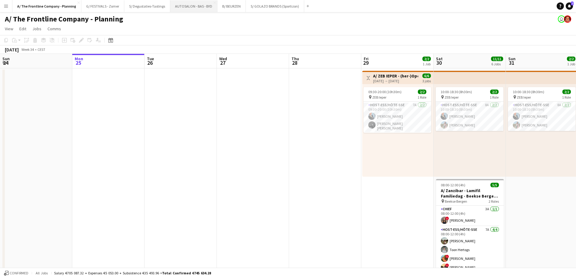
click at [192, 11] on button "AUTOSALON - BAS - BYD Close" at bounding box center [193, 6] width 47 height 12
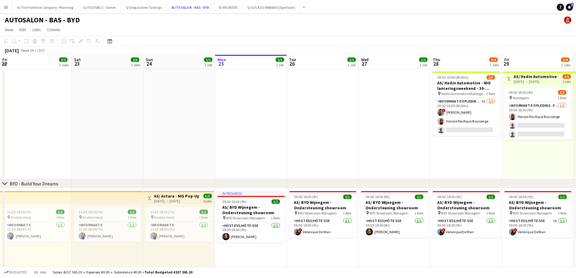
scroll to position [0, 144]
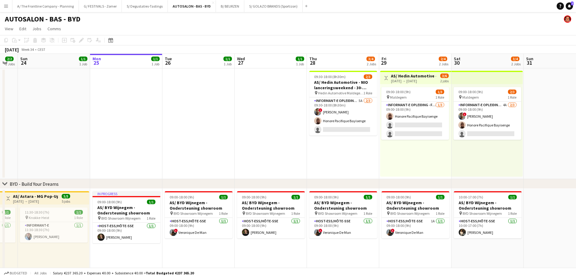
drag, startPoint x: 151, startPoint y: 258, endPoint x: 298, endPoint y: 245, distance: 147.7
click at [297, 212] on app-calendar-viewport "Thu 21 2/2 2 Jobs Fri 22 2/2 2 Jobs Sat 23 2/2 2 Jobs Sun 24 1/1 1 Job Mon 25 1…" at bounding box center [288, 220] width 576 height 333
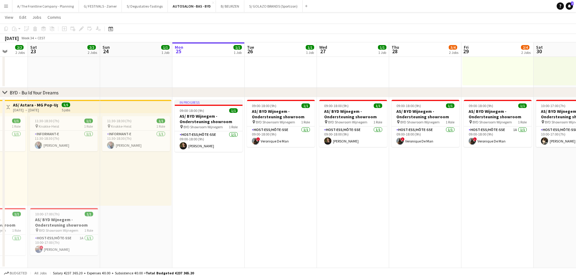
scroll to position [0, 181]
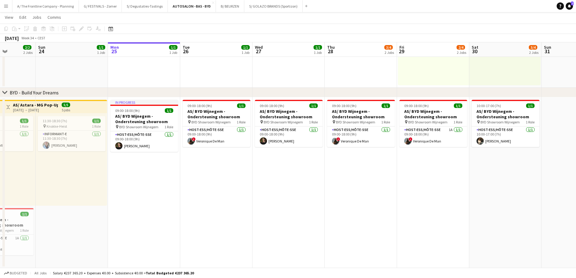
drag, startPoint x: 371, startPoint y: 200, endPoint x: 241, endPoint y: 195, distance: 130.7
click at [241, 195] on app-calendar-viewport "Thu 21 2/2 2 Jobs Fri 22 2/2 2 Jobs Sat 23 2/2 2 Jobs Sun 24 1/1 1 Job Mon 25 1…" at bounding box center [288, 114] width 576 height 363
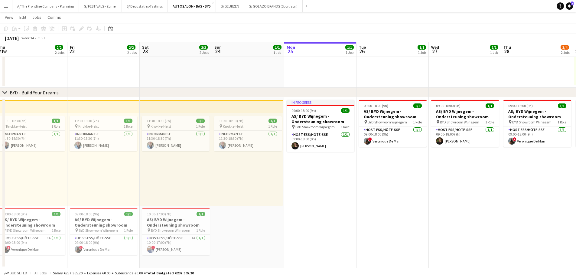
drag, startPoint x: 128, startPoint y: 179, endPoint x: 321, endPoint y: 168, distance: 193.8
click at [321, 168] on app-calendar-viewport "Tue 19 1/1 1 Job Wed 20 2/2 2 Jobs Thu 21 2/2 2 Jobs Fri 22 2/2 2 Jobs Sat 23 2…" at bounding box center [288, 114] width 576 height 363
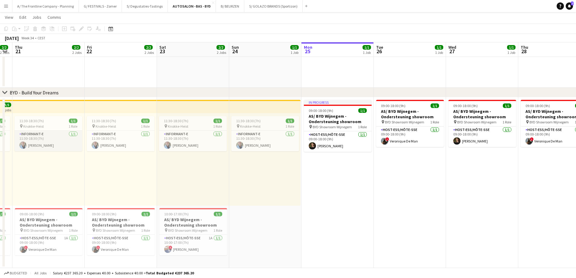
click at [52, 145] on app-card-role "Informant-e [DATE] 11:30-18:30 (7h) [PERSON_NAME]" at bounding box center [49, 141] width 68 height 21
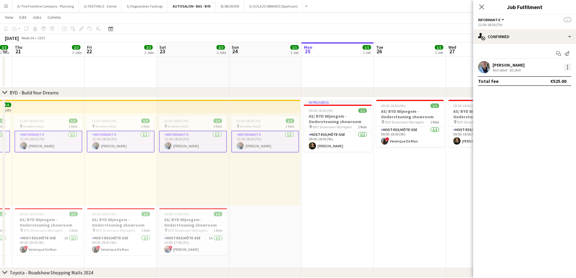
drag, startPoint x: 571, startPoint y: 69, endPoint x: 566, endPoint y: 66, distance: 5.5
click at [464, 69] on div "[PERSON_NAME] Not rated 82.2km" at bounding box center [524, 67] width 103 height 12
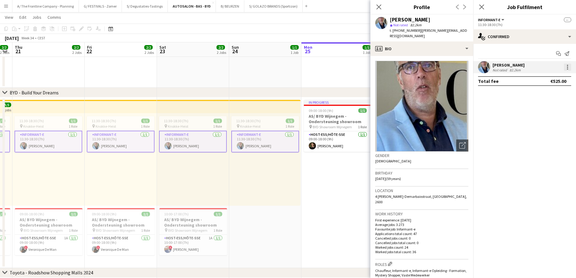
click at [464, 66] on div at bounding box center [567, 66] width 7 height 7
click at [464, 76] on span "Edit fee" at bounding box center [547, 78] width 37 height 5
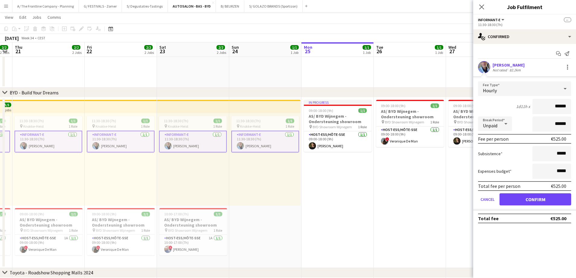
drag, startPoint x: 555, startPoint y: 102, endPoint x: 580, endPoint y: 105, distance: 25.3
click at [464, 105] on html "Menu Boards Boards Boards All jobs Status Workforce Workforce My Workforce Recr…" at bounding box center [288, 107] width 576 height 397
type input "***"
click button "Confirm" at bounding box center [535, 199] width 72 height 12
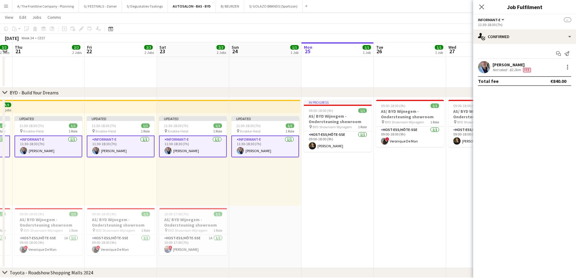
drag, startPoint x: 360, startPoint y: 207, endPoint x: 356, endPoint y: 211, distance: 5.6
click at [359, 208] on app-date-cell "In progress 09:00-18:00 (9h) 1/1 AS/ BYD Wijnegem - Ondersteuning showroom pin …" at bounding box center [337, 182] width 72 height 170
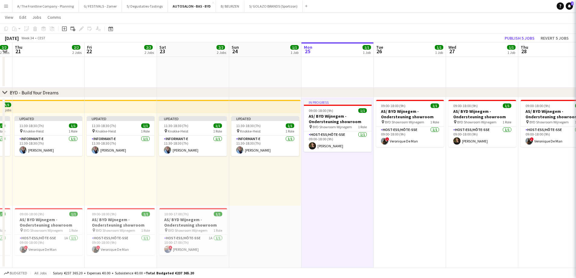
scroll to position [0, 133]
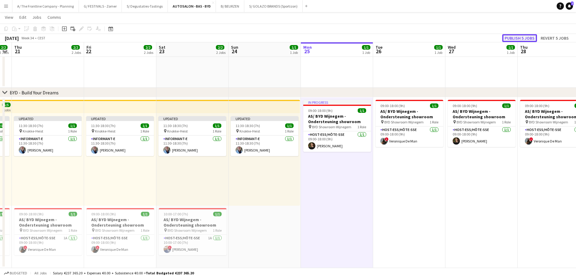
click at [464, 39] on button "Publish 5 jobs" at bounding box center [519, 38] width 35 height 8
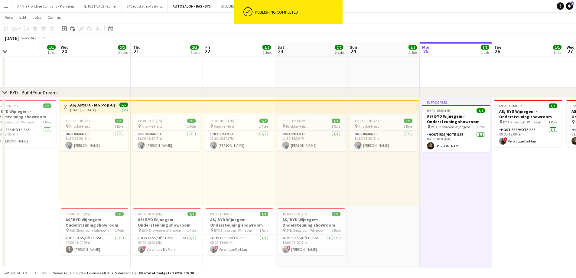
drag, startPoint x: 365, startPoint y: 173, endPoint x: 360, endPoint y: 183, distance: 11.1
click at [391, 172] on app-calendar-viewport "Sun 17 Mon 18 Tue 19 1/1 1 Job Wed 20 2/2 2 Jobs Thu 21 2/2 2 Jobs Fri 22 2/2 2…" at bounding box center [288, 114] width 576 height 363
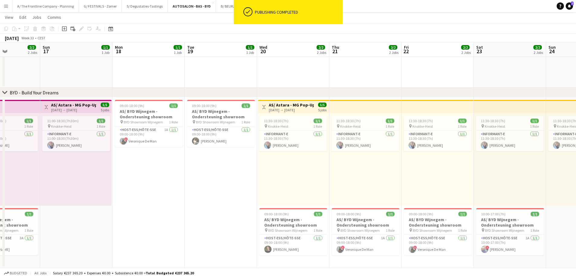
drag, startPoint x: 176, startPoint y: 192, endPoint x: 374, endPoint y: 184, distance: 198.8
click at [374, 184] on app-calendar-viewport "Fri 15 2/2 2 Jobs Sat 16 2/2 2 Jobs Sun 17 1/1 1 Job Mon 18 1/1 1 Job Tue 19 1/…" at bounding box center [288, 114] width 576 height 363
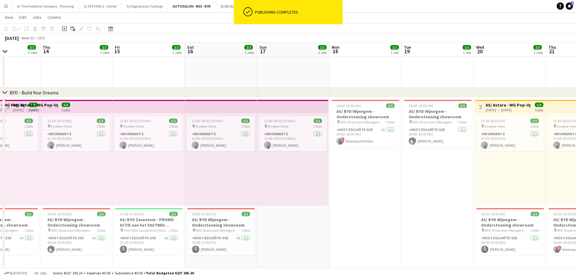
scroll to position [0, 177]
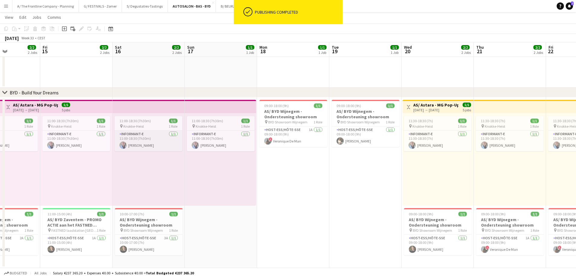
click at [149, 141] on app-card-role "Informant-e [DATE] 11:00-18:30 (7h30m) [PERSON_NAME]" at bounding box center [149, 141] width 68 height 21
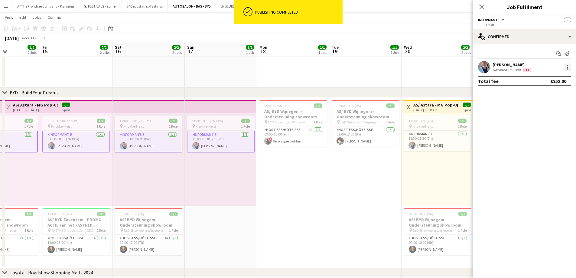
click at [464, 68] on div at bounding box center [567, 66] width 7 height 7
click at [464, 77] on span "Edit fee" at bounding box center [547, 78] width 37 height 5
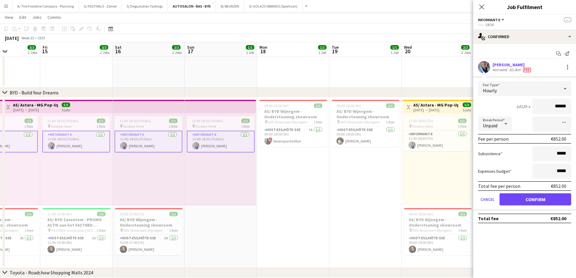
click at [306, 209] on app-date-cell "09:00-18:00 (9h) 1/1 AS/ BYD Wijnegem - Ondersteuning showroom pin BYD Showroom…" at bounding box center [293, 182] width 72 height 170
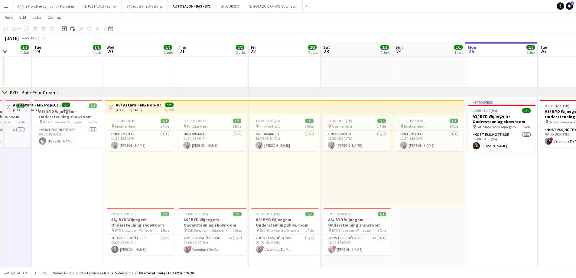
drag, startPoint x: 466, startPoint y: 163, endPoint x: 224, endPoint y: 161, distance: 242.4
click at [224, 161] on app-calendar-viewport "Thu 14 2/2 2 Jobs Fri 15 2/2 2 Jobs Sat 16 2/2 2 Jobs Sun 17 1/1 1 Job Mon 18 1…" at bounding box center [288, 114] width 576 height 363
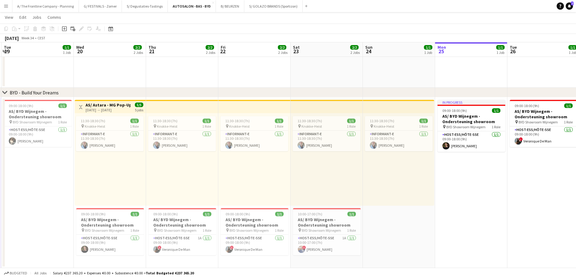
drag, startPoint x: 395, startPoint y: 172, endPoint x: 245, endPoint y: 167, distance: 150.9
click at [245, 167] on app-calendar-viewport "Sat 16 2/2 2 Jobs Sun 17 1/1 1 Job Mon 18 1/1 1 Job Tue 19 1/1 1 Job Wed 20 2/2…" at bounding box center [288, 114] width 576 height 363
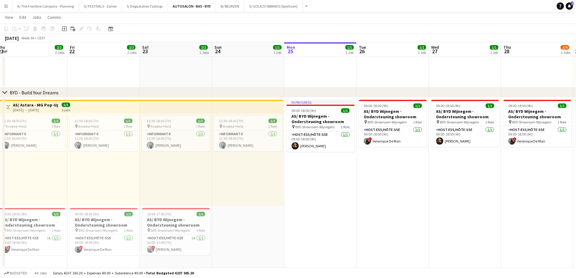
scroll to position [0, 183]
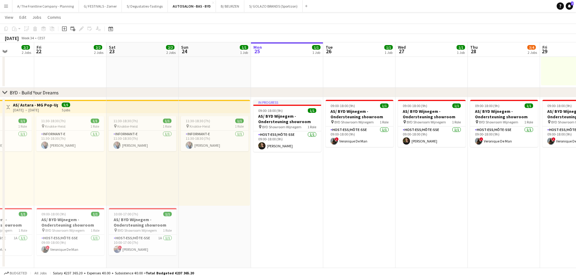
click at [222, 172] on app-calendar-viewport "Tue 19 1/1 1 Job Wed 20 2/2 2 Jobs Thu 21 2/2 2 Jobs Fri 22 2/2 2 Jobs Sat 23 2…" at bounding box center [288, 114] width 576 height 363
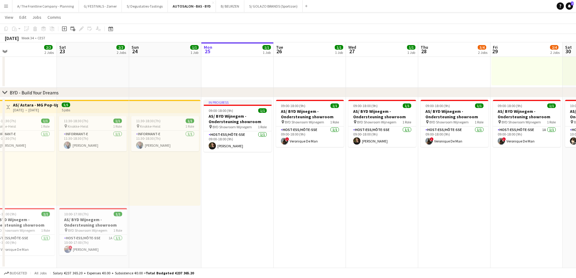
drag, startPoint x: 189, startPoint y: 171, endPoint x: 179, endPoint y: 170, distance: 10.3
click at [179, 170] on app-calendar-viewport "Tue 19 1/1 1 Job Wed 20 2/2 2 Jobs Thu 21 2/2 2 Jobs Fri 22 2/2 2 Jobs Sat 23 2…" at bounding box center [288, 114] width 576 height 363
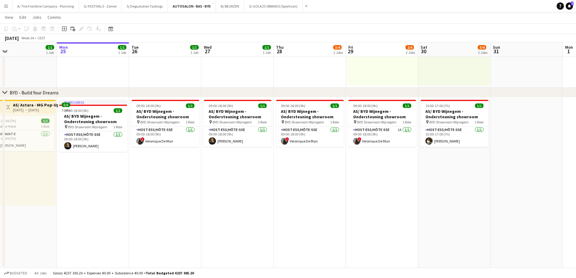
scroll to position [0, 210]
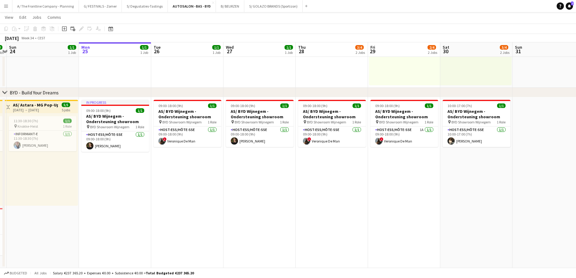
drag, startPoint x: 238, startPoint y: 178, endPoint x: 116, endPoint y: 167, distance: 122.9
click at [116, 167] on app-calendar-viewport "Thu 21 2/2 2 Jobs Fri 22 2/2 2 Jobs Sat 23 2/2 2 Jobs Sun 24 1/1 1 Job Mon 25 1…" at bounding box center [288, 114] width 576 height 363
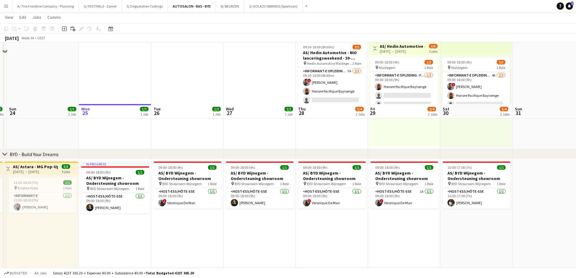
scroll to position [0, 0]
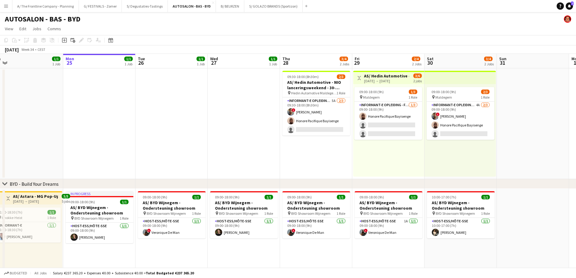
drag, startPoint x: 333, startPoint y: 155, endPoint x: 167, endPoint y: 136, distance: 167.6
click at [167, 136] on app-calendar-viewport "Thu 21 2/2 2 Jobs Fri 22 2/2 2 Jobs Sat 23 2/2 2 Jobs Sun 24 1/1 1 Job Mon 25 1…" at bounding box center [288, 220] width 576 height 333
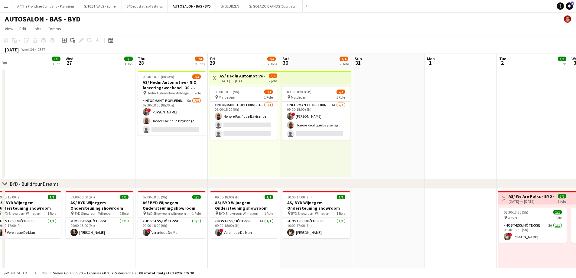
scroll to position [0, 232]
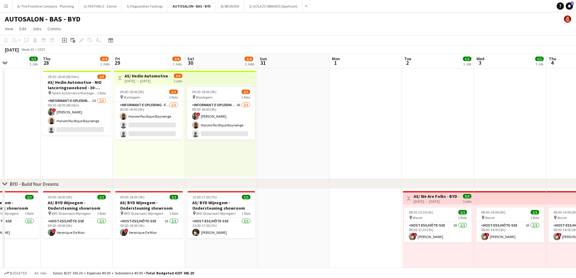
drag, startPoint x: 344, startPoint y: 155, endPoint x: 288, endPoint y: 150, distance: 56.2
click at [288, 150] on app-calendar-viewport "Sun 24 1/1 1 Job Mon 25 1/1 1 Job Tue 26 1/1 1 Job Wed 27 1/1 1 Job Thu 28 3/4 …" at bounding box center [288, 220] width 576 height 333
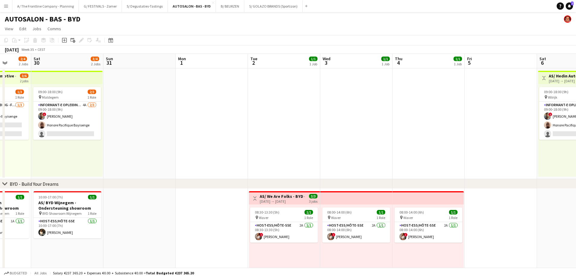
drag, startPoint x: 413, startPoint y: 143, endPoint x: 178, endPoint y: 118, distance: 236.4
click at [181, 119] on app-calendar-viewport "Tue 26 1/1 1 Job Wed 27 1/1 1 Job Thu 28 3/4 2 Jobs Fri 29 2/4 2 Jobs Sat 30 3/…" at bounding box center [288, 220] width 576 height 333
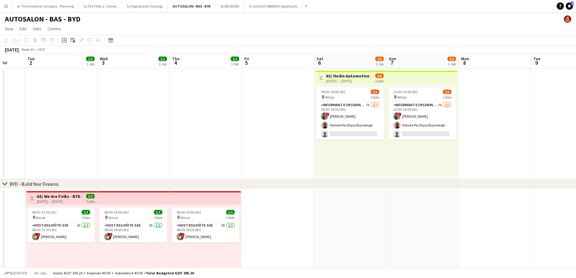
drag, startPoint x: 316, startPoint y: 154, endPoint x: 219, endPoint y: 131, distance: 99.6
click at [215, 135] on app-calendar-viewport "Sat 30 3/4 2 Jobs Sun 31 Mon 1 Tue 2 1/1 1 Job Wed 3 1/1 1 Job Thu 4 1/1 1 Job …" at bounding box center [288, 220] width 576 height 333
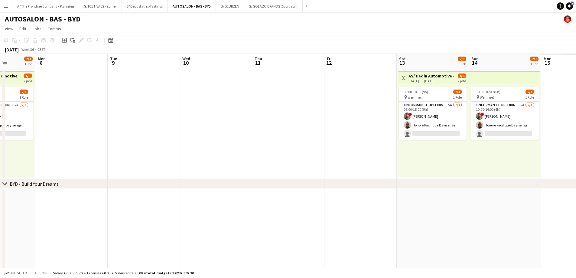
drag, startPoint x: 331, startPoint y: 131, endPoint x: 160, endPoint y: 131, distance: 171.1
click at [160, 131] on app-calendar-viewport "Fri 5 Sat 6 2/3 1 Job Sun 7 2/3 1 Job Mon 8 Tue 9 Wed 10 Thu 11 Fri 12 Sat 13 2…" at bounding box center [288, 220] width 576 height 333
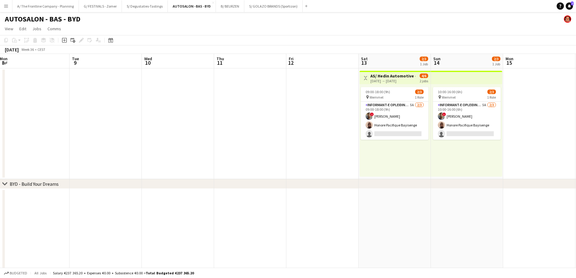
drag, startPoint x: 382, startPoint y: 157, endPoint x: 126, endPoint y: 144, distance: 256.3
click at [119, 148] on app-calendar-viewport "Fri 5 Sat 6 2/3 1 Job Sun 7 2/3 1 Job Mon 8 Tue 9 Wed 10 Thu 11 Fri 12 Sat 13 2…" at bounding box center [288, 220] width 576 height 333
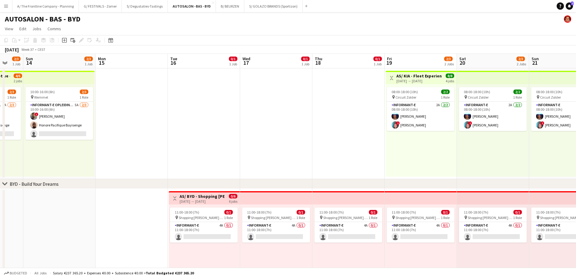
scroll to position [0, 171]
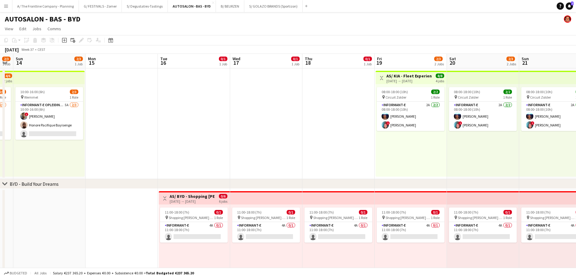
drag, startPoint x: 385, startPoint y: 151, endPoint x: 191, endPoint y: 147, distance: 194.4
click at [191, 147] on app-calendar-viewport "Thu 11 Fri 12 Sat 13 2/3 1 Job Sun 14 2/3 1 Job Mon 15 Tue 16 0/1 1 Job Wed 17 …" at bounding box center [288, 220] width 576 height 333
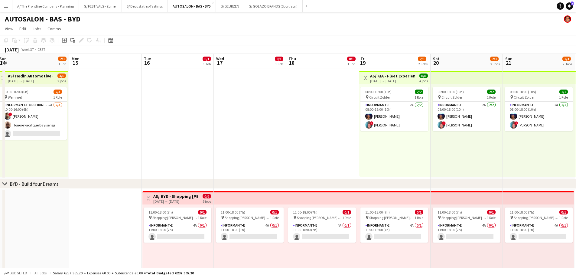
drag, startPoint x: 182, startPoint y: 147, endPoint x: 411, endPoint y: 140, distance: 229.8
click at [406, 139] on app-calendar-viewport "Fri 12 Sat 13 2/3 1 Job Sun 14 2/3 1 Job Mon 15 Tue 16 0/1 1 Job Wed 17 0/1 1 J…" at bounding box center [288, 220] width 576 height 333
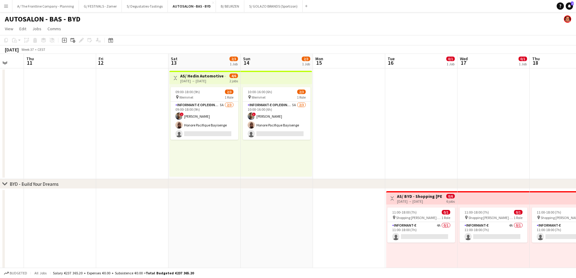
scroll to position [0, 176]
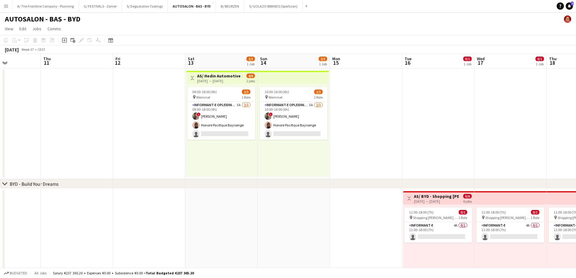
drag, startPoint x: 149, startPoint y: 142, endPoint x: 310, endPoint y: 138, distance: 161.4
click at [310, 138] on app-calendar-viewport "Mon 8 Tue 9 Wed 10 Thu 11 Fri 12 Sat 13 2/3 1 Job Sun 14 2/3 1 Job Mon 15 Tue 1…" at bounding box center [288, 220] width 576 height 333
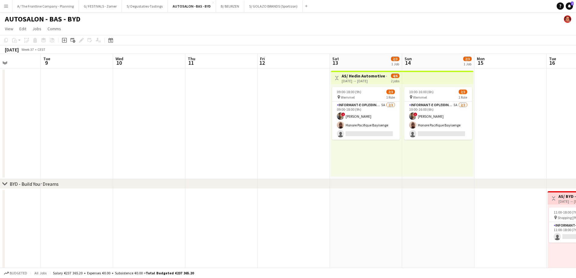
scroll to position [0, 0]
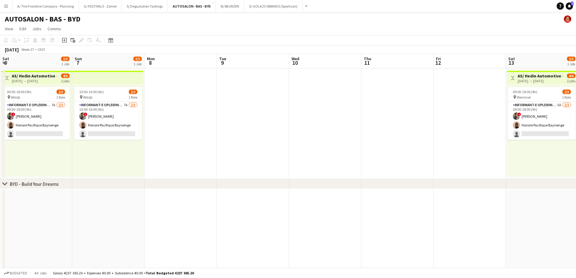
drag, startPoint x: 173, startPoint y: 132, endPoint x: 407, endPoint y: 123, distance: 233.2
click at [407, 123] on app-calendar-viewport "Sat 6 2/3 1 Job Sun 7 2/3 1 Job Mon 8 Tue 9 Wed 10 Thu 11 Fri 12 Sat 13 2/3 1 J…" at bounding box center [288, 220] width 576 height 333
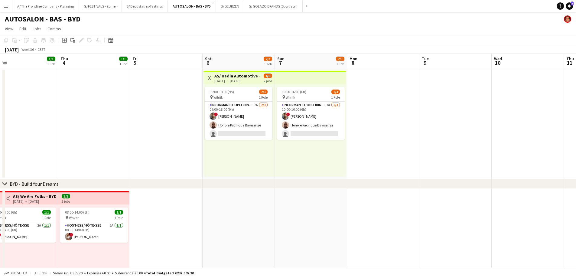
click at [393, 144] on app-calendar-viewport "Mon 1 Tue 2 1/1 1 Job Wed 3 1/1 1 Job Thu 4 1/1 1 Job Fri 5 Sat 6 2/3 1 Job Sun…" at bounding box center [288, 220] width 576 height 333
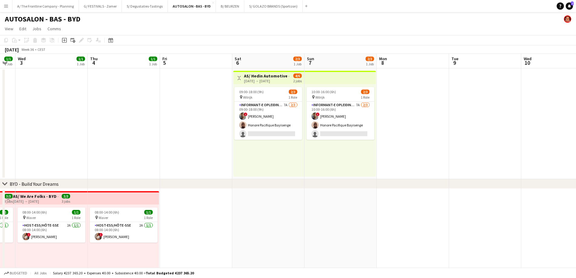
drag, startPoint x: 112, startPoint y: 140, endPoint x: 431, endPoint y: 137, distance: 318.6
click at [431, 137] on app-calendar-viewport "Mon 1 Tue 2 1/1 1 Job Wed 3 1/1 1 Job Thu 4 1/1 1 Job Fri 5 Sat 6 2/3 1 Job Sun…" at bounding box center [288, 220] width 576 height 333
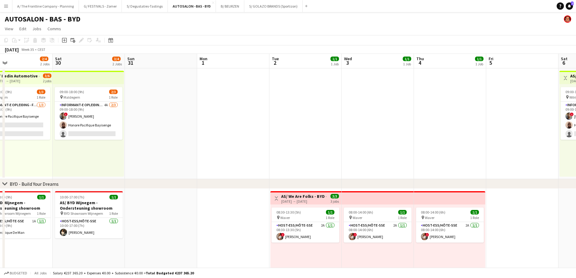
drag, startPoint x: 374, startPoint y: 144, endPoint x: 448, endPoint y: 143, distance: 74.1
click at [448, 143] on app-calendar-viewport "Thu 28 3/4 2 Jobs Fri 29 2/4 2 Jobs Sat 30 3/4 2 Jobs Sun 31 Mon 1 Tue 2 1/1 1 …" at bounding box center [288, 220] width 576 height 333
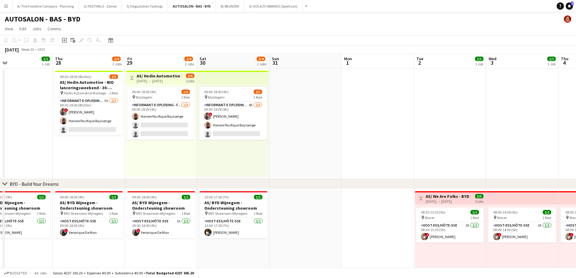
scroll to position [0, 170]
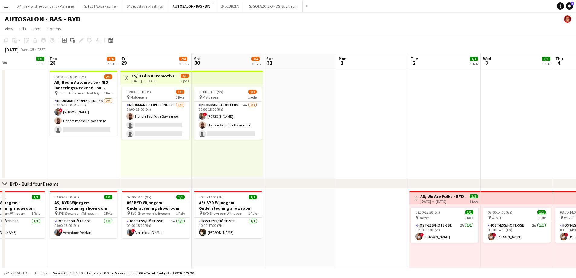
drag, startPoint x: 496, startPoint y: 144, endPoint x: 371, endPoint y: 143, distance: 124.5
click at [371, 144] on app-calendar-viewport "Mon 25 1/1 1 Job Tue 26 1/1 1 Job Wed 27 1/1 1 Job Thu 28 3/4 2 Jobs Fri 29 2/4…" at bounding box center [288, 220] width 576 height 333
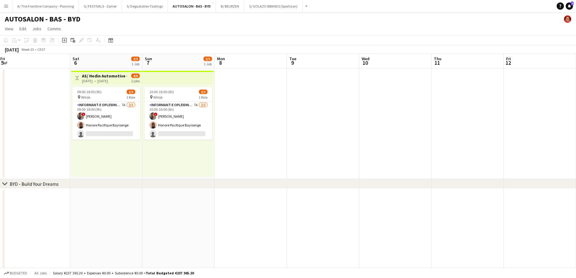
scroll to position [0, 192]
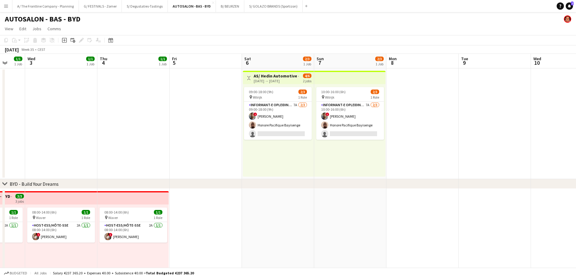
drag, startPoint x: 452, startPoint y: 150, endPoint x: 141, endPoint y: 125, distance: 312.0
click at [141, 125] on app-calendar-viewport "Sun 31 Mon 1 Tue 2 1/1 1 Job Wed 3 1/1 1 Job Thu 4 1/1 1 Job Fri 5 Sat 6 2/3 1 …" at bounding box center [288, 220] width 576 height 333
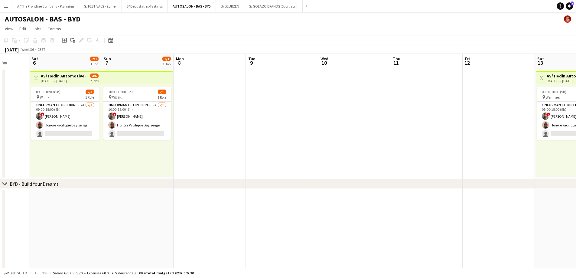
drag, startPoint x: 289, startPoint y: 149, endPoint x: 150, endPoint y: 129, distance: 140.5
click at [150, 129] on app-calendar-viewport "Wed 3 1/1 1 Job Thu 4 1/1 1 Job Fri 5 Sat 6 2/3 1 Job Sun 7 2/3 1 Job Mon 8 Tue…" at bounding box center [288, 220] width 576 height 333
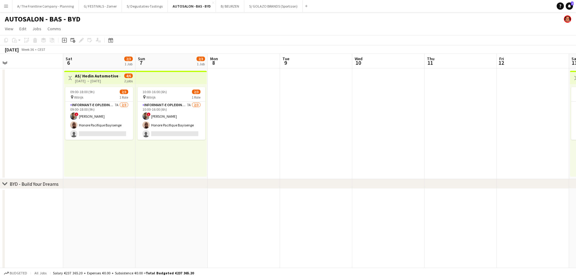
drag, startPoint x: 432, startPoint y: 114, endPoint x: 248, endPoint y: 111, distance: 184.1
click at [248, 111] on app-calendar-viewport "Wed 3 1/1 1 Job Thu 4 1/1 1 Job Fri 5 Sat 6 2/3 1 Job Sun 7 2/3 1 Job Mon 8 Tue…" at bounding box center [288, 220] width 576 height 333
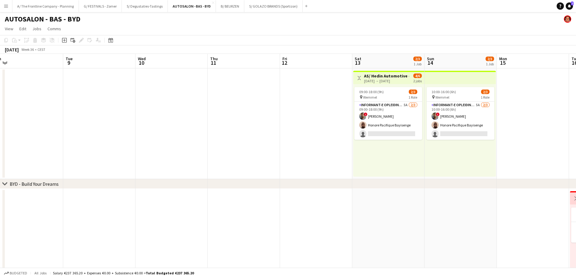
scroll to position [0, 155]
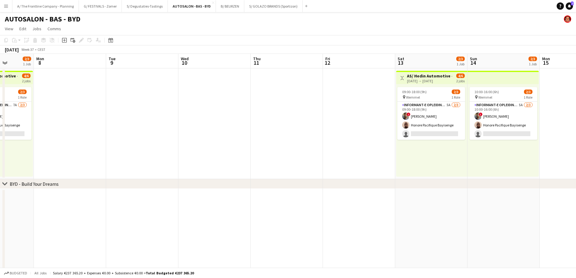
drag, startPoint x: 294, startPoint y: 128, endPoint x: 410, endPoint y: 131, distance: 116.1
click at [410, 131] on app-calendar-viewport "Sat 6 2/3 1 Job Sun 7 2/3 1 Job Mon 8 Tue 9 Wed 10 Thu 11 Fri 12 Sat 13 2/3 1 J…" at bounding box center [288, 220] width 576 height 333
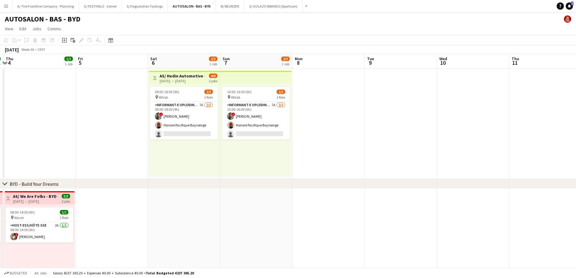
scroll to position [0, 125]
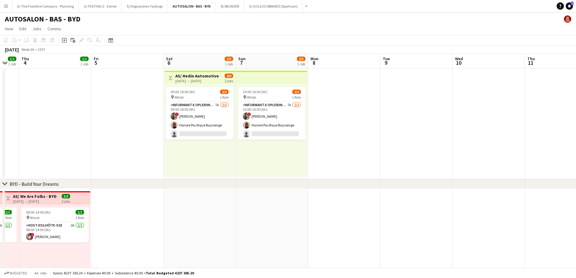
click at [264, 145] on app-calendar-viewport "Tue 2 1/1 1 Job Wed 3 1/1 1 Job Thu 4 1/1 1 Job Fri 5 Sat 6 2/3 1 Job Sun 7 2/3…" at bounding box center [288, 220] width 576 height 333
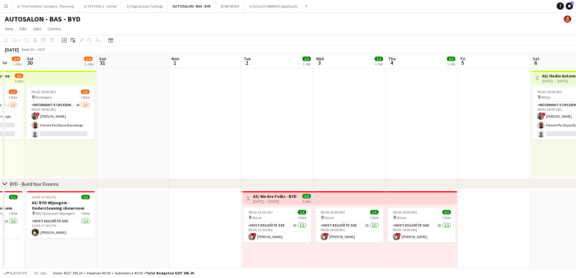
drag, startPoint x: 132, startPoint y: 153, endPoint x: 498, endPoint y: 155, distance: 366.6
click at [464, 155] on app-calendar-viewport "Wed 27 1/1 1 Job Thu 28 3/4 2 Jobs Fri 29 2/4 2 Jobs Sat 30 3/4 2 Jobs Sun 31 M…" at bounding box center [288, 220] width 576 height 333
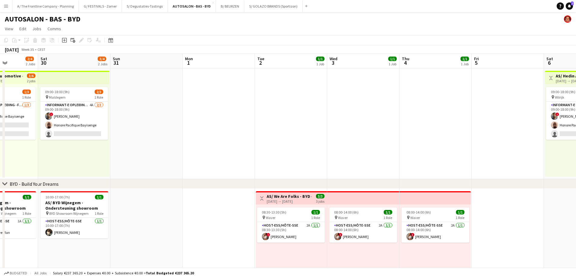
drag, startPoint x: 288, startPoint y: 145, endPoint x: 446, endPoint y: 122, distance: 159.7
click at [446, 122] on app-calendar-viewport "Wed 27 1/1 1 Job Thu 28 3/4 2 Jobs Fri 29 2/4 2 Jobs Sat 30 3/4 2 Jobs Sun 31 M…" at bounding box center [288, 220] width 576 height 333
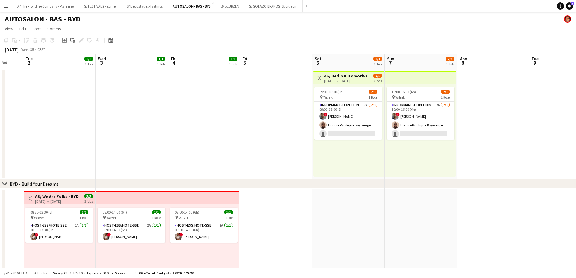
drag, startPoint x: 467, startPoint y: 133, endPoint x: 126, endPoint y: 125, distance: 340.4
click at [126, 125] on app-calendar-viewport "Sat 30 3/4 2 Jobs Sun 31 Mon 1 Tue 2 1/1 1 Job Wed 3 1/1 1 Job Thu 4 1/1 1 Job …" at bounding box center [288, 220] width 576 height 333
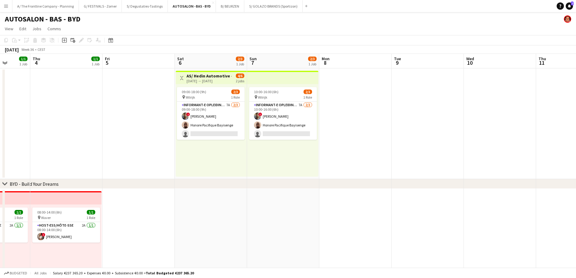
scroll to position [0, 207]
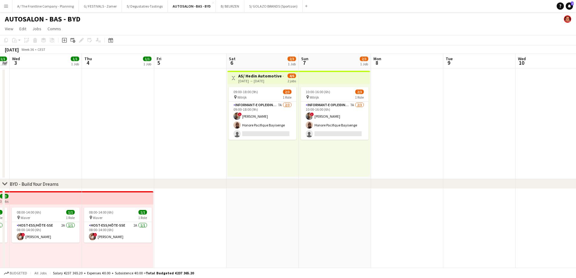
drag, startPoint x: 372, startPoint y: 152, endPoint x: 225, endPoint y: 148, distance: 147.9
click at [225, 148] on app-calendar-viewport "Sun 31 Mon 1 Tue 2 1/1 1 Job Wed 3 1/1 1 Job Thu 4 1/1 1 Job Fri 5 Sat 6 2/3 1 …" at bounding box center [288, 220] width 576 height 333
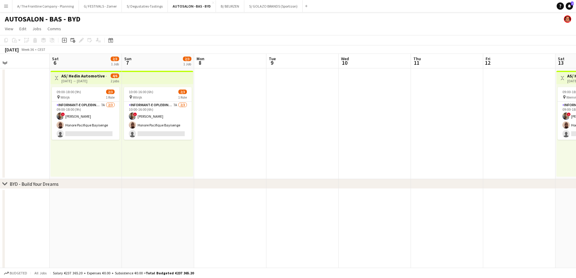
scroll to position [0, 228]
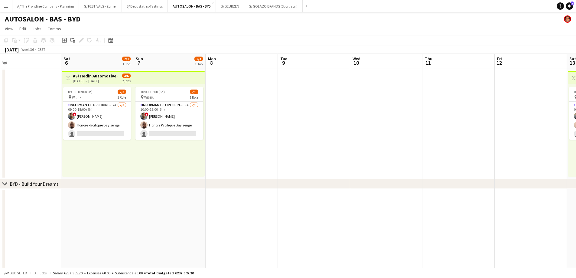
drag, startPoint x: 326, startPoint y: 144, endPoint x: 182, endPoint y: 136, distance: 144.4
click at [182, 136] on app-calendar-viewport "Tue 2 1/1 1 Job Wed 3 1/1 1 Job Thu 4 1/1 1 Job Fri 5 Sat 6 2/3 1 Job Sun 7 2/3…" at bounding box center [288, 220] width 576 height 333
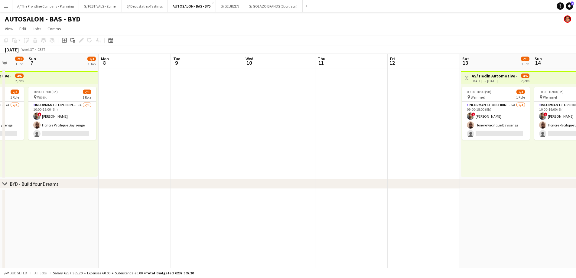
drag, startPoint x: 149, startPoint y: 141, endPoint x: 259, endPoint y: 146, distance: 109.8
click at [259, 146] on app-calendar-viewport "Fri 5 Sat 6 2/3 1 Job Sun 7 2/3 1 Job Mon 8 Tue 9 Wed 10 Thu 11 Fri 12 Sat 13 2…" at bounding box center [288, 220] width 576 height 333
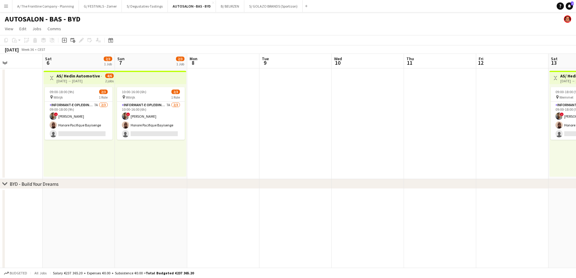
drag, startPoint x: 115, startPoint y: 168, endPoint x: 265, endPoint y: 157, distance: 150.6
click at [265, 157] on app-calendar-viewport "Thu 4 1/1 1 Job Fri 5 Sat 6 2/3 1 Job Sun 7 2/3 1 Job Mon 8 Tue 9 Wed 10 Thu 11…" at bounding box center [288, 220] width 576 height 333
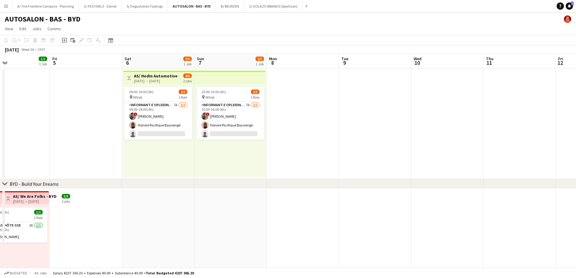
scroll to position [0, 0]
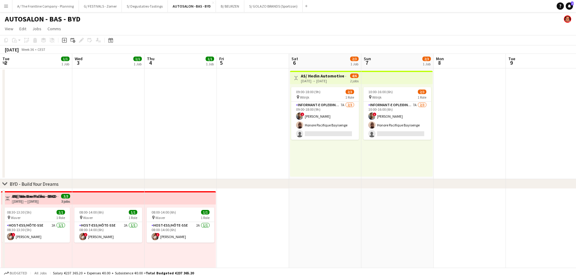
drag, startPoint x: 151, startPoint y: 155, endPoint x: 469, endPoint y: 165, distance: 318.1
click at [464, 165] on app-calendar-viewport "Tue 2 1/1 1 Job Wed 3 1/1 1 Job Thu 4 1/1 1 Job Fri 5 Sat 6 2/3 1 Job Sun 7 2/3…" at bounding box center [288, 220] width 576 height 333
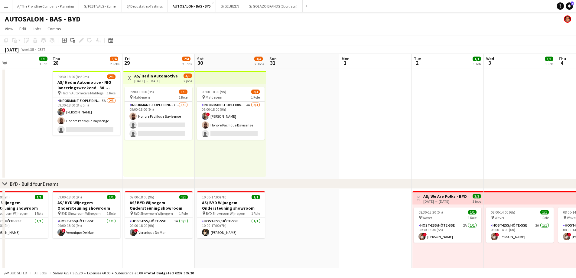
drag, startPoint x: 436, startPoint y: 142, endPoint x: 504, endPoint y: 143, distance: 67.4
click at [464, 143] on app-calendar-viewport "Tue 26 1/1 1 Job Wed 27 1/1 1 Job Thu 28 3/4 2 Jobs Fri 29 2/4 2 Jobs Sat 30 3/…" at bounding box center [288, 220] width 576 height 333
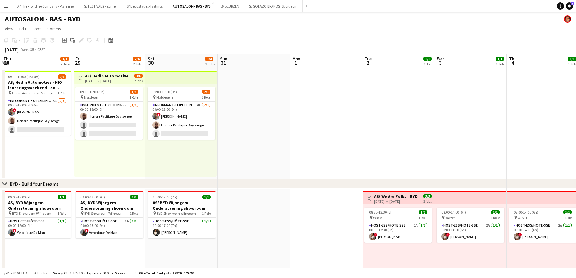
drag, startPoint x: 326, startPoint y: 145, endPoint x: 329, endPoint y: 145, distance: 3.6
click at [329, 145] on app-calendar-viewport "Mon 25 1/1 1 Job Tue 26 1/1 1 Job Wed 27 1/1 1 Job Thu 28 3/4 2 Jobs Fri 29 2/4…" at bounding box center [288, 220] width 576 height 333
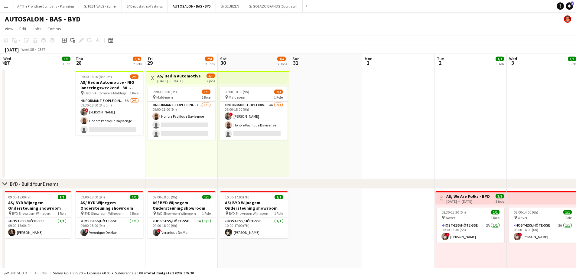
scroll to position [0, 234]
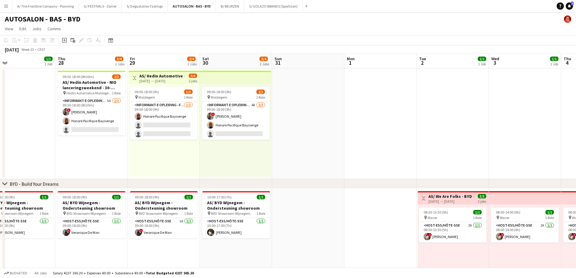
drag, startPoint x: 329, startPoint y: 151, endPoint x: 239, endPoint y: 145, distance: 90.3
click at [239, 145] on app-calendar-viewport "Sun 24 1/1 1 Job Mon 25 1/1 1 Job Tue 26 1/1 1 Job Wed 27 1/1 1 Job Thu 28 3/4 …" at bounding box center [288, 220] width 576 height 333
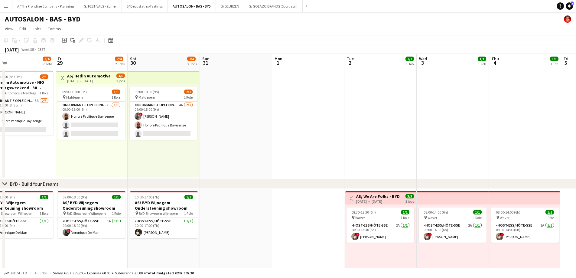
drag, startPoint x: 292, startPoint y: 135, endPoint x: 288, endPoint y: 135, distance: 3.9
click at [288, 135] on app-calendar-viewport "Mon 25 1/1 1 Job Tue 26 1/1 1 Job Wed 27 1/1 1 Job Thu 28 3/4 2 Jobs Fri 29 2/4…" at bounding box center [288, 220] width 576 height 333
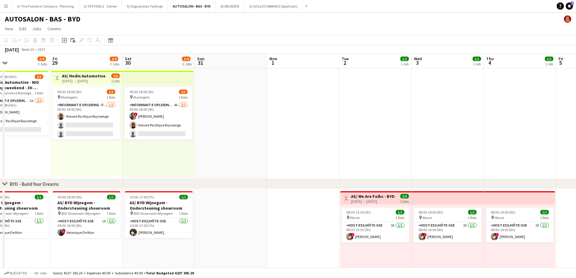
scroll to position [0, 215]
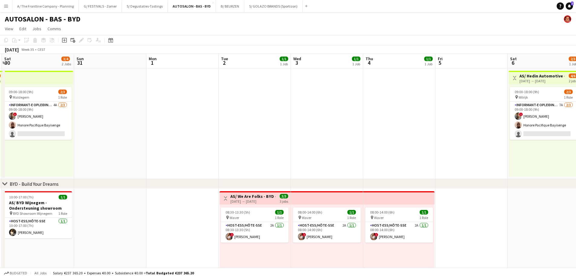
drag, startPoint x: 387, startPoint y: 121, endPoint x: 266, endPoint y: 119, distance: 120.6
click at [266, 119] on app-calendar-viewport "Wed 27 1/1 1 Job Thu 28 3/4 2 Jobs Fri 29 2/4 2 Jobs Sat 30 3/4 2 Jobs Sun 31 M…" at bounding box center [288, 220] width 576 height 333
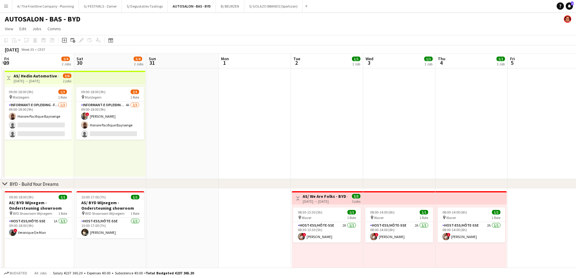
scroll to position [0, 181]
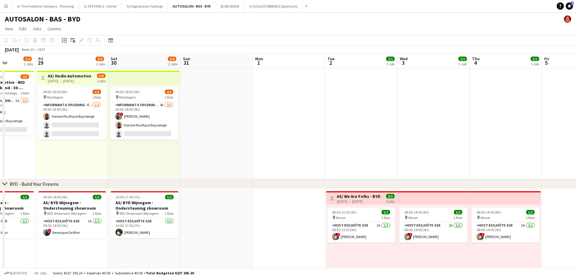
drag, startPoint x: 278, startPoint y: 128, endPoint x: 446, endPoint y: 120, distance: 168.3
click at [446, 120] on app-calendar-viewport "Tue 26 1/1 1 Job Wed 27 1/1 1 Job Thu 28 3/4 2 Jobs Fri 29 2/4 2 Jobs Sat 30 3/…" at bounding box center [288, 220] width 576 height 333
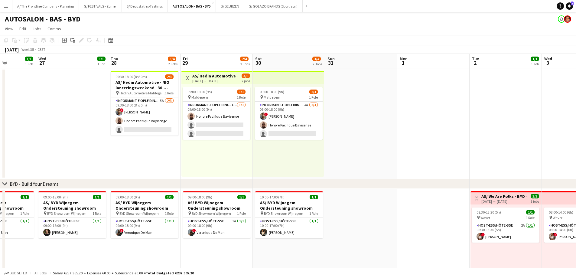
scroll to position [0, 183]
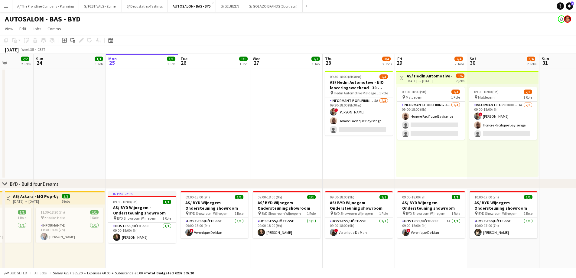
drag, startPoint x: 194, startPoint y: 248, endPoint x: 408, endPoint y: 256, distance: 214.5
click at [408, 212] on app-calendar-viewport "Thu 21 2/2 2 Jobs Fri 22 2/2 2 Jobs Sat 23 2/2 2 Jobs Sun 24 1/1 1 Job Mon 25 1…" at bounding box center [288, 220] width 576 height 333
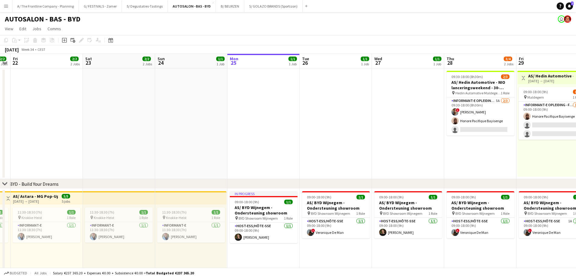
scroll to position [0, 180]
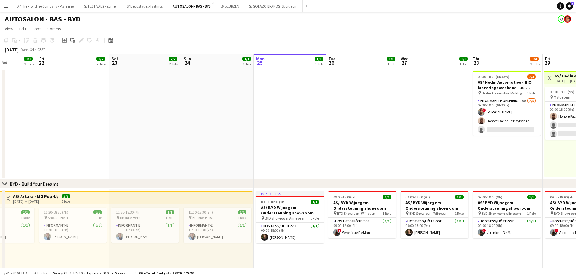
drag, startPoint x: 136, startPoint y: 253, endPoint x: 284, endPoint y: 248, distance: 147.9
click at [284, 212] on app-calendar-viewport "Tue 19 1/1 1 Job Wed 20 2/2 2 Jobs Thu 21 2/2 2 Jobs Fri 22 2/2 2 Jobs Sat 23 2…" at bounding box center [288, 220] width 576 height 333
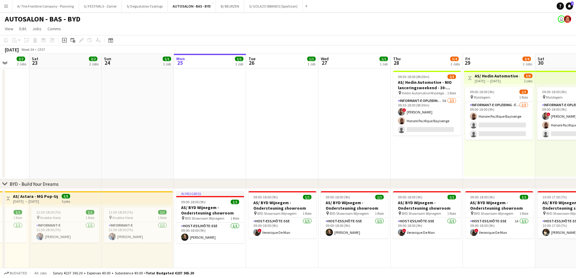
drag, startPoint x: 134, startPoint y: 254, endPoint x: 215, endPoint y: 257, distance: 80.8
click at [55, 212] on app-calendar-viewport "Wed 20 2/2 2 Jobs Thu 21 2/2 2 Jobs Fri 22 2/2 2 Jobs Sat 23 2/2 2 Jobs Sun 24 …" at bounding box center [288, 220] width 576 height 333
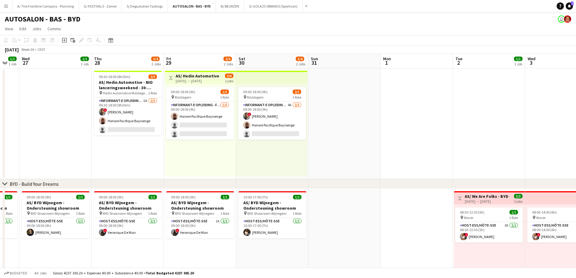
drag, startPoint x: 512, startPoint y: 254, endPoint x: 213, endPoint y: 262, distance: 299.7
click at [213, 212] on app-calendar-viewport "Sun 24 1/1 1 Job Mon 25 1/1 1 Job Tue 26 1/1 1 Job Wed 27 1/1 1 Job Thu 28 3/4 …" at bounding box center [288, 220] width 576 height 333
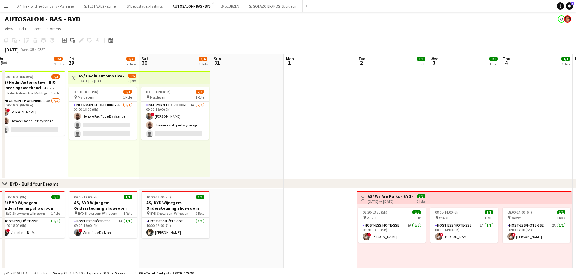
drag, startPoint x: 482, startPoint y: 245, endPoint x: 176, endPoint y: 244, distance: 306.2
click at [170, 212] on app-calendar-viewport "Mon 25 1/1 1 Job Tue 26 1/1 1 Job Wed 27 1/1 1 Job Thu 28 3/4 2 Jobs Fri 29 2/4…" at bounding box center [288, 220] width 576 height 333
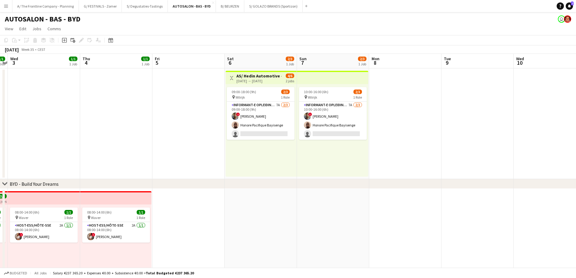
drag, startPoint x: 258, startPoint y: 239, endPoint x: 262, endPoint y: 238, distance: 3.7
click at [257, 212] on app-calendar-viewport "Sun 31 Mon 1 Tue 2 1/1 1 Job Wed 3 1/1 1 Job Thu 4 1/1 1 Job Fri 5 Sat 6 2/3 1 …" at bounding box center [288, 220] width 576 height 333
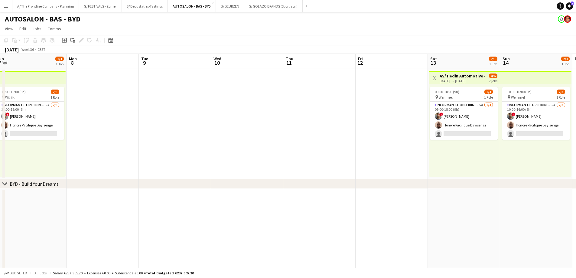
drag, startPoint x: 218, startPoint y: 237, endPoint x: 179, endPoint y: 238, distance: 38.7
click at [179, 212] on app-calendar-viewport "Thu 4 1/1 1 Job Fri 5 Sat 6 2/3 1 Job Sun 7 2/3 1 Job Mon 8 Tue 9 Wed 10 Thu 11…" at bounding box center [288, 220] width 576 height 333
drag, startPoint x: 428, startPoint y: 235, endPoint x: 100, endPoint y: 252, distance: 328.4
click at [100, 212] on app-calendar-viewport "Thu 4 1/1 1 Job Fri 5 Sat 6 2/3 1 Job Sun 7 2/3 1 Job Mon 8 Tue 9 Wed 10 Thu 11…" at bounding box center [288, 220] width 576 height 333
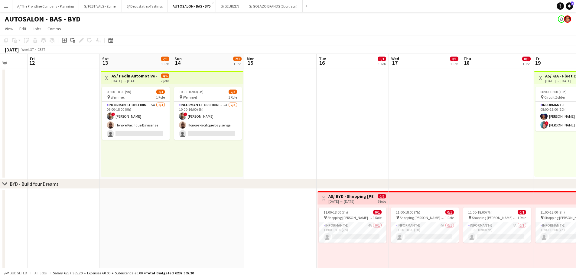
drag, startPoint x: 166, startPoint y: 237, endPoint x: 67, endPoint y: 238, distance: 99.1
click at [67, 212] on app-calendar-viewport "Tue 9 Wed 10 Thu 11 Fri 12 Sat 13 2/3 1 Job Sun 14 2/3 1 Job Mon 15 Tue 16 0/1 …" at bounding box center [288, 220] width 576 height 333
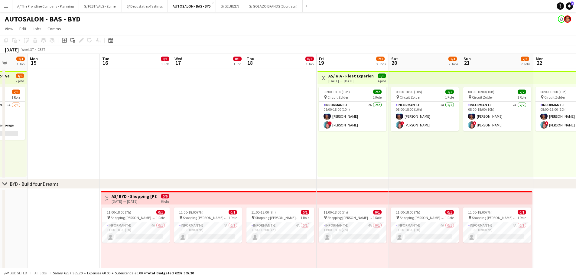
scroll to position [0, 0]
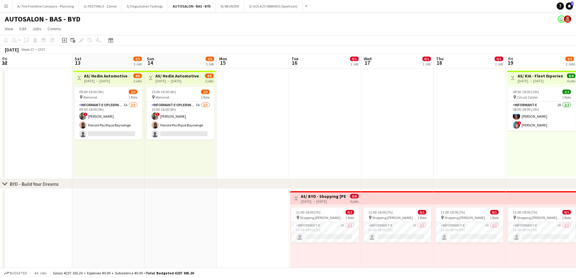
drag, startPoint x: 67, startPoint y: 243, endPoint x: 509, endPoint y: 167, distance: 448.0
click at [464, 167] on app-calendar-viewport "Fri 12 Sat 13 2/3 1 Job Sun 14 2/3 1 Job Mon 15 Tue 16 0/1 1 Job Wed 17 0/1 1 J…" at bounding box center [288, 220] width 576 height 333
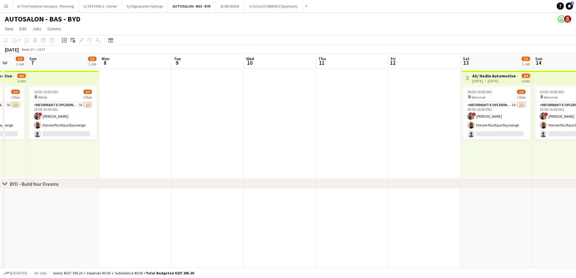
scroll to position [0, 198]
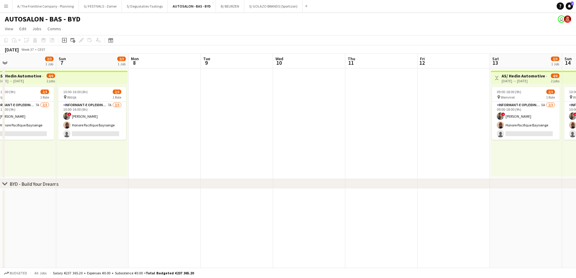
drag, startPoint x: 464, startPoint y: 211, endPoint x: 497, endPoint y: 208, distance: 32.5
click at [464, 206] on app-calendar-viewport "Thu 4 1/1 1 Job Fri 5 Sat 6 2/3 1 Job Sun 7 2/3 1 Job Mon 8 Tue 9 Wed 10 Thu 11…" at bounding box center [288, 220] width 576 height 333
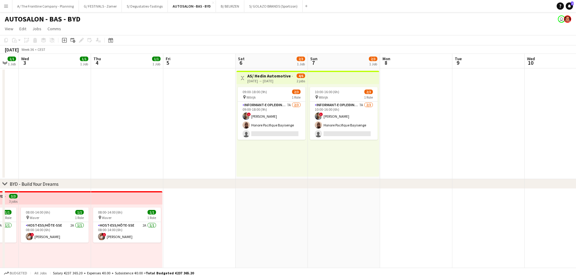
scroll to position [0, 0]
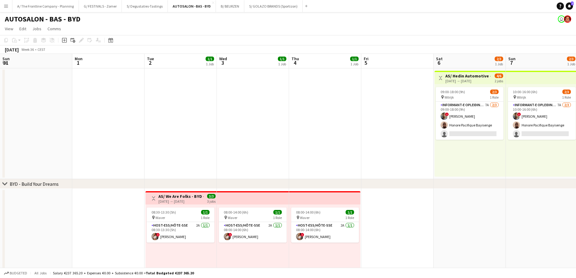
drag, startPoint x: 478, startPoint y: 210, endPoint x: 527, endPoint y: 209, distance: 49.6
click at [464, 209] on app-calendar-viewport "Sun 31 Mon 1 Tue 2 1/1 1 Job Wed 3 1/1 1 Job Thu 4 1/1 1 Job Fri 5 Sat 6 2/3 1 …" at bounding box center [288, 220] width 576 height 333
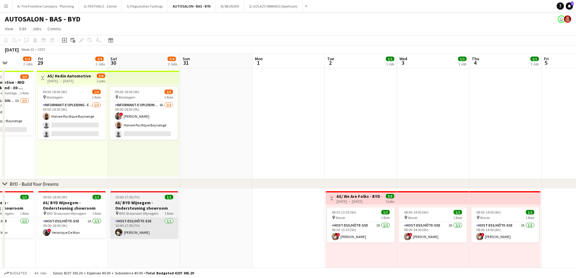
drag, startPoint x: 237, startPoint y: 234, endPoint x: 395, endPoint y: 229, distance: 157.9
click at [408, 212] on app-calendar-viewport "Tue 26 1/1 1 Job Wed 27 1/1 1 Job Thu 28 3/4 2 Jobs Fri 29 2/4 2 Jobs Sat 30 3/…" at bounding box center [288, 220] width 576 height 333
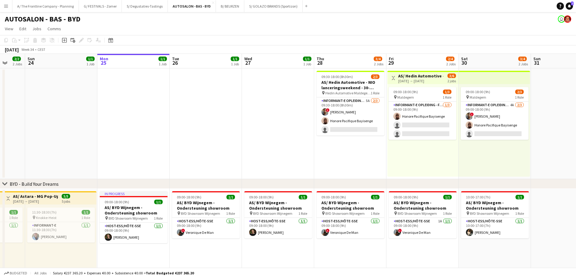
drag, startPoint x: 362, startPoint y: 221, endPoint x: 400, endPoint y: 221, distance: 38.1
click at [399, 212] on app-calendar-viewport "Thu 21 2/2 2 Jobs Fri 22 2/2 2 Jobs Sat 23 2/2 2 Jobs Sun 24 1/1 1 Job Mon 25 1…" at bounding box center [288, 220] width 576 height 333
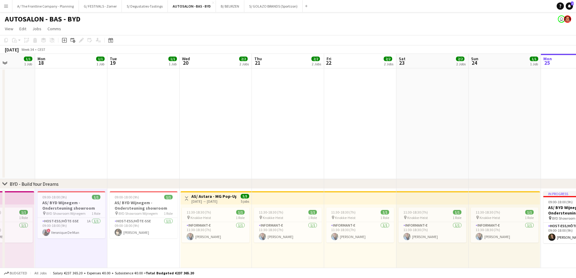
scroll to position [0, 146]
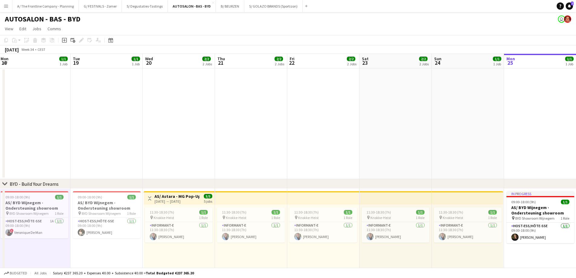
drag, startPoint x: 97, startPoint y: 259, endPoint x: 312, endPoint y: 246, distance: 215.6
click at [312, 212] on app-calendar-viewport "Sat 16 2/2 2 Jobs Sun 17 1/1 1 Job Mon 18 1/1 1 Job Tue 19 1/1 1 Job Wed 20 2/2…" at bounding box center [288, 220] width 576 height 333
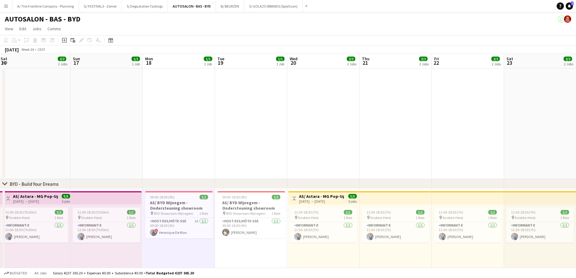
scroll to position [0, 160]
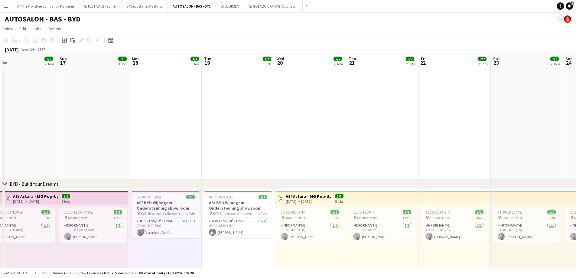
drag, startPoint x: 54, startPoint y: 248, endPoint x: 329, endPoint y: 236, distance: 275.9
click at [329, 212] on app-calendar-viewport "Thu 14 2/2 2 Jobs Fri 15 2/2 2 Jobs Sat 16 2/2 2 Jobs Sun 17 1/1 1 Job Mon 18 1…" at bounding box center [288, 220] width 576 height 333
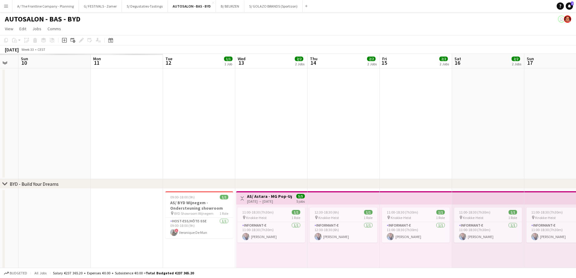
drag, startPoint x: 86, startPoint y: 250, endPoint x: 325, endPoint y: 243, distance: 238.3
click at [325, 212] on app-calendar-viewport "Sat 9 Sun 10 Mon 11 Tue 12 1/1 1 Job Wed 13 2/2 2 Jobs Thu 14 2/2 2 Jobs Fri 15…" at bounding box center [288, 220] width 576 height 333
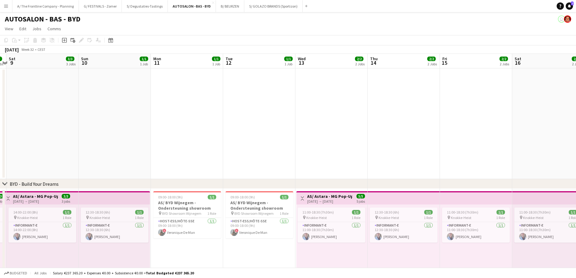
scroll to position [0, 0]
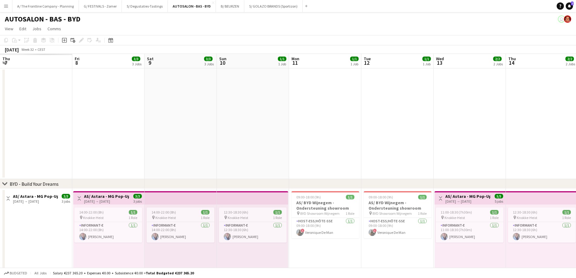
drag, startPoint x: 72, startPoint y: 256, endPoint x: 442, endPoint y: 252, distance: 370.6
click at [442, 212] on app-calendar-viewport "Thu 7 Fri 8 3/3 3 Jobs Sat 9 3/3 3 Jobs Sun 10 1/1 1 Job Mon 11 1/1 1 Job Tue 1…" at bounding box center [288, 245] width 576 height 383
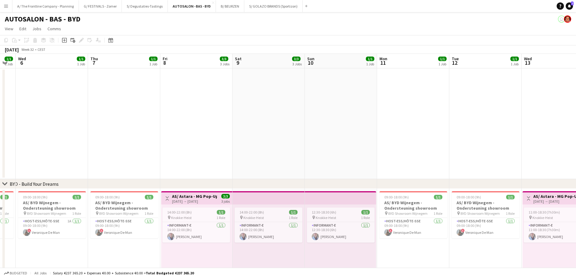
scroll to position [0, 126]
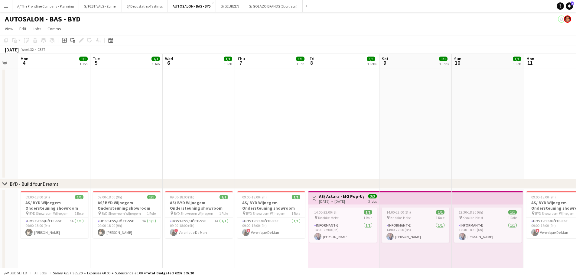
drag, startPoint x: 113, startPoint y: 251, endPoint x: 260, endPoint y: 233, distance: 148.0
click at [260, 212] on app-calendar-viewport "Sat 2 Sun 3 Mon 4 1/1 1 Job Tue 5 1/1 1 Job Wed 6 1/1 1 Job Thu 7 1/1 1 Job Fri…" at bounding box center [288, 245] width 576 height 383
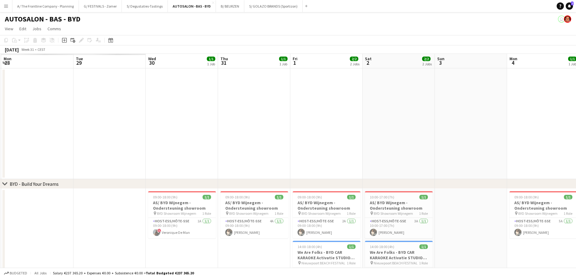
scroll to position [0, 158]
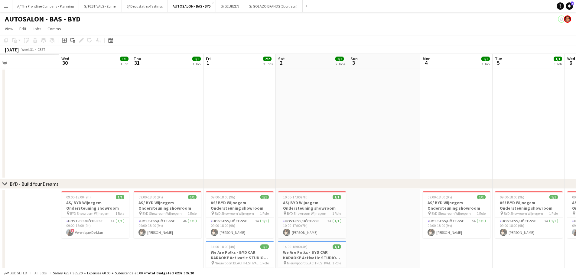
drag, startPoint x: 67, startPoint y: 247, endPoint x: 469, endPoint y: 241, distance: 402.1
click at [464, 212] on app-calendar-viewport "Sun 27 Mon 28 Tue 29 Wed 30 1/1 1 Job Thu 31 1/1 1 Job Fri 1 2/2 2 Jobs Sat 2 2…" at bounding box center [288, 245] width 576 height 383
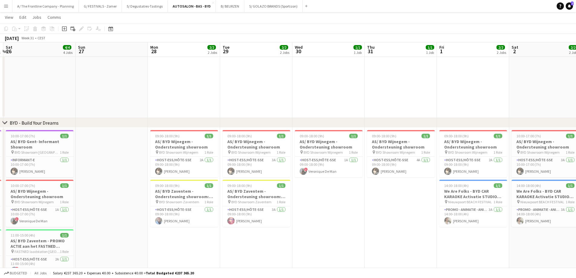
scroll to position [0, 170]
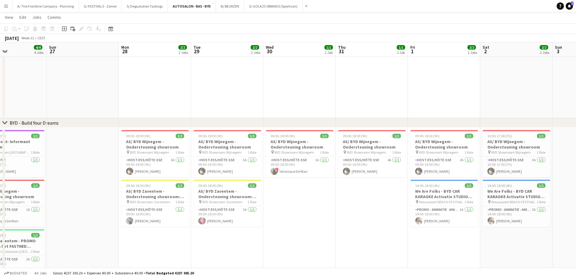
drag, startPoint x: 186, startPoint y: 218, endPoint x: 307, endPoint y: 214, distance: 121.3
click at [307, 212] on app-calendar-viewport "Thu 24 Fri 25 4/4 4 Jobs Sat 26 4/4 4 Jobs Sun 27 Mon 28 2/2 2 Jobs Tue 29 2/2 …" at bounding box center [288, 169] width 576 height 413
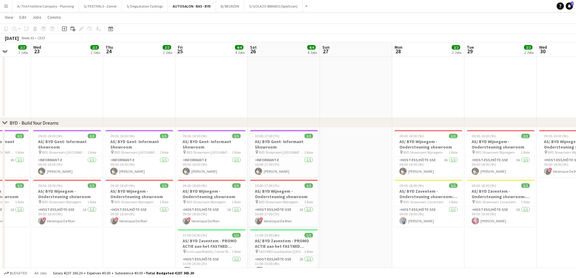
scroll to position [0, 155]
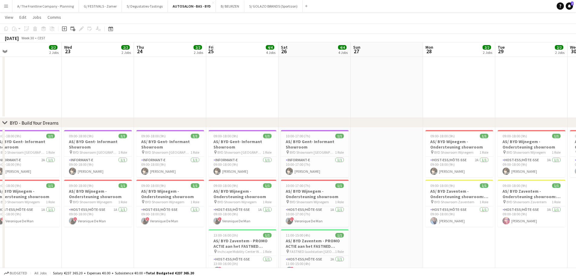
drag, startPoint x: 141, startPoint y: 231, endPoint x: 428, endPoint y: 230, distance: 286.8
click at [428, 212] on app-calendar-viewport "Sun 20 3/3 1 Job Mon 21 Tue 22 2/2 2 Jobs Wed 23 2/2 2 Jobs Thu 24 2/2 2 Jobs F…" at bounding box center [288, 169] width 576 height 413
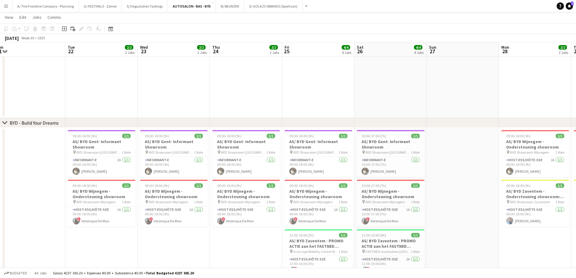
scroll to position [0, 151]
drag, startPoint x: 77, startPoint y: 227, endPoint x: 154, endPoint y: 229, distance: 76.5
click at [154, 212] on app-calendar-viewport "Sat 19 5/5 3 Jobs Sun 20 3/3 1 Job Mon 21 Tue 22 2/2 2 Jobs Wed 23 2/2 2 Jobs T…" at bounding box center [288, 169] width 576 height 413
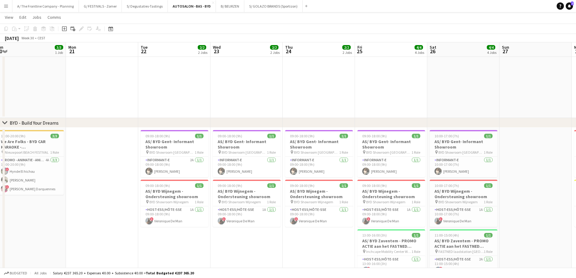
scroll to position [0, 171]
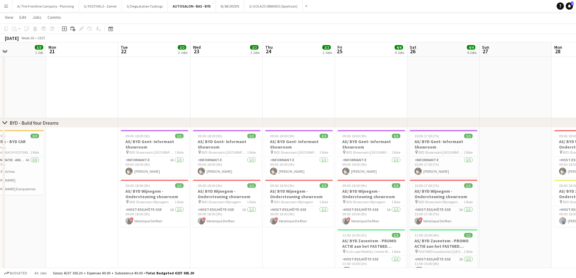
drag, startPoint x: 105, startPoint y: 242, endPoint x: 157, endPoint y: 237, distance: 52.6
click at [157, 212] on app-calendar-viewport "Fri 18 Sat 19 5/5 3 Jobs Sun 20 3/3 1 Job Mon 21 Tue 22 2/2 2 Jobs Wed 23 2/2 2…" at bounding box center [288, 169] width 576 height 413
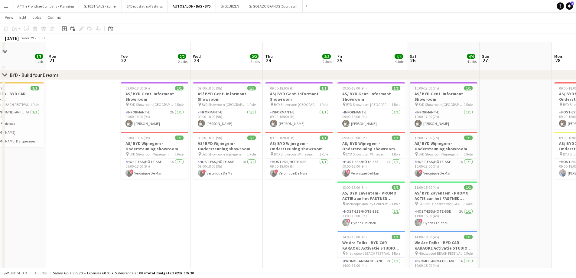
scroll to position [121, 0]
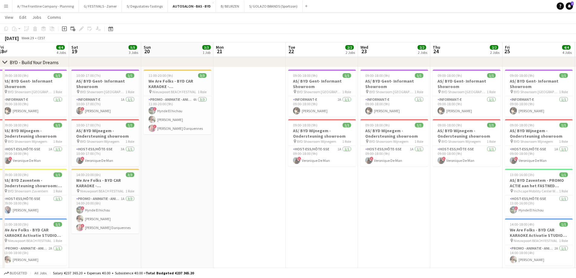
drag, startPoint x: 331, startPoint y: 203, endPoint x: 474, endPoint y: 197, distance: 142.8
click at [464, 197] on app-calendar-viewport "Thu 17 Fri 18 4/4 4 Jobs Sat 19 5/5 3 Jobs Sun 20 3/3 1 Job Mon 21 Tue 22 2/2 2…" at bounding box center [288, 109] width 576 height 413
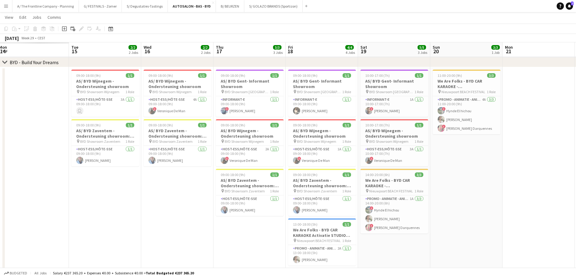
scroll to position [0, 164]
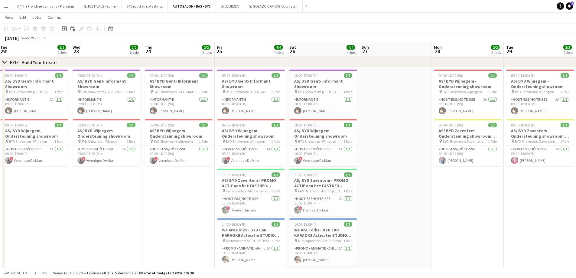
drag, startPoint x: 493, startPoint y: 190, endPoint x: 202, endPoint y: 167, distance: 291.7
click at [202, 167] on app-calendar-viewport "Thu 17 3/3 3 Jobs Fri 18 4/4 4 Jobs Sat 19 5/5 3 Jobs Sun 20 3/3 1 Job Mon 21 T…" at bounding box center [288, 109] width 576 height 413
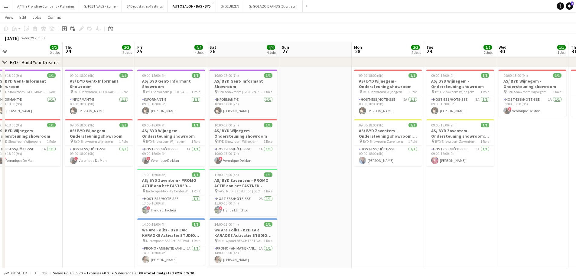
drag, startPoint x: 354, startPoint y: 194, endPoint x: 114, endPoint y: 178, distance: 240.9
click at [114, 178] on app-calendar-viewport "Sun 20 3/3 1 Job Mon 21 Tue 22 2/2 2 Jobs Wed 23 2/2 2 Jobs Thu 24 2/2 2 Jobs F…" at bounding box center [288, 109] width 576 height 413
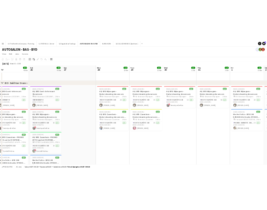
scroll to position [0, 227]
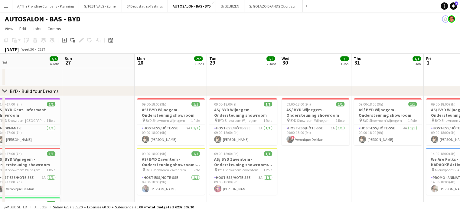
click at [10, 7] on button "Menu" at bounding box center [6, 6] width 12 height 12
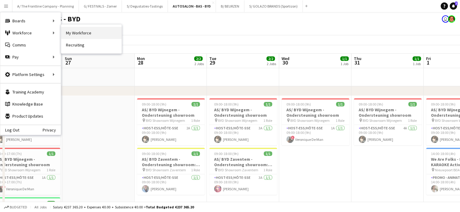
click at [73, 32] on link "My Workforce" at bounding box center [91, 33] width 60 height 12
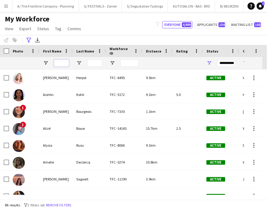
click at [56, 65] on input "First Name Filter Input" at bounding box center [61, 63] width 15 height 7
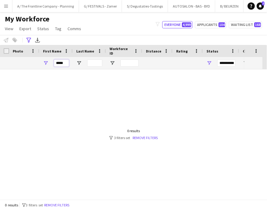
type input "*****"
click at [157, 137] on link "Remove filters" at bounding box center [144, 138] width 25 height 5
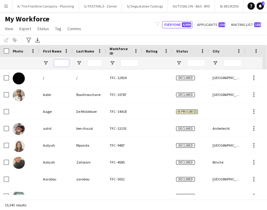
click at [62, 63] on input "First Name Filter Input" at bounding box center [61, 63] width 15 height 7
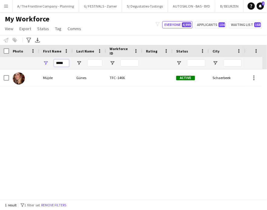
type input "*****"
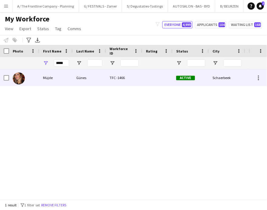
click at [55, 77] on div "Müjde" at bounding box center [55, 78] width 33 height 17
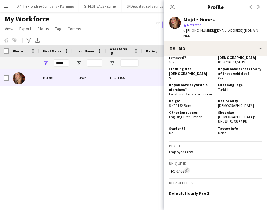
scroll to position [282, 0]
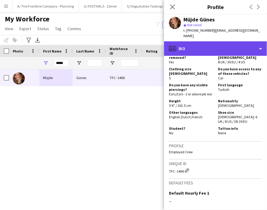
click at [220, 46] on div "profile Bio" at bounding box center [215, 48] width 103 height 15
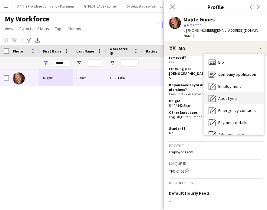
click at [224, 96] on span "About you" at bounding box center [227, 98] width 18 height 5
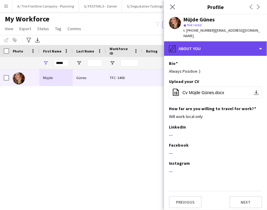
click at [219, 46] on div "pencil4 About you" at bounding box center [215, 48] width 103 height 15
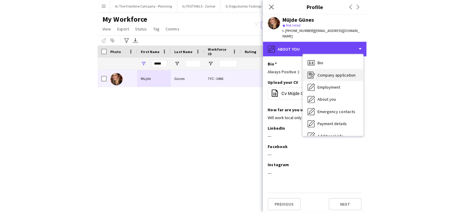
scroll to position [45, 0]
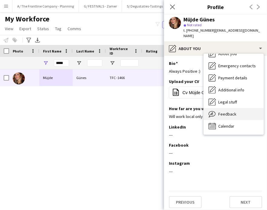
click at [224, 112] on span "Feedback" at bounding box center [227, 114] width 18 height 5
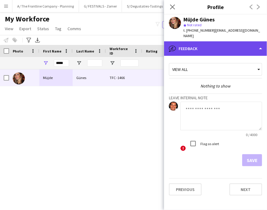
click at [221, 44] on div "bubble-pencil Feedback" at bounding box center [215, 48] width 103 height 15
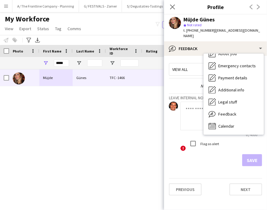
click at [130, 115] on div "Müjde Günes TFC -1466 Active Schaerbeek [DATE]" at bounding box center [124, 133] width 248 height 126
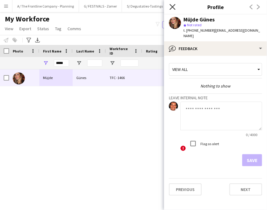
click at [173, 9] on icon "Close pop-in" at bounding box center [172, 7] width 6 height 6
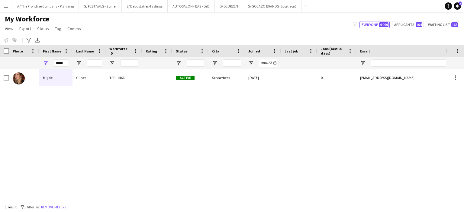
click at [16, 104] on div "Müjde Günes TFC -1466 Active Schaerbeek [DATE] 0 [EMAIL_ADDRESS][DOMAIN_NAME] […" at bounding box center [223, 134] width 446 height 128
